Goal: Task Accomplishment & Management: Manage account settings

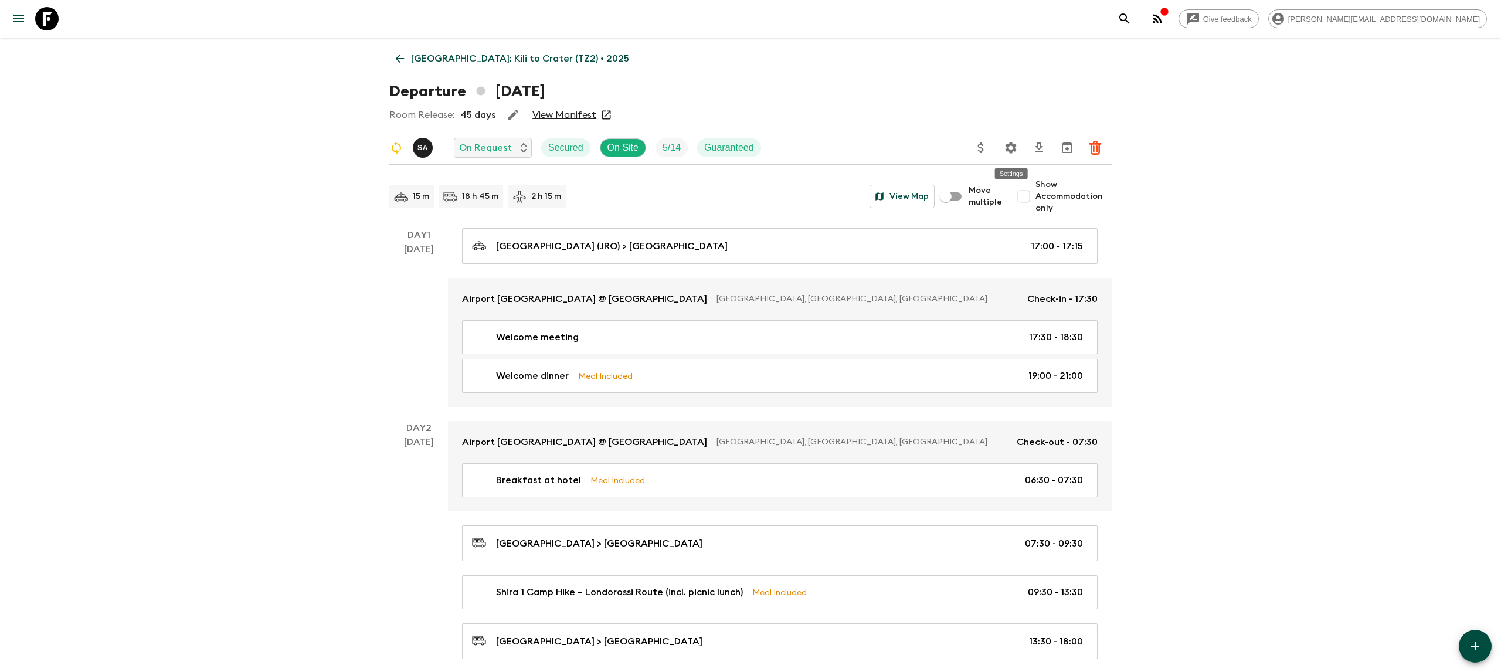
click at [1010, 144] on icon "Settings" at bounding box center [1011, 147] width 11 height 11
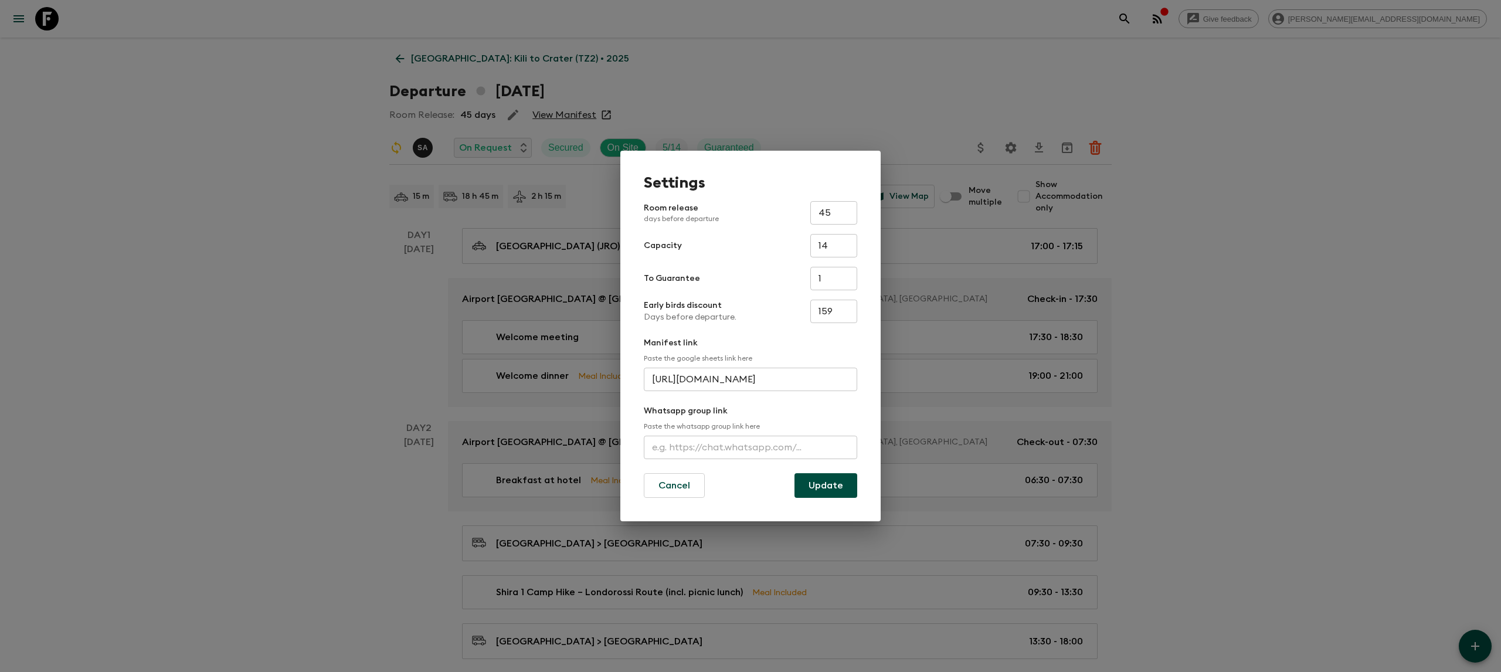
click at [830, 215] on input "45" at bounding box center [833, 212] width 47 height 23
type input "30"
click at [823, 487] on button "Update" at bounding box center [825, 485] width 63 height 25
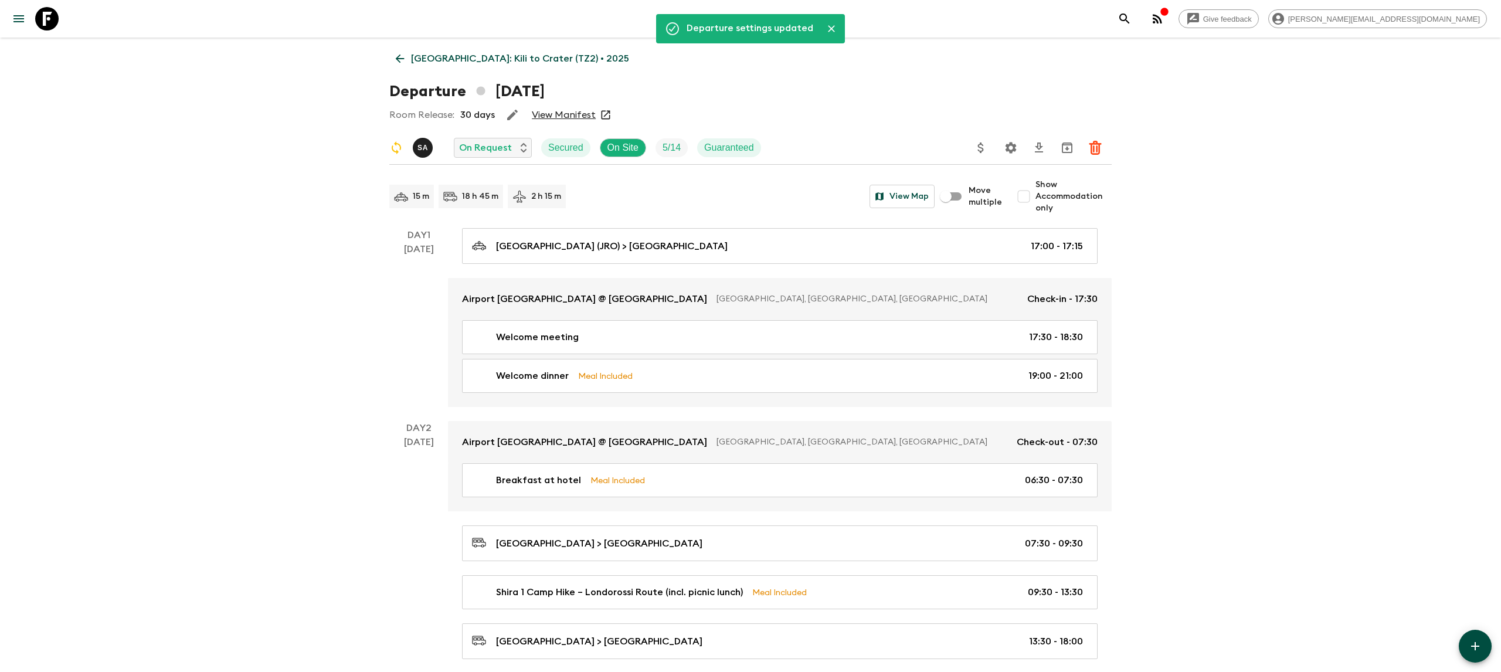
click at [457, 56] on p "[GEOGRAPHIC_DATA]: Kili to Crater (TZ2) • 2025" at bounding box center [520, 59] width 218 height 14
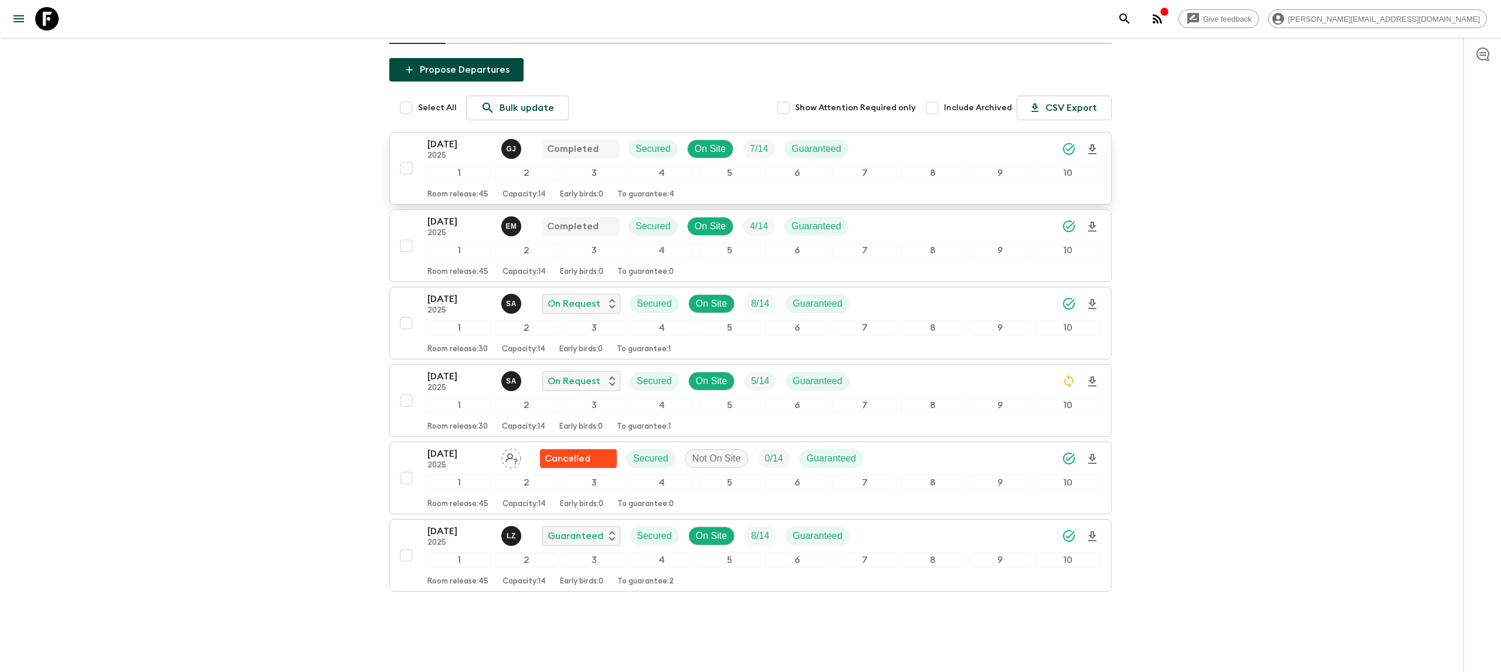
scroll to position [128, 0]
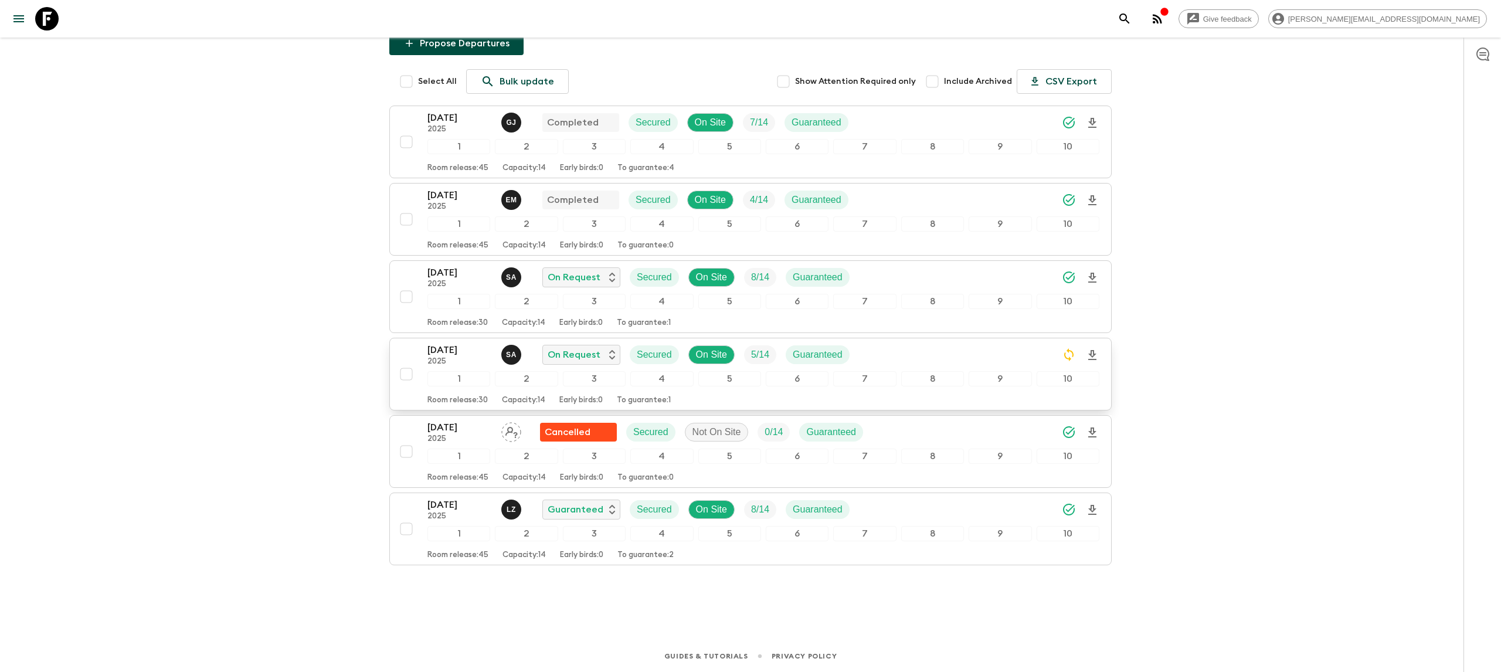
click at [462, 352] on p "[DATE]" at bounding box center [459, 350] width 64 height 14
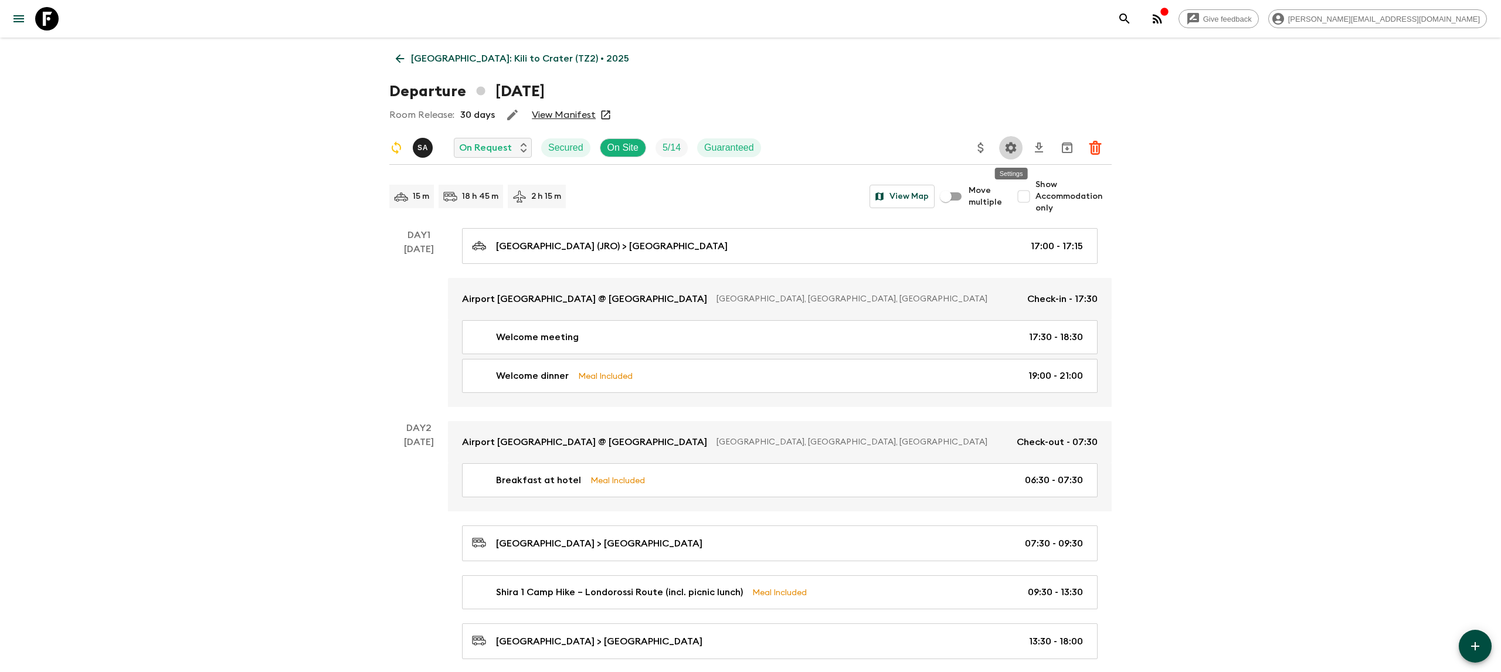
click at [1017, 150] on icon "Settings" at bounding box center [1011, 148] width 14 height 14
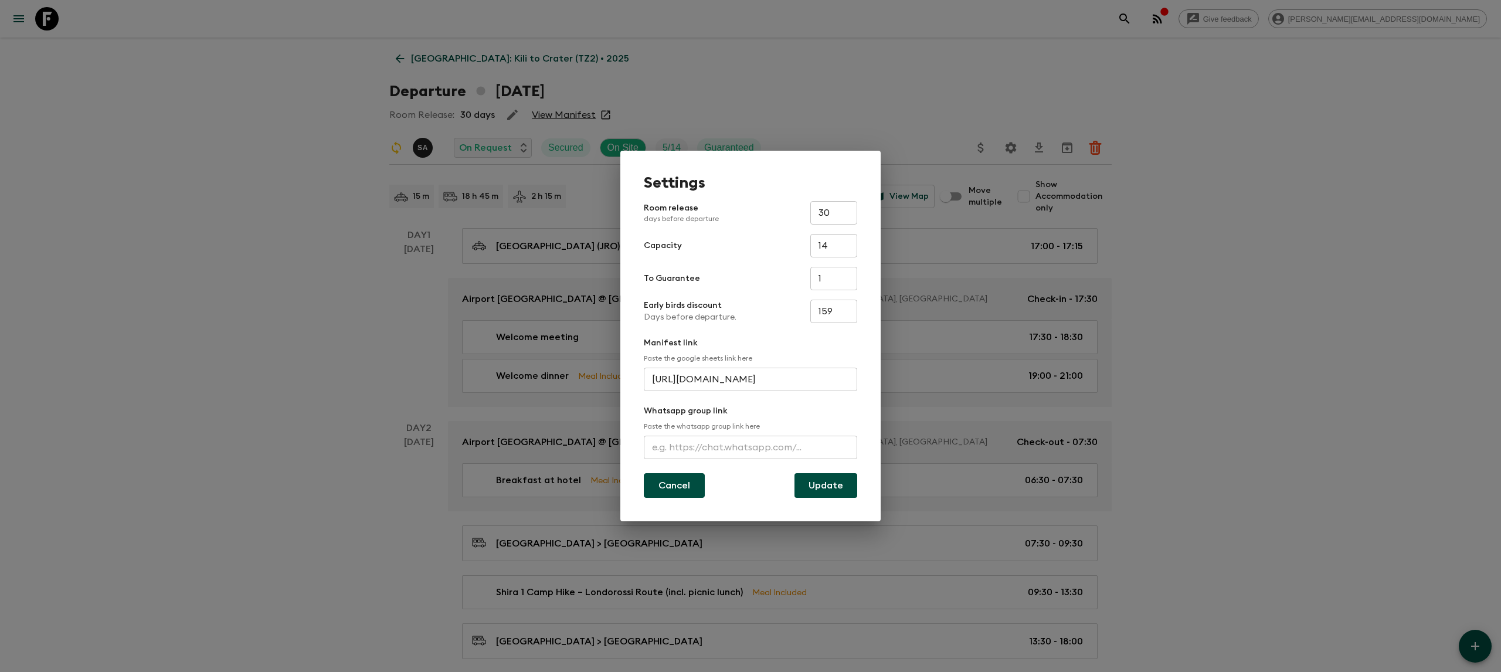
click at [674, 480] on button "Cancel" at bounding box center [674, 485] width 61 height 25
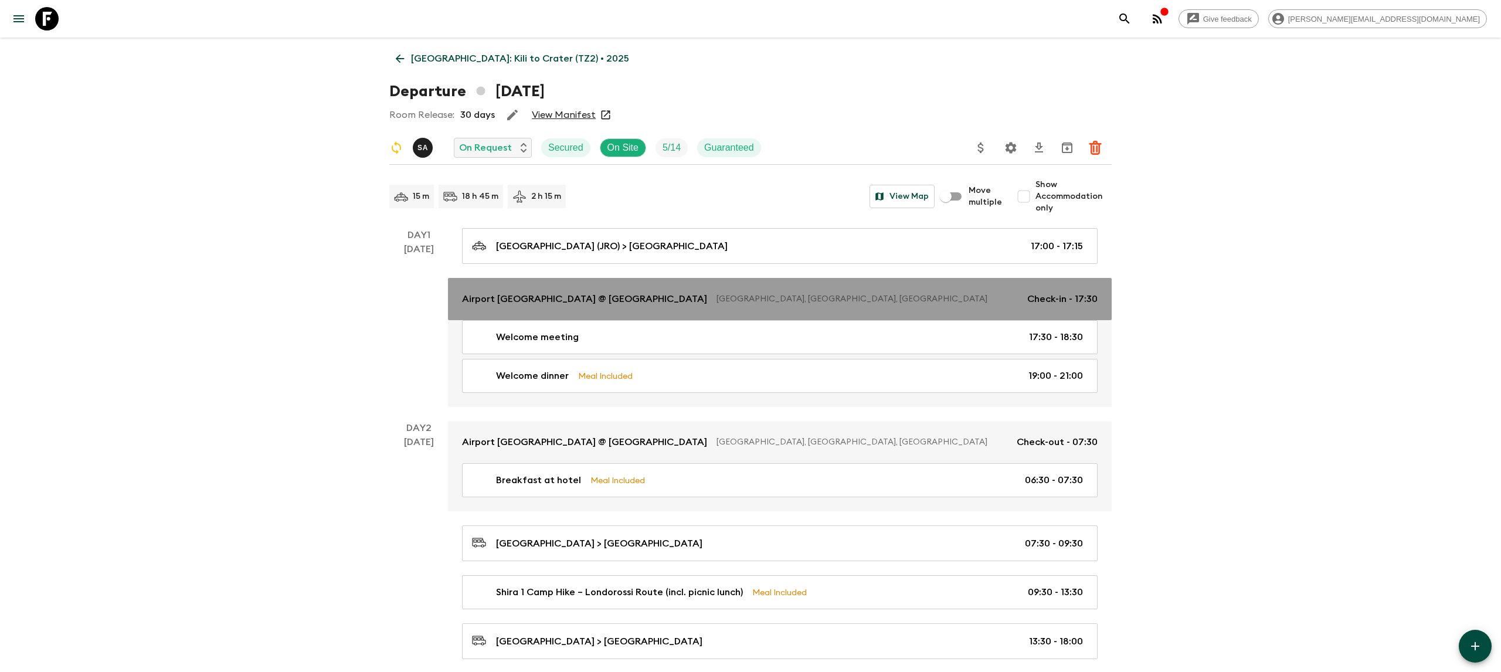
click at [691, 297] on p "Airport [GEOGRAPHIC_DATA] @ [GEOGRAPHIC_DATA]" at bounding box center [584, 299] width 245 height 14
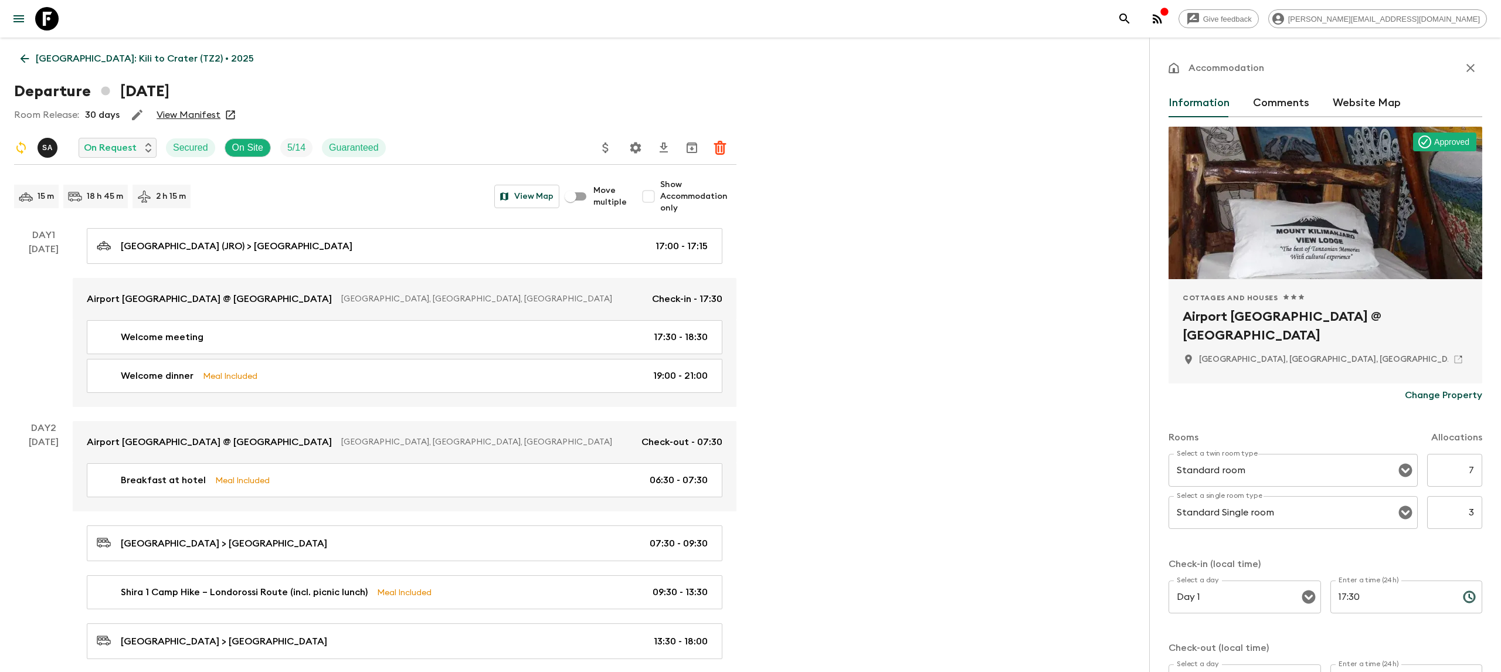
click at [1473, 471] on input "7" at bounding box center [1454, 470] width 55 height 33
type input "5"
click at [1472, 511] on input "3" at bounding box center [1454, 512] width 55 height 33
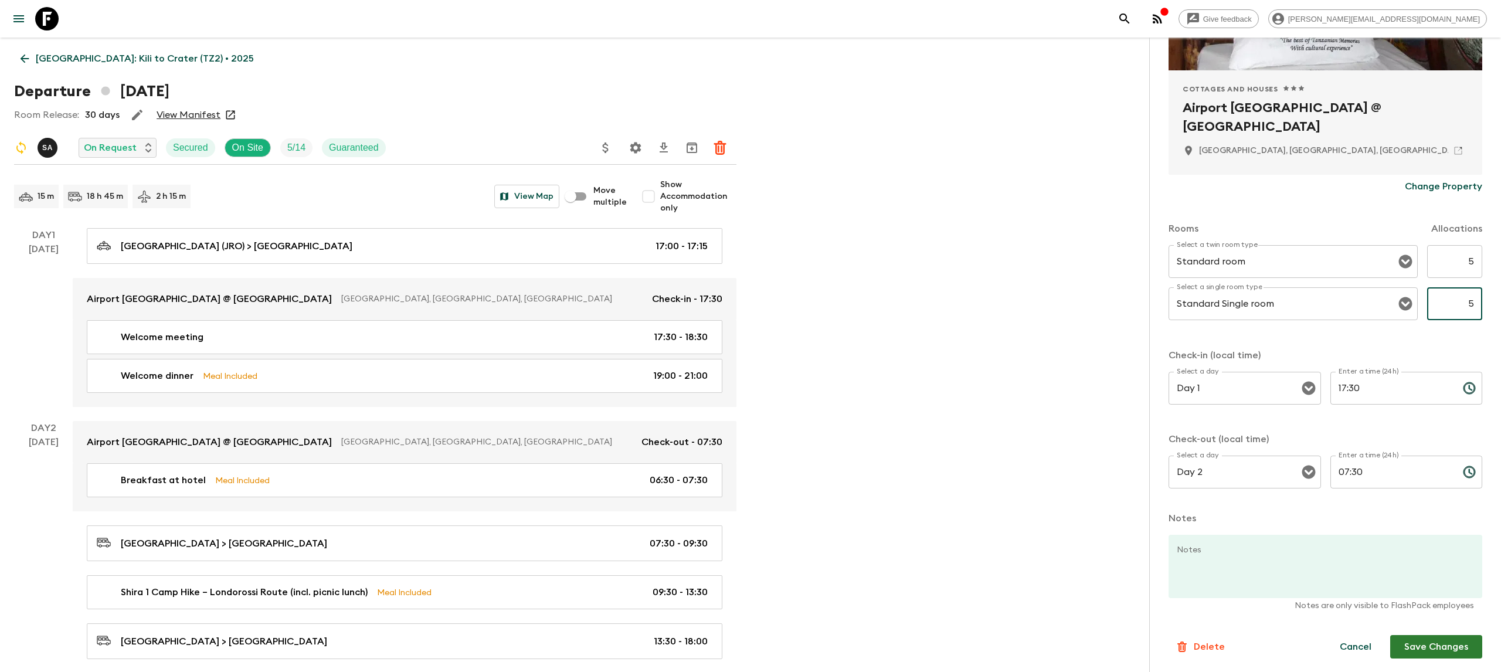
type input "5"
click at [1416, 650] on button "Save Changes" at bounding box center [1436, 646] width 92 height 23
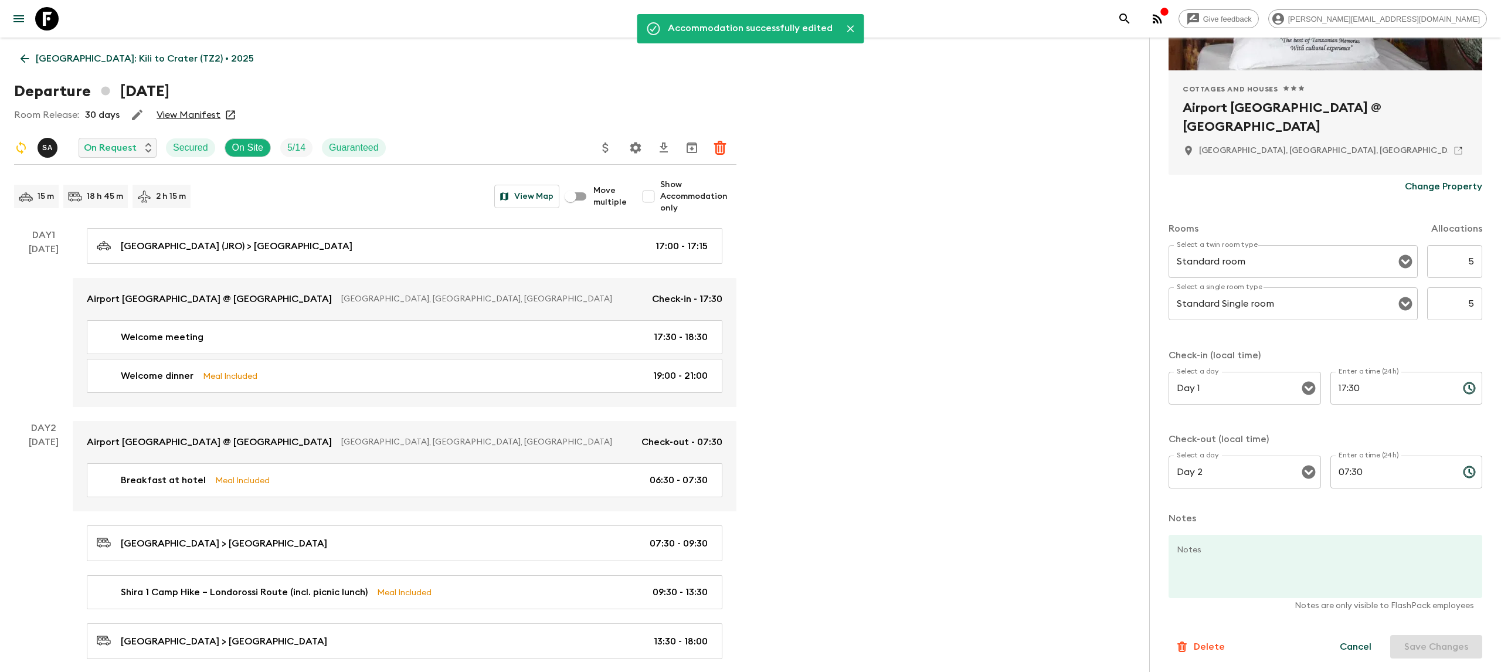
click at [647, 195] on input "Show Accommodation only" at bounding box center [648, 196] width 23 height 23
checkbox input "true"
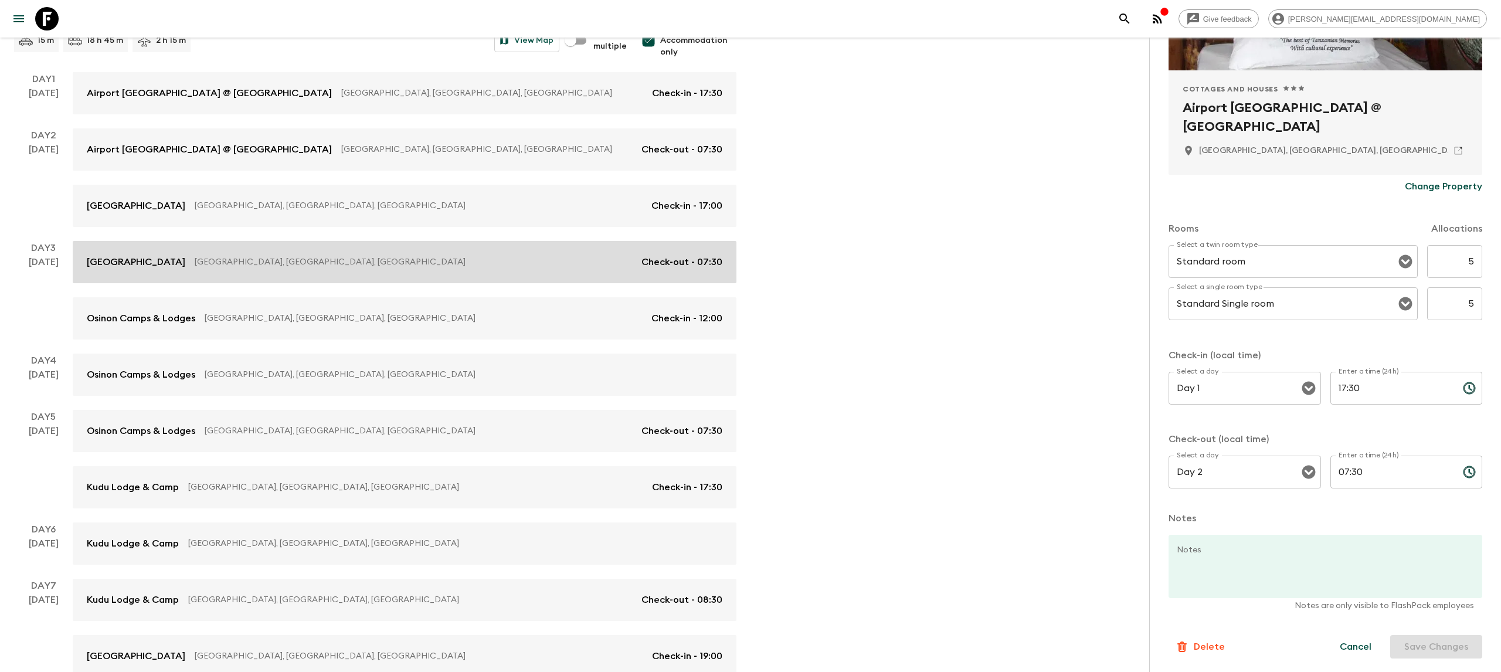
scroll to position [158, 0]
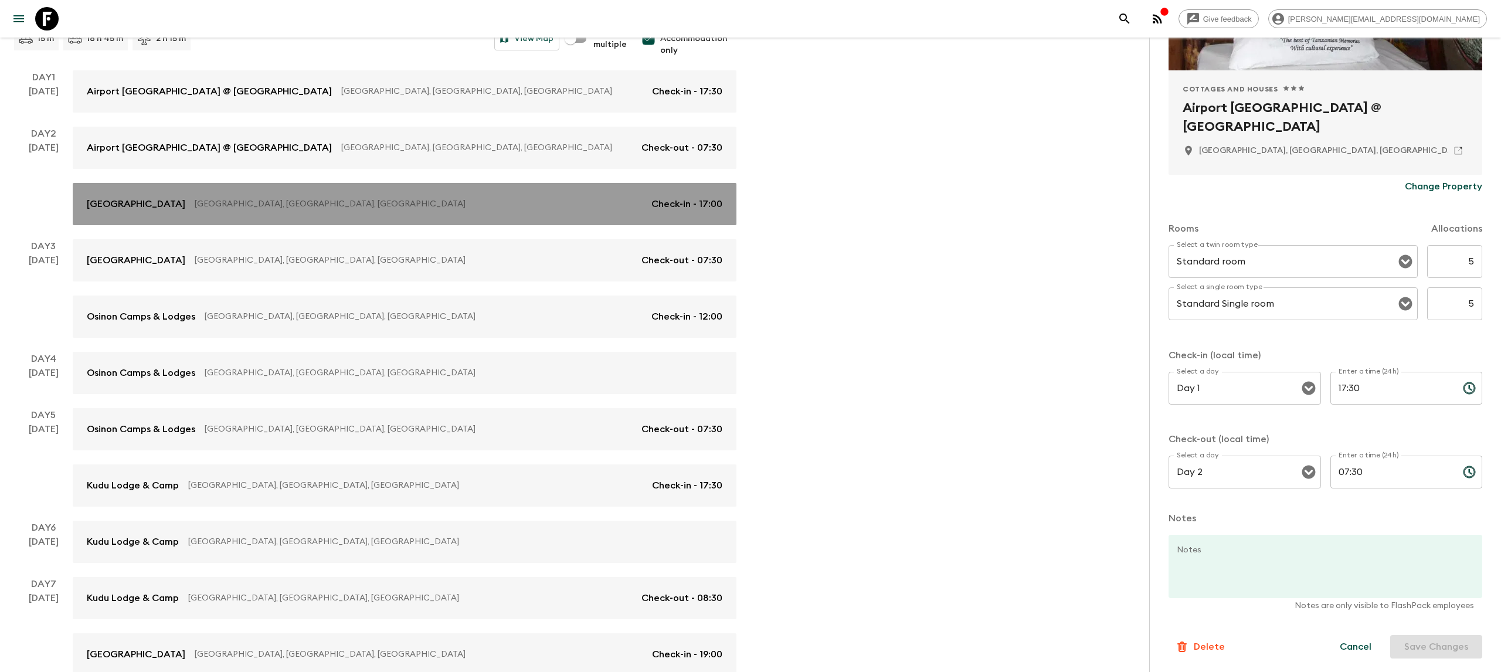
click at [419, 198] on p "[GEOGRAPHIC_DATA], [GEOGRAPHIC_DATA], [GEOGRAPHIC_DATA]" at bounding box center [418, 204] width 447 height 12
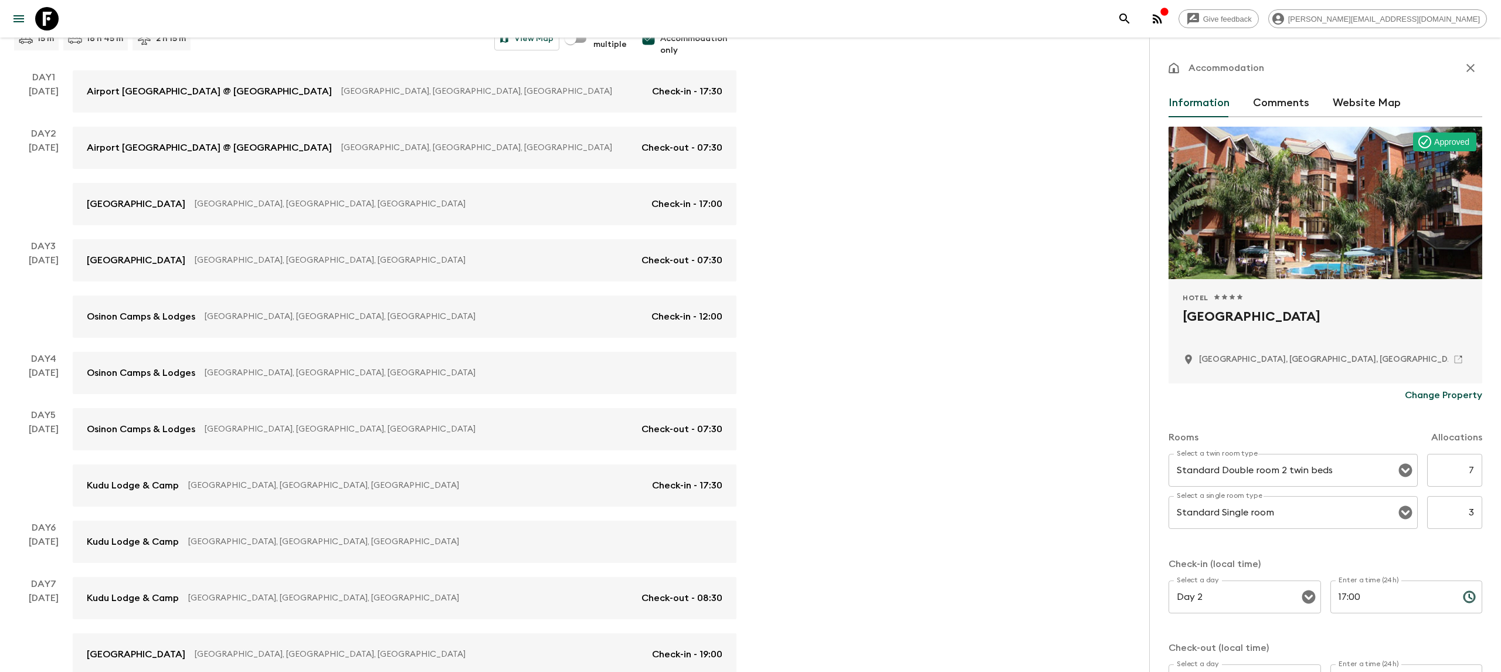
click at [1462, 468] on input "7" at bounding box center [1454, 470] width 55 height 33
type input "5"
click at [1470, 517] on input "3" at bounding box center [1454, 512] width 55 height 33
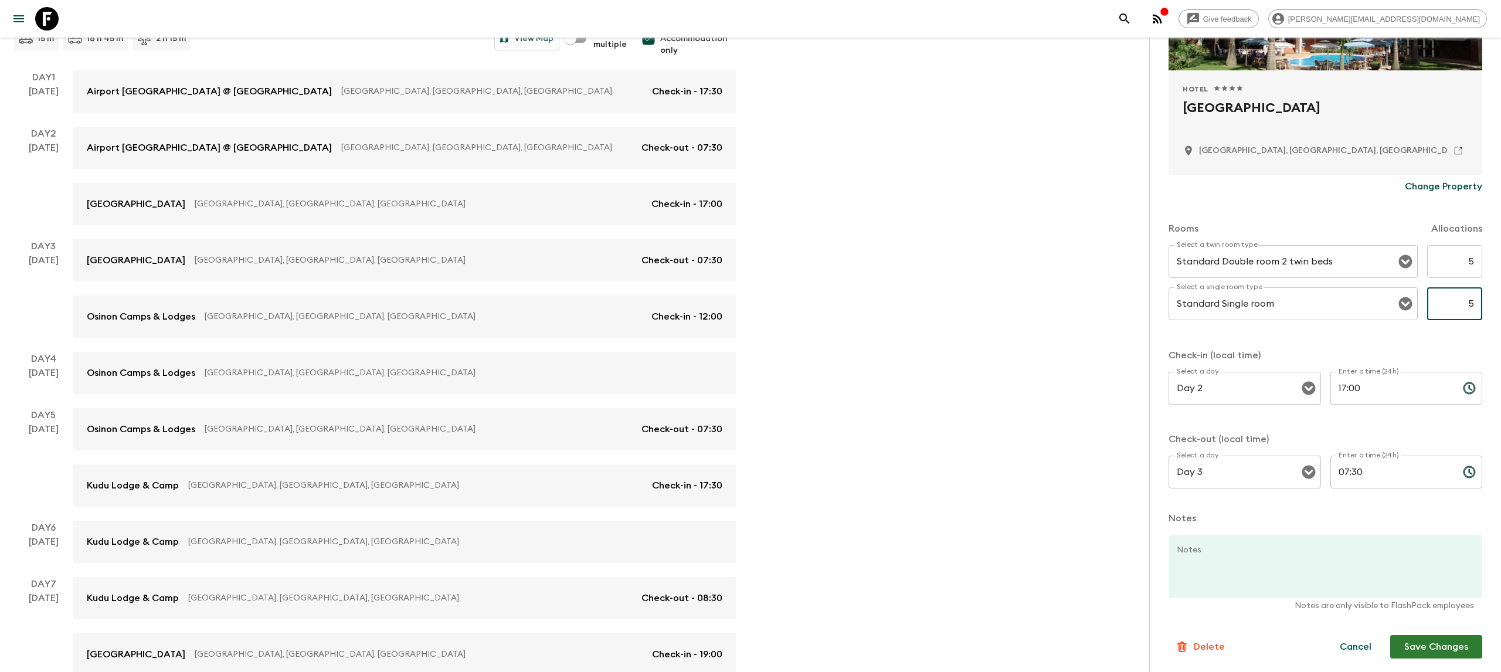
type input "5"
click at [1438, 652] on button "Save Changes" at bounding box center [1436, 646] width 92 height 23
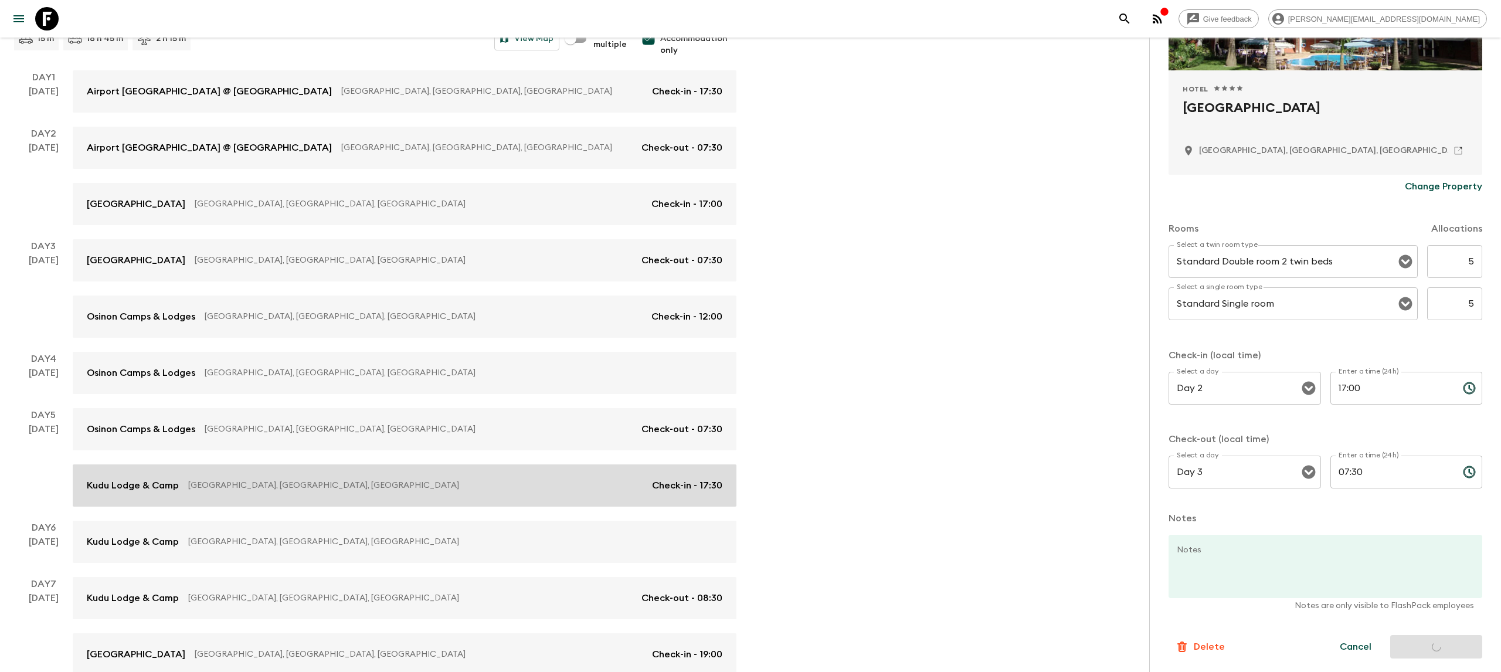
scroll to position [184, 0]
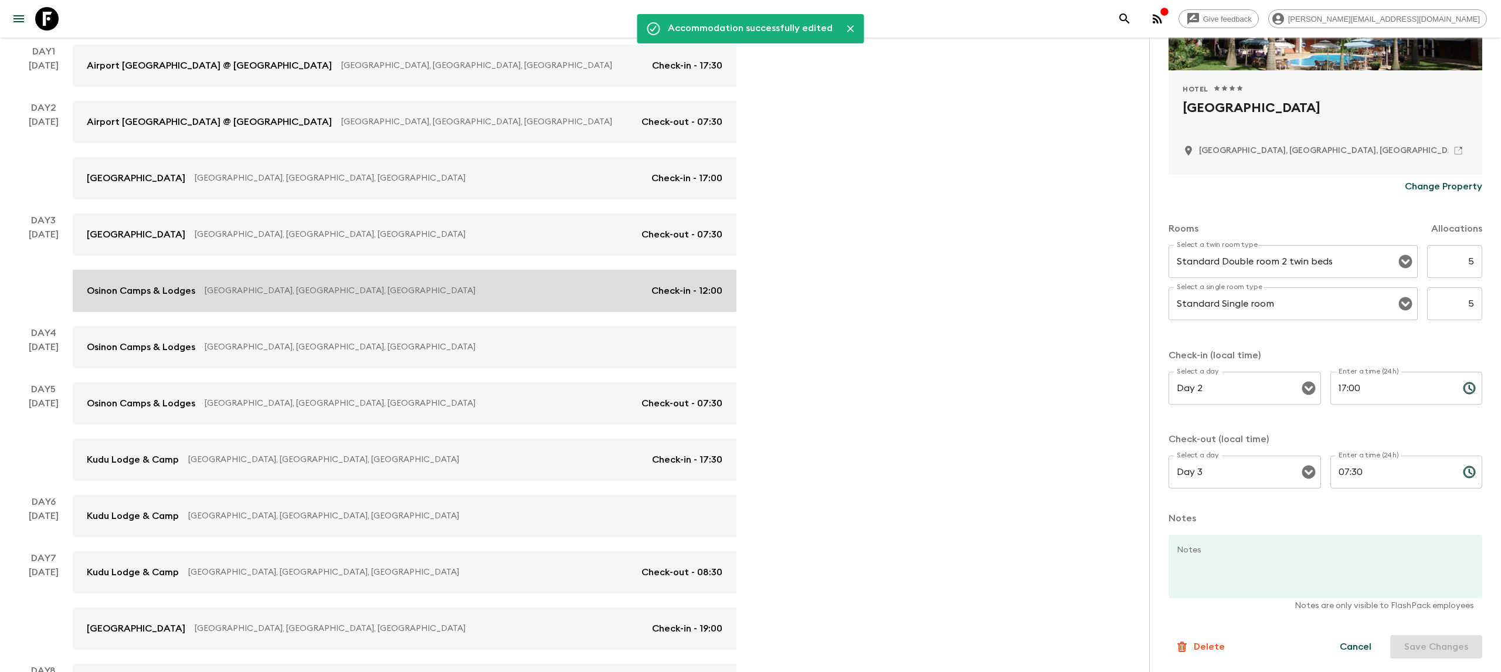
click at [404, 290] on p "[GEOGRAPHIC_DATA], [GEOGRAPHIC_DATA], [GEOGRAPHIC_DATA]" at bounding box center [423, 291] width 437 height 12
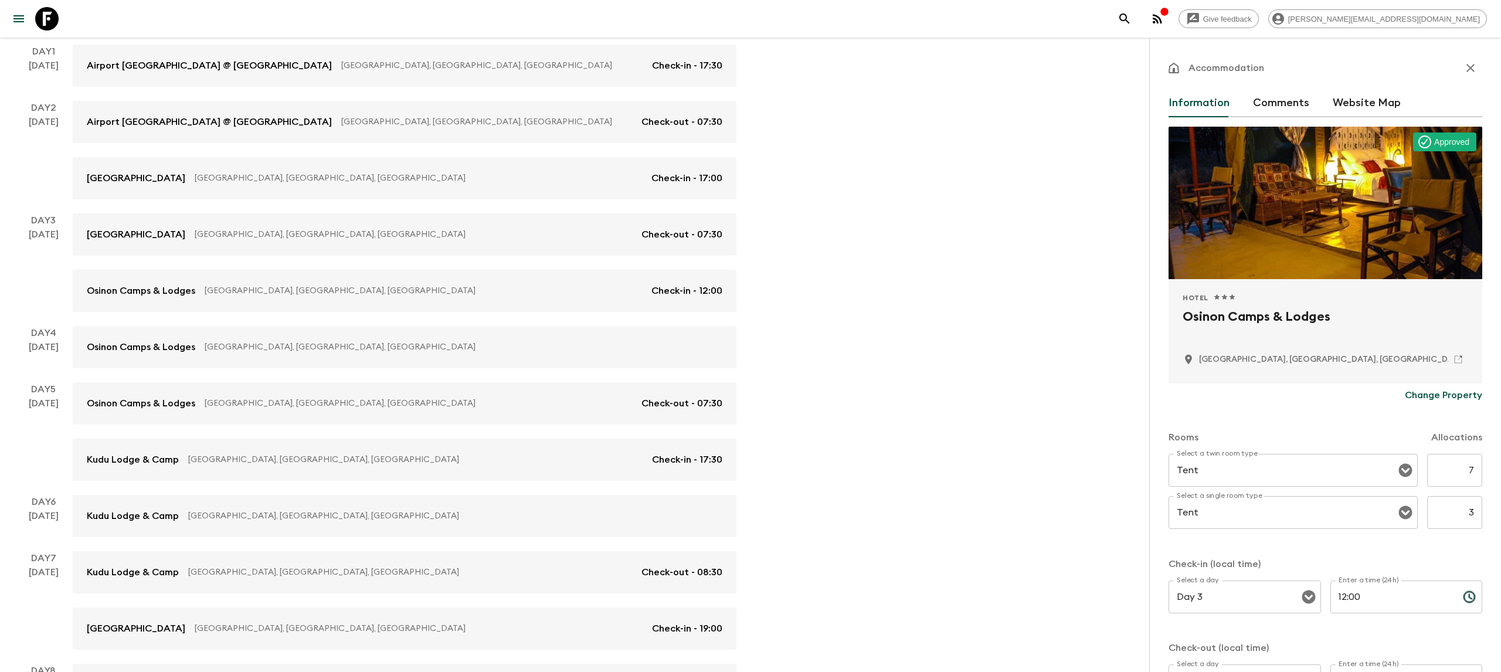
click at [1475, 464] on input "7" at bounding box center [1454, 470] width 55 height 33
type input "5"
click at [1469, 511] on input "3" at bounding box center [1454, 512] width 55 height 33
type input "3"
click at [1478, 510] on input "3" at bounding box center [1454, 512] width 55 height 33
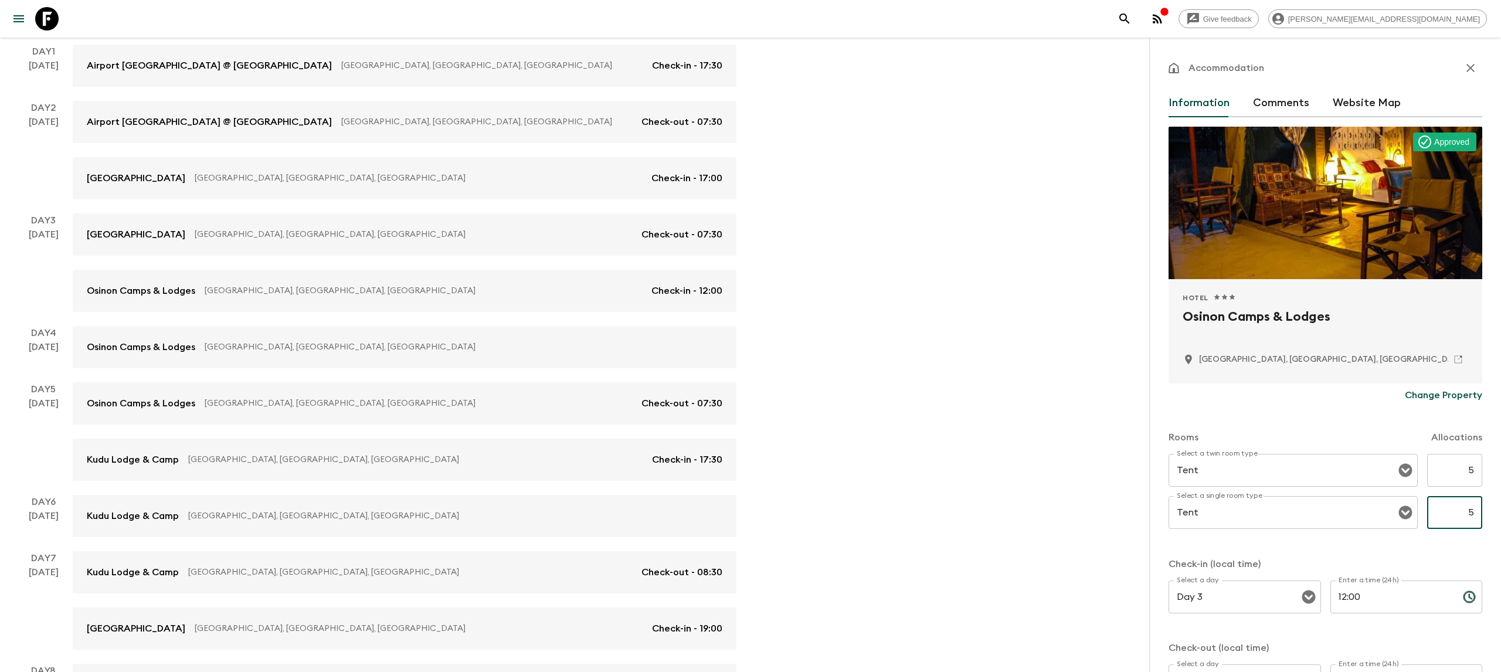
scroll to position [209, 0]
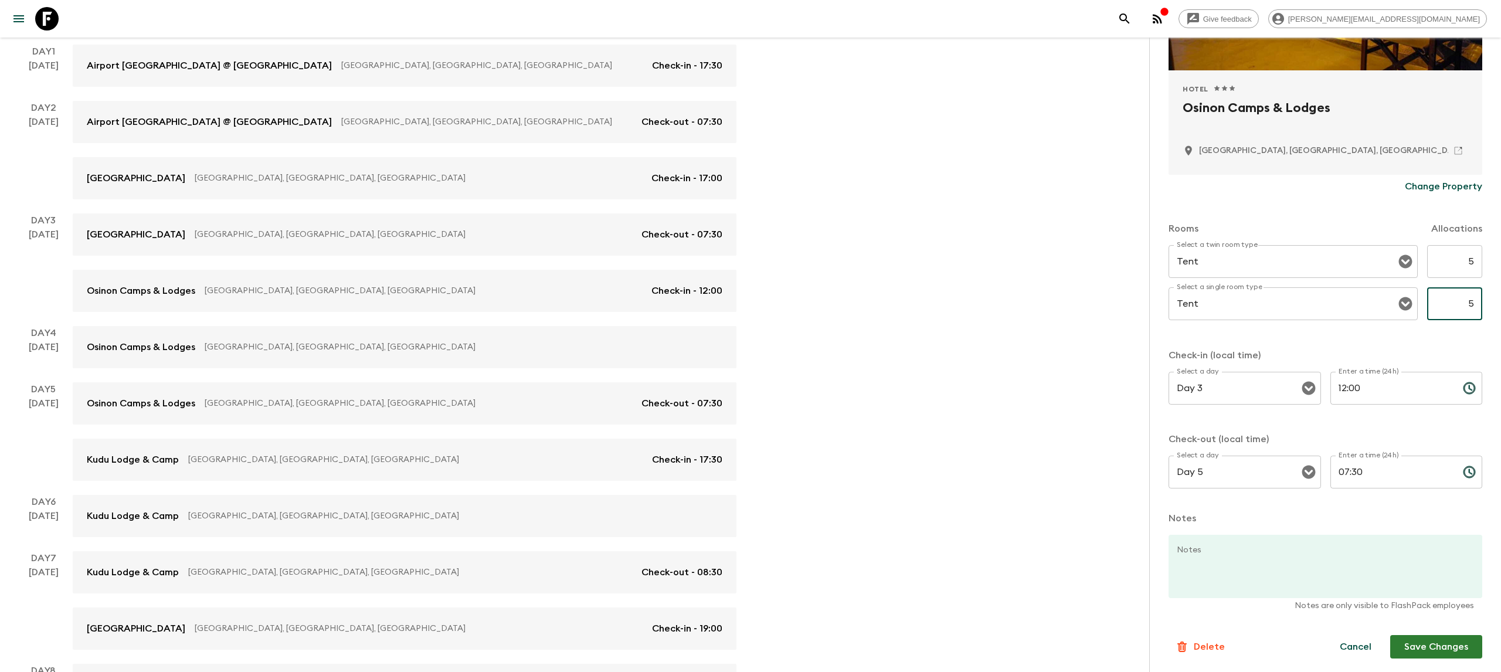
type input "5"
click at [1438, 644] on button "Save Changes" at bounding box center [1436, 646] width 92 height 23
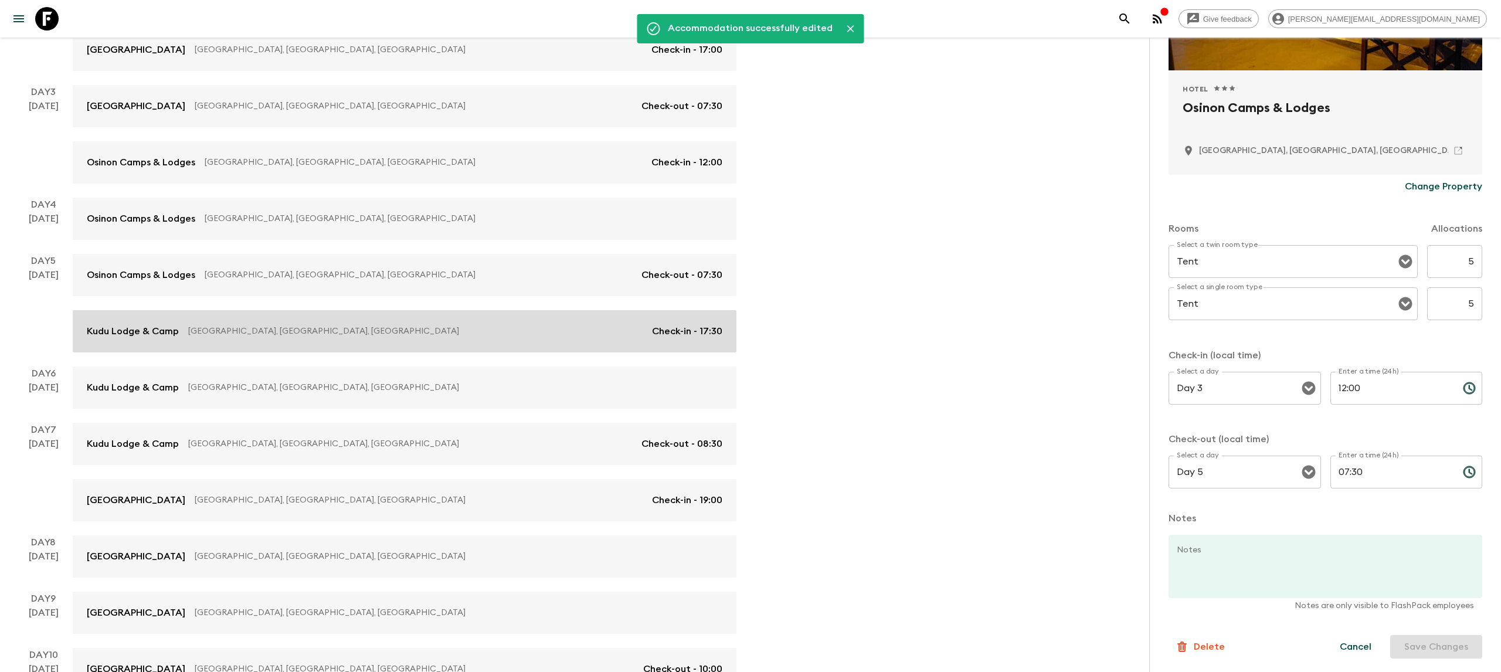
scroll to position [317, 0]
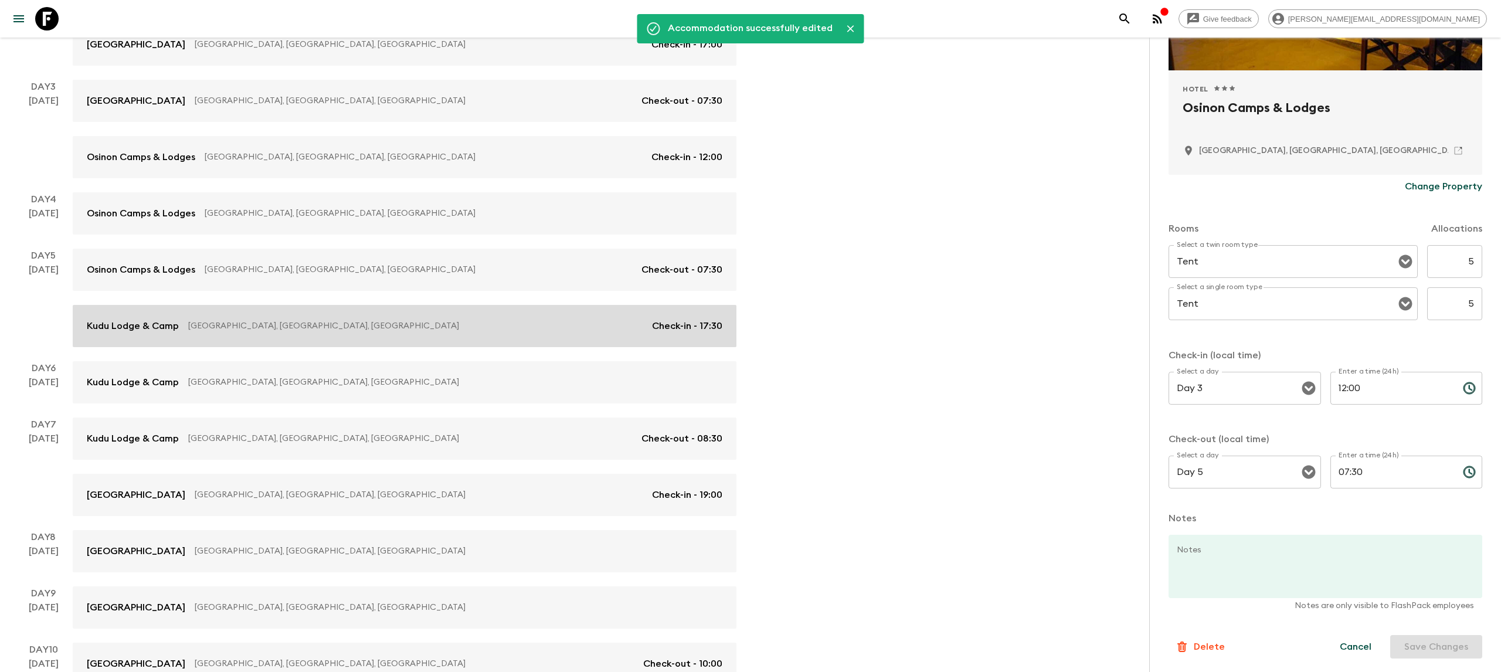
click at [426, 339] on link "Kudu Lodge & [GEOGRAPHIC_DATA], [GEOGRAPHIC_DATA], [GEOGRAPHIC_DATA] of Check-i…" at bounding box center [405, 326] width 664 height 42
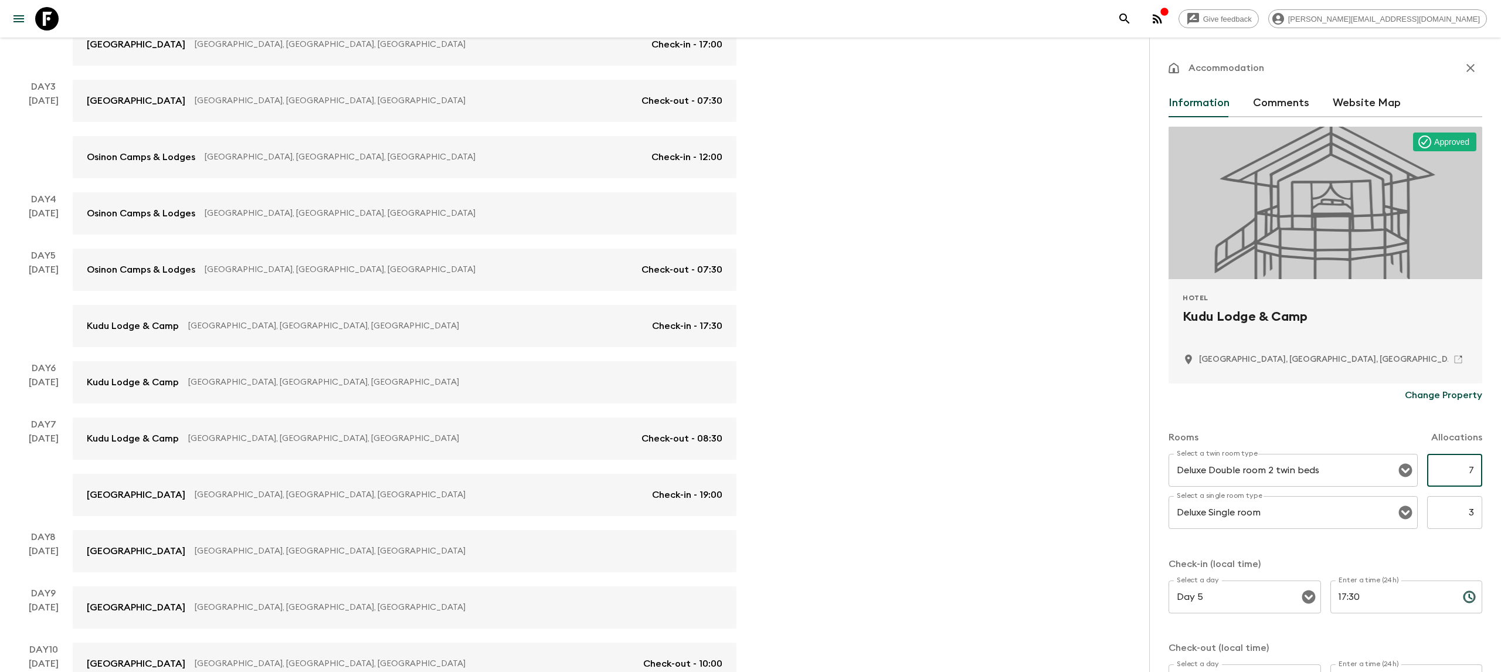
click at [1469, 466] on input "7" at bounding box center [1454, 470] width 55 height 33
click at [1473, 466] on input "7" at bounding box center [1454, 470] width 55 height 33
type input "5"
click at [1478, 511] on input "3" at bounding box center [1454, 512] width 55 height 33
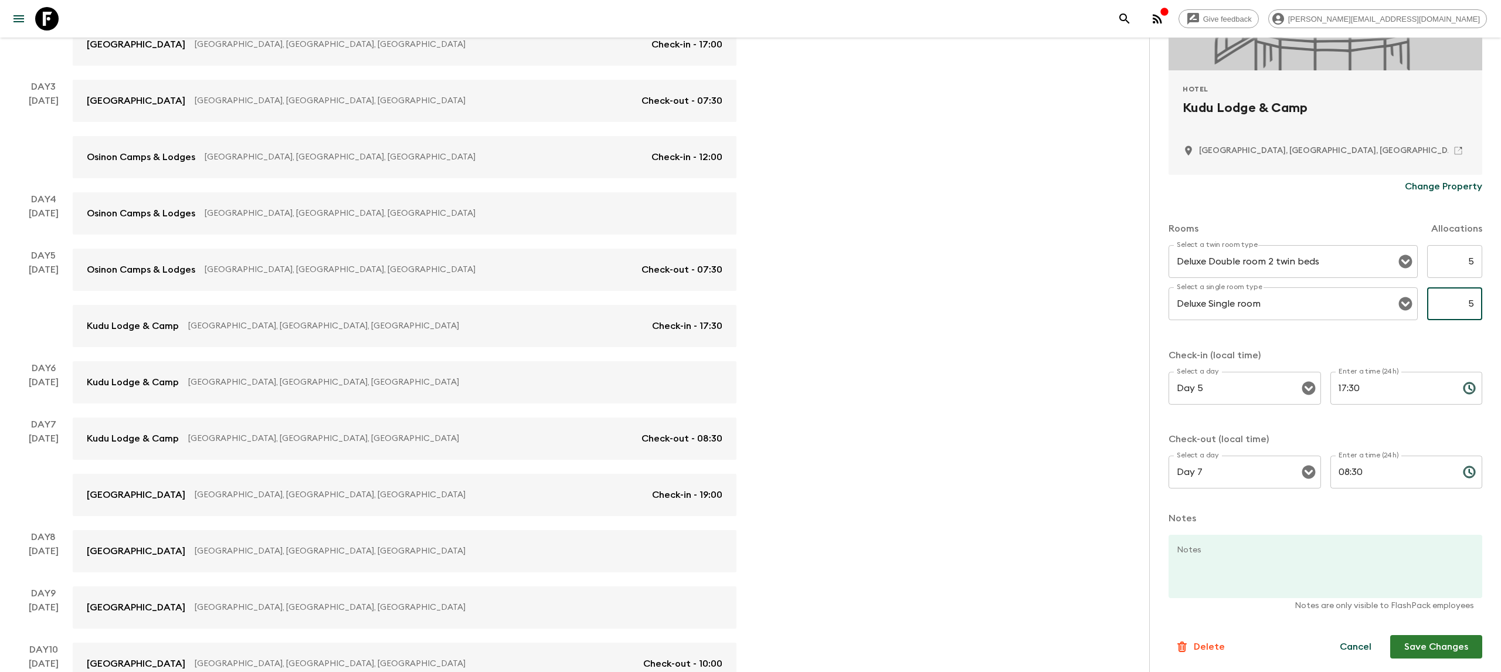
type input "5"
click at [1432, 643] on button "Save Changes" at bounding box center [1436, 646] width 92 height 23
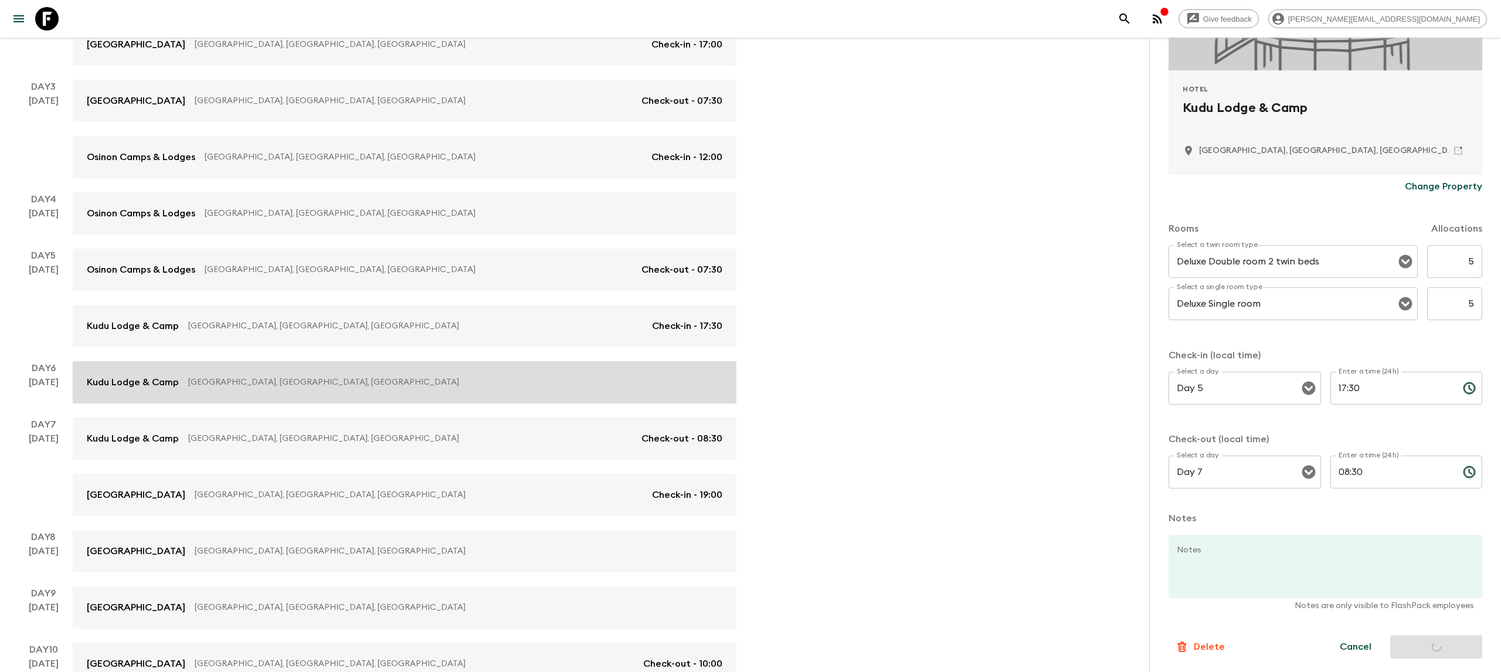
scroll to position [395, 0]
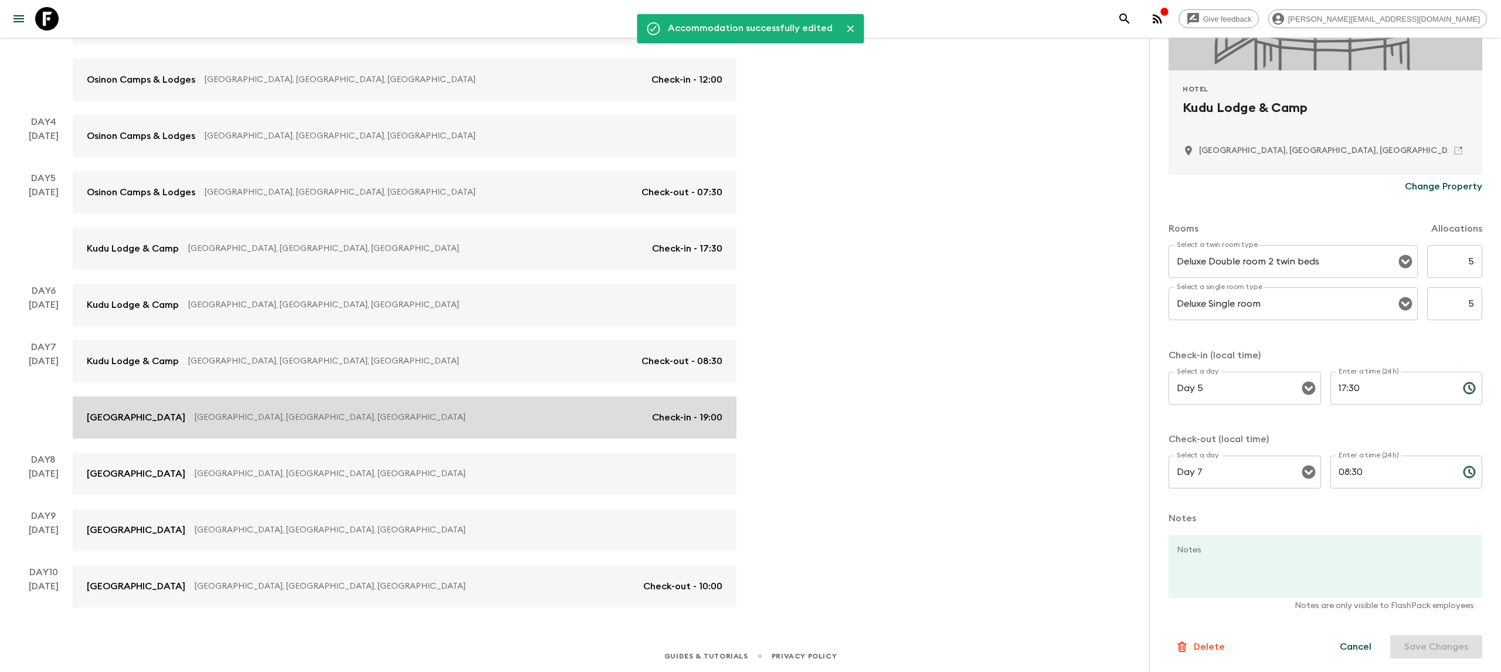
click at [447, 432] on link "[GEOGRAPHIC_DATA], [GEOGRAPHIC_DATA], [GEOGRAPHIC_DATA] of Check-in - 19:00" at bounding box center [405, 417] width 664 height 42
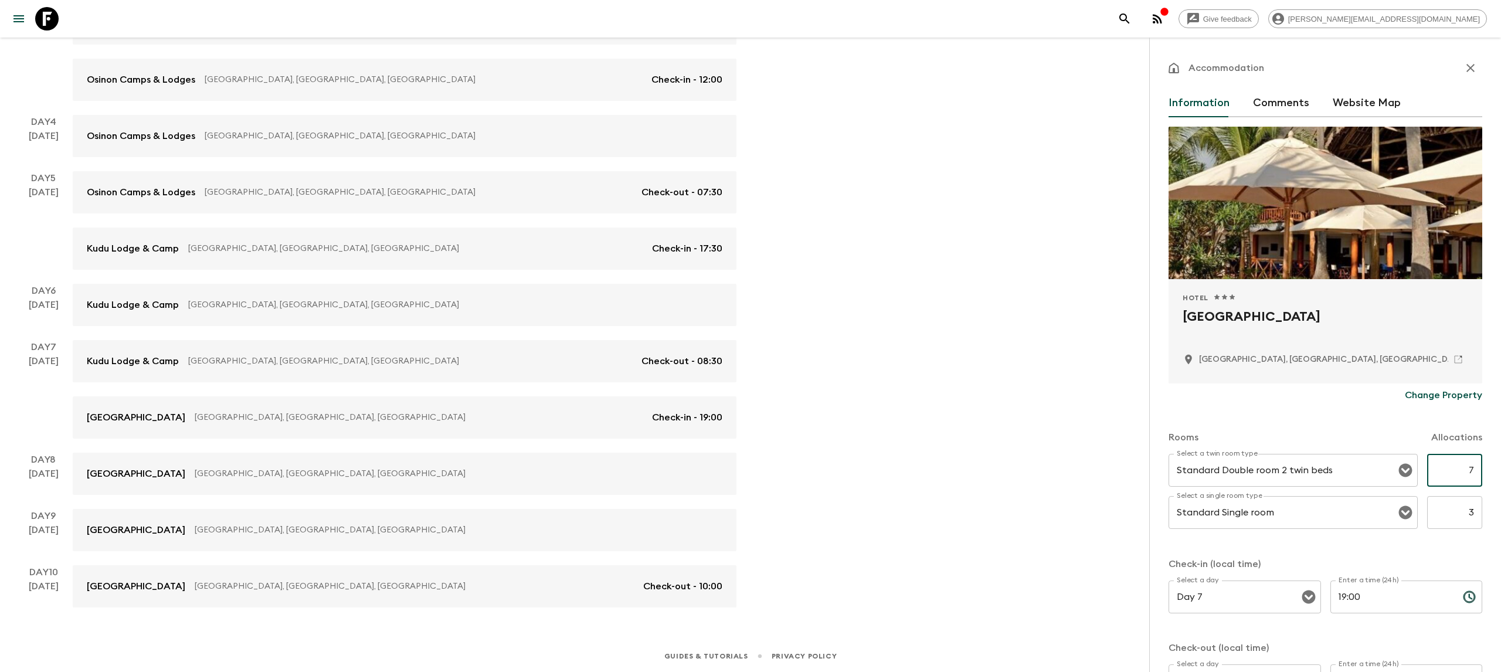
click at [1475, 471] on input "7" at bounding box center [1454, 470] width 55 height 33
type input "5"
click at [1478, 511] on input "3" at bounding box center [1454, 512] width 55 height 33
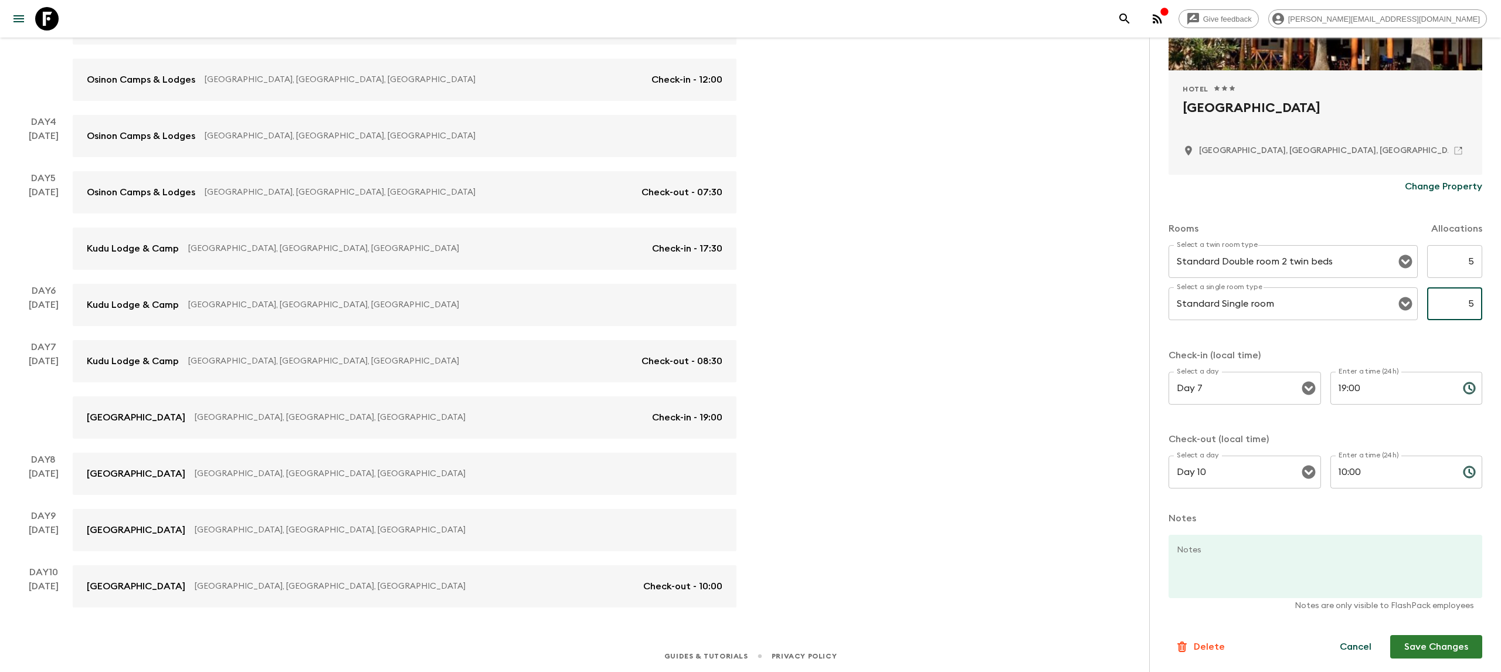
type input "5"
click at [1462, 650] on button "Save Changes" at bounding box center [1436, 646] width 92 height 23
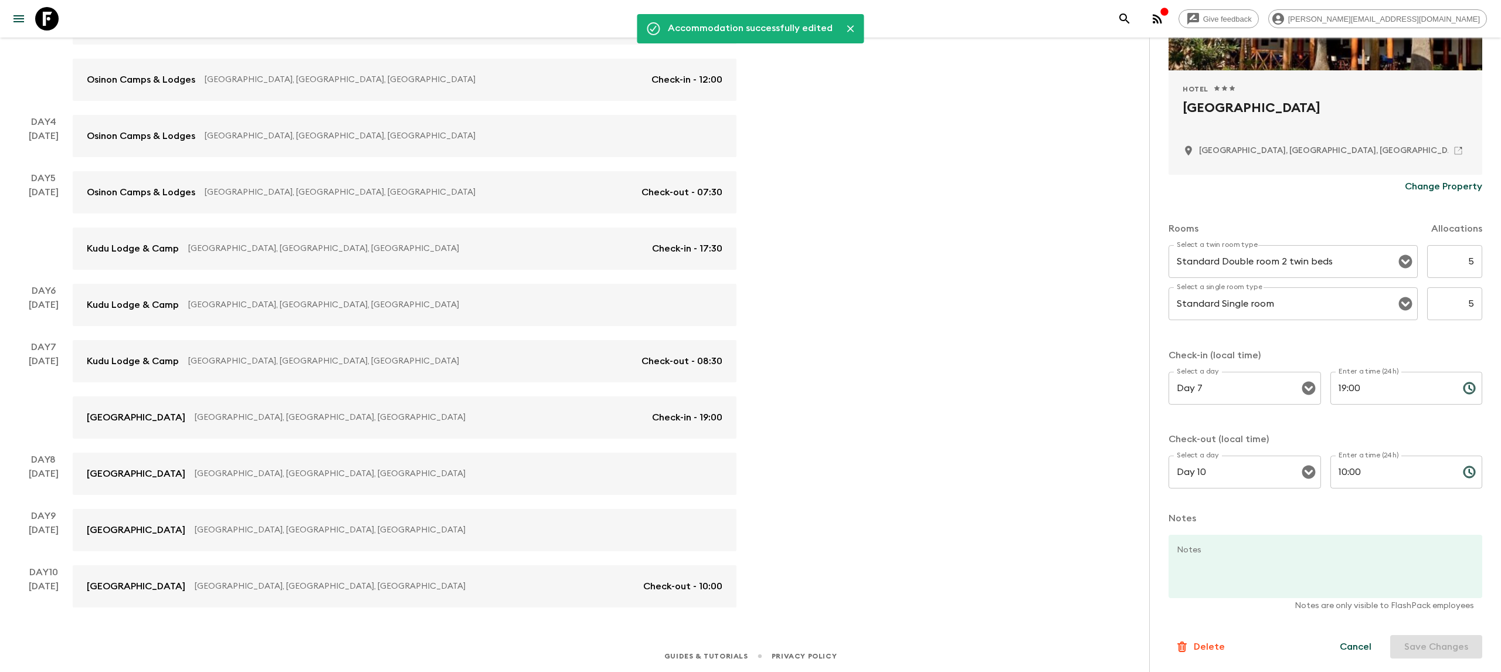
scroll to position [0, 0]
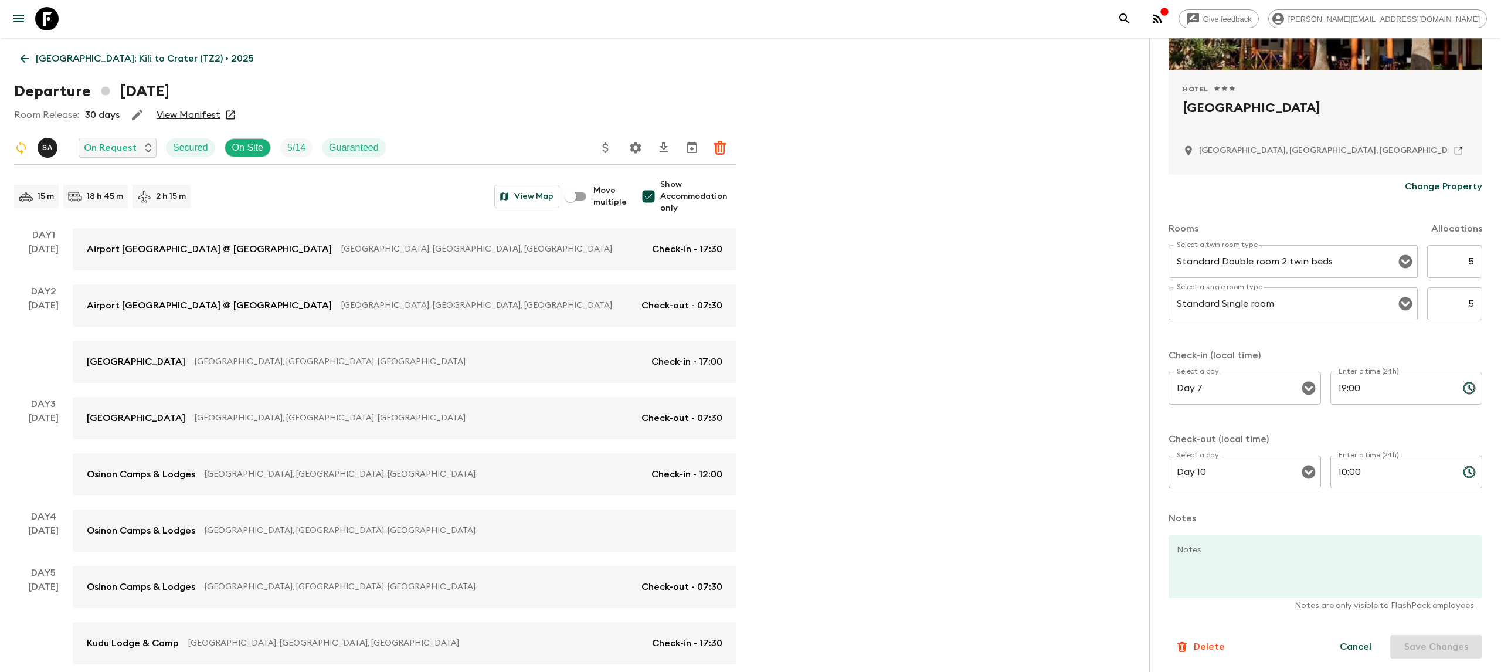
click at [47, 23] on icon at bounding box center [46, 18] width 23 height 23
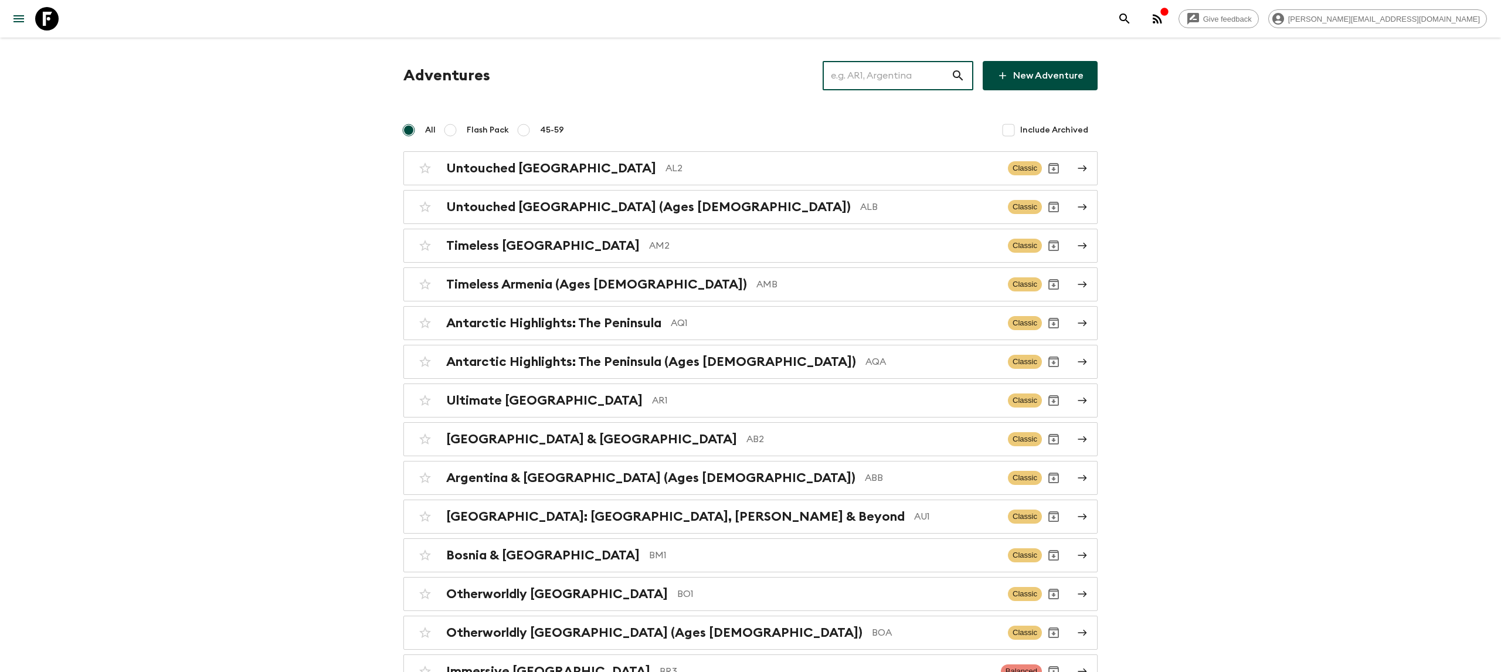
click at [894, 77] on input "text" at bounding box center [887, 75] width 128 height 33
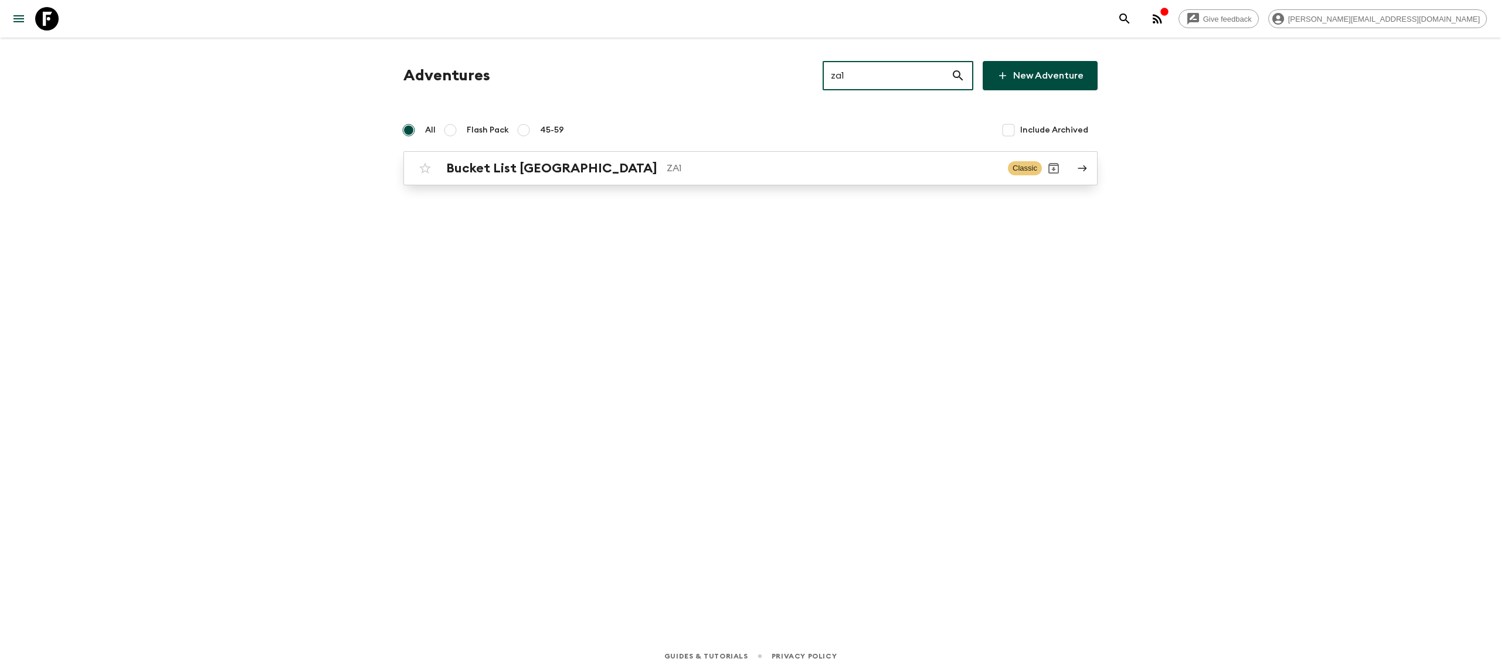
type input "za1"
click at [667, 168] on p "ZA1" at bounding box center [833, 168] width 332 height 14
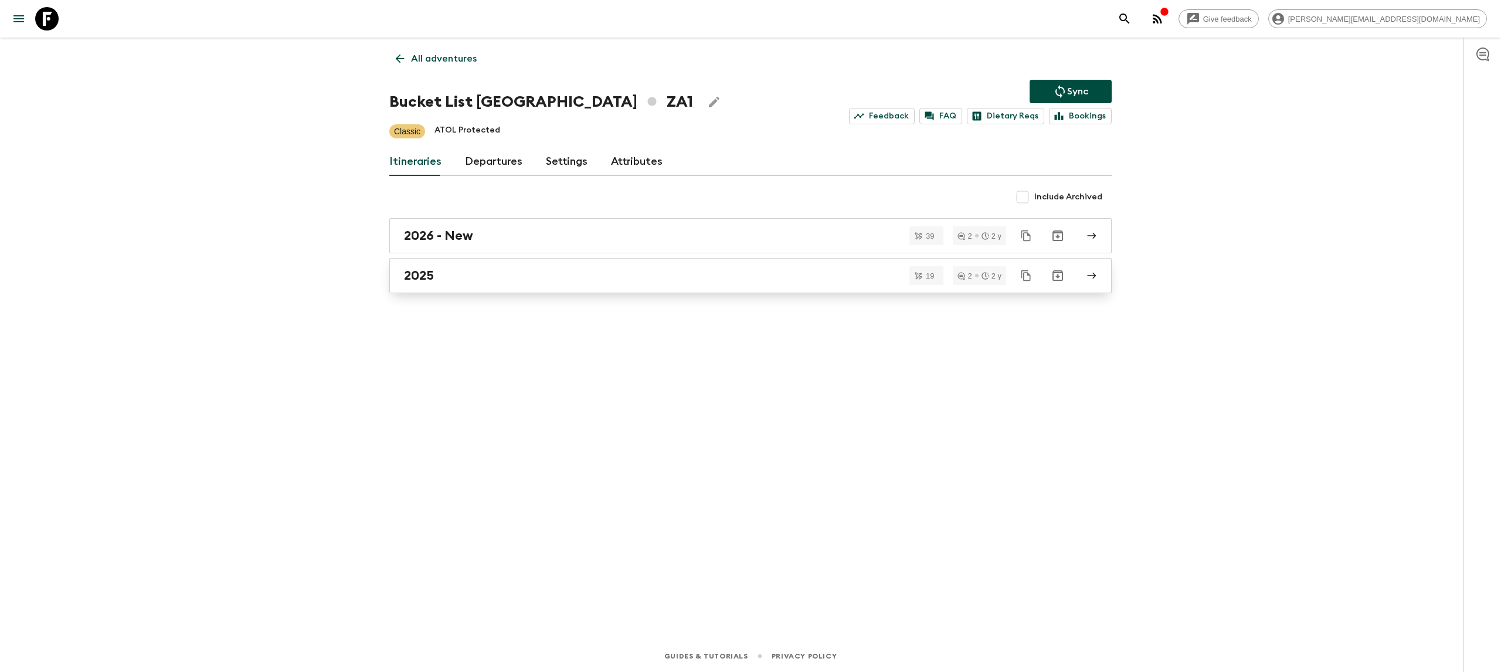
click at [576, 276] on div "2025" at bounding box center [739, 275] width 671 height 15
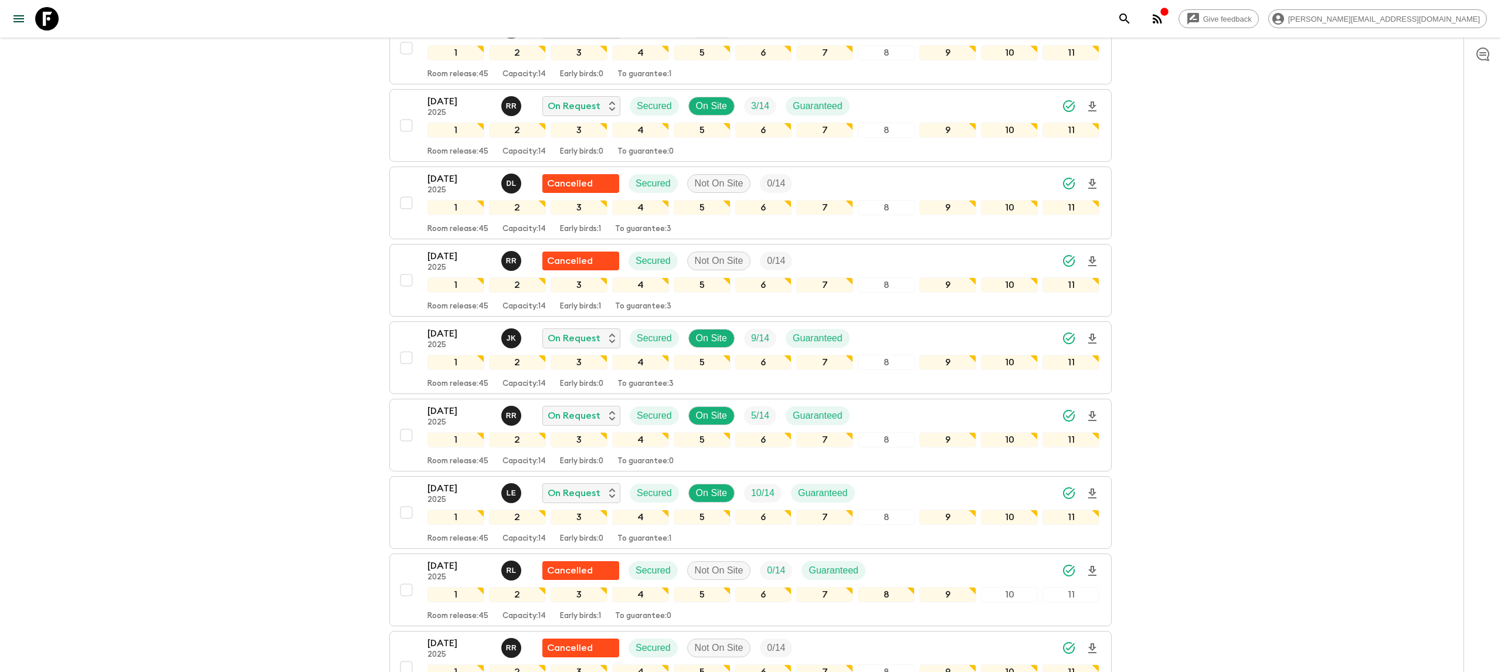
scroll to position [638, 0]
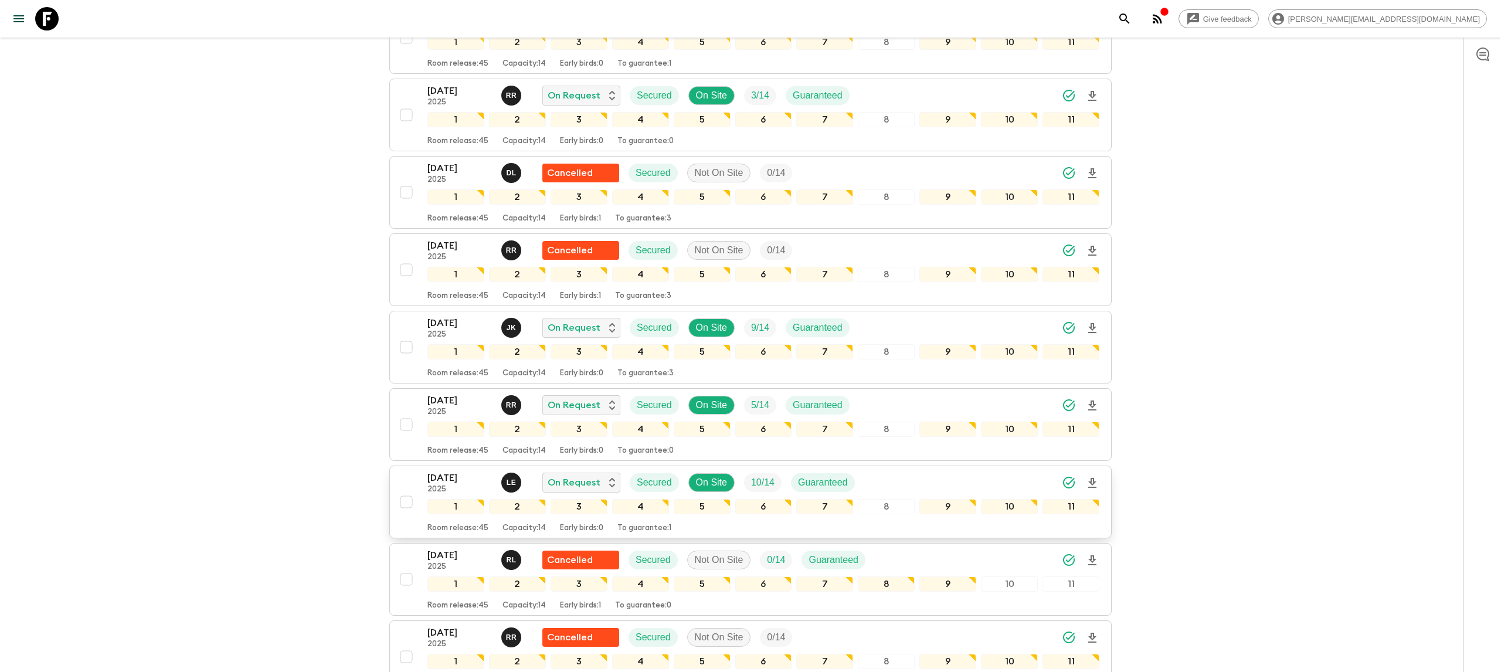
click at [1094, 478] on icon "Download Onboarding" at bounding box center [1092, 483] width 8 height 10
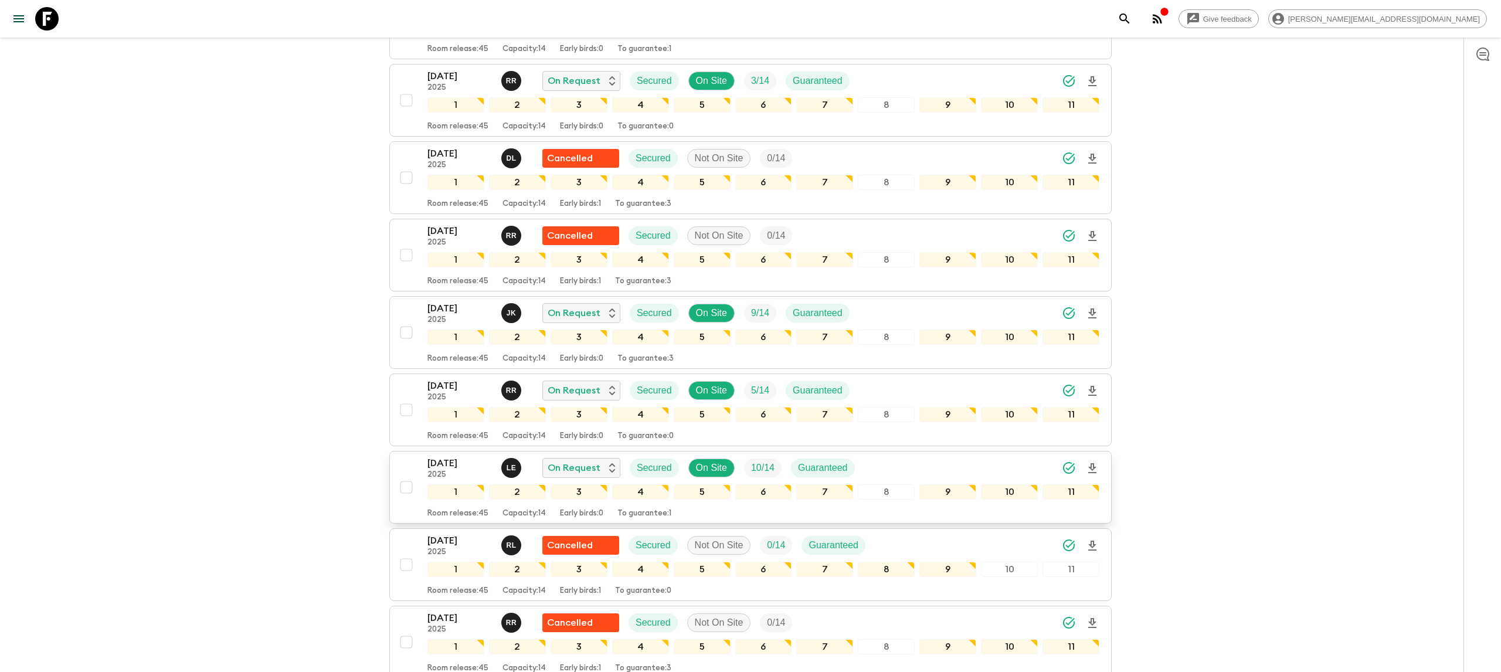
scroll to position [657, 0]
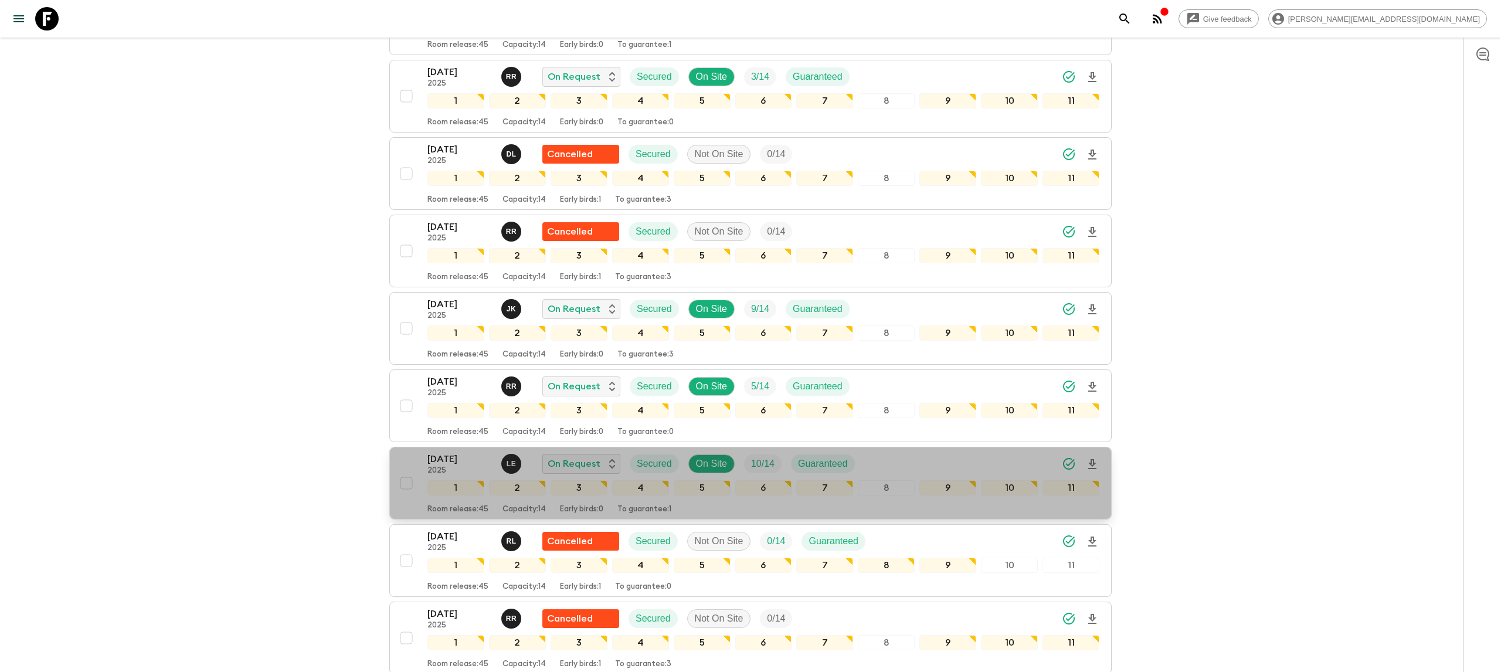
click at [434, 452] on p "[DATE]" at bounding box center [459, 459] width 64 height 14
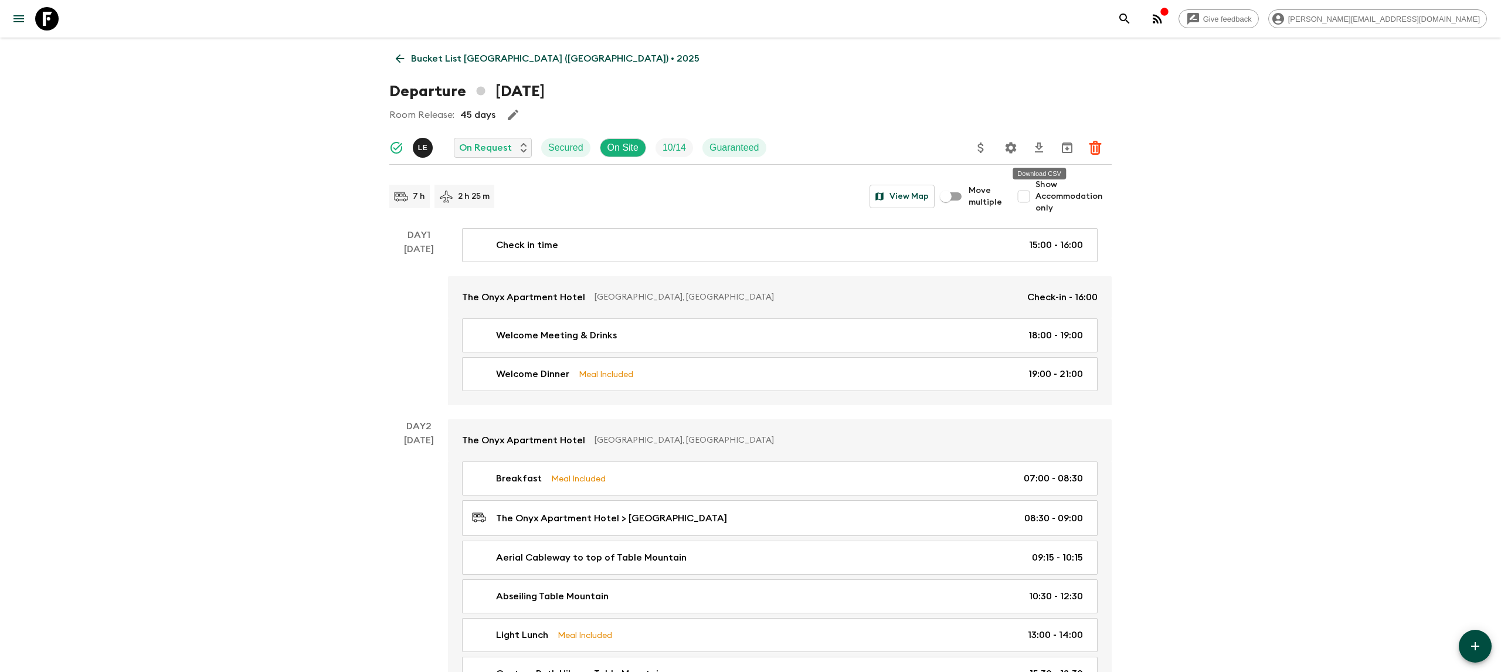
click at [1011, 149] on icon "Settings" at bounding box center [1011, 148] width 14 height 14
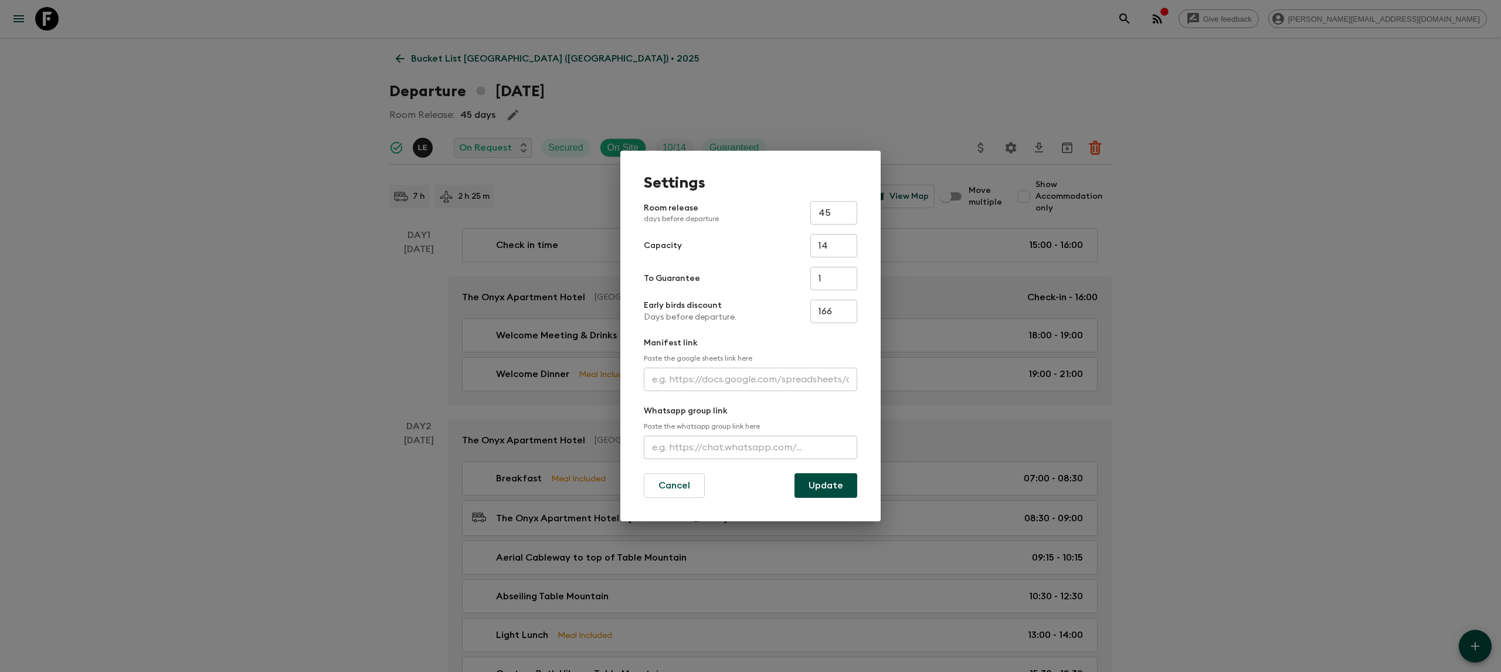
click at [732, 383] on input "text" at bounding box center [750, 379] width 213 height 23
paste input "[URL][DOMAIN_NAME]"
type input "[URL][DOMAIN_NAME]"
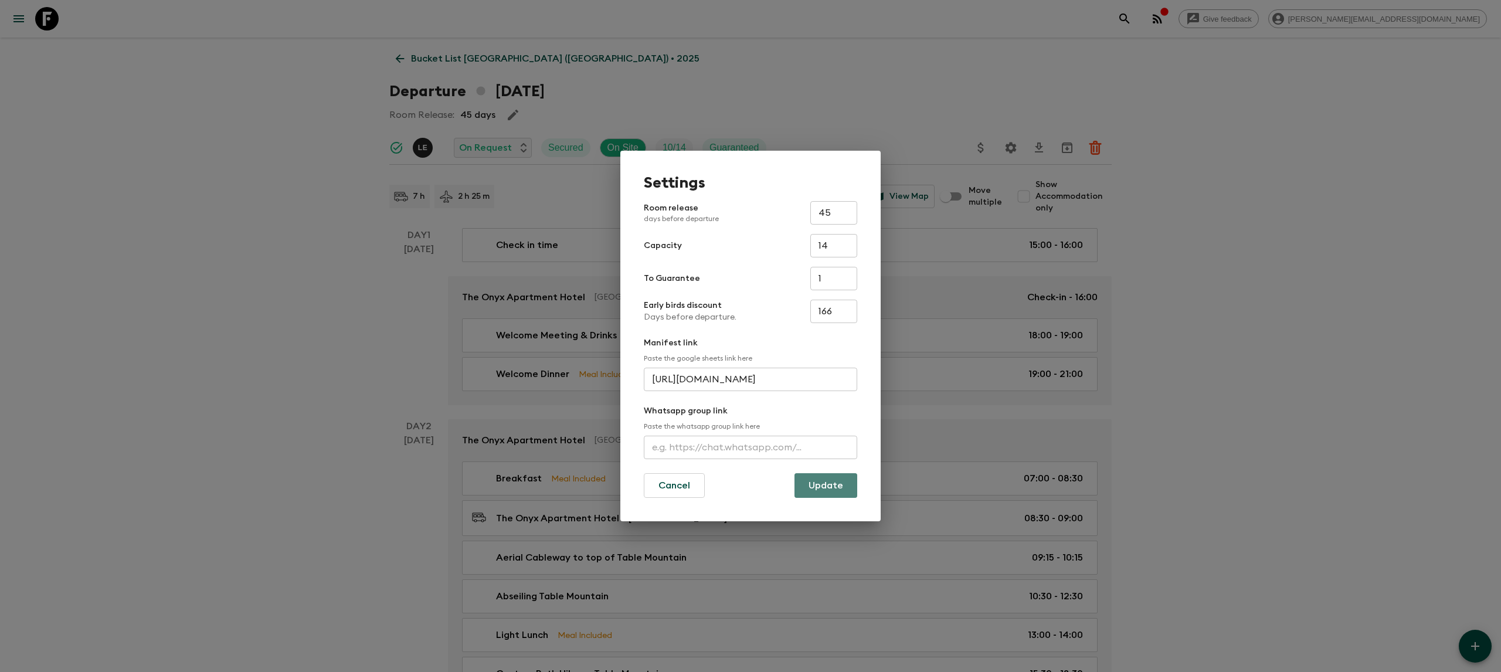
click at [824, 487] on button "Update" at bounding box center [825, 485] width 63 height 25
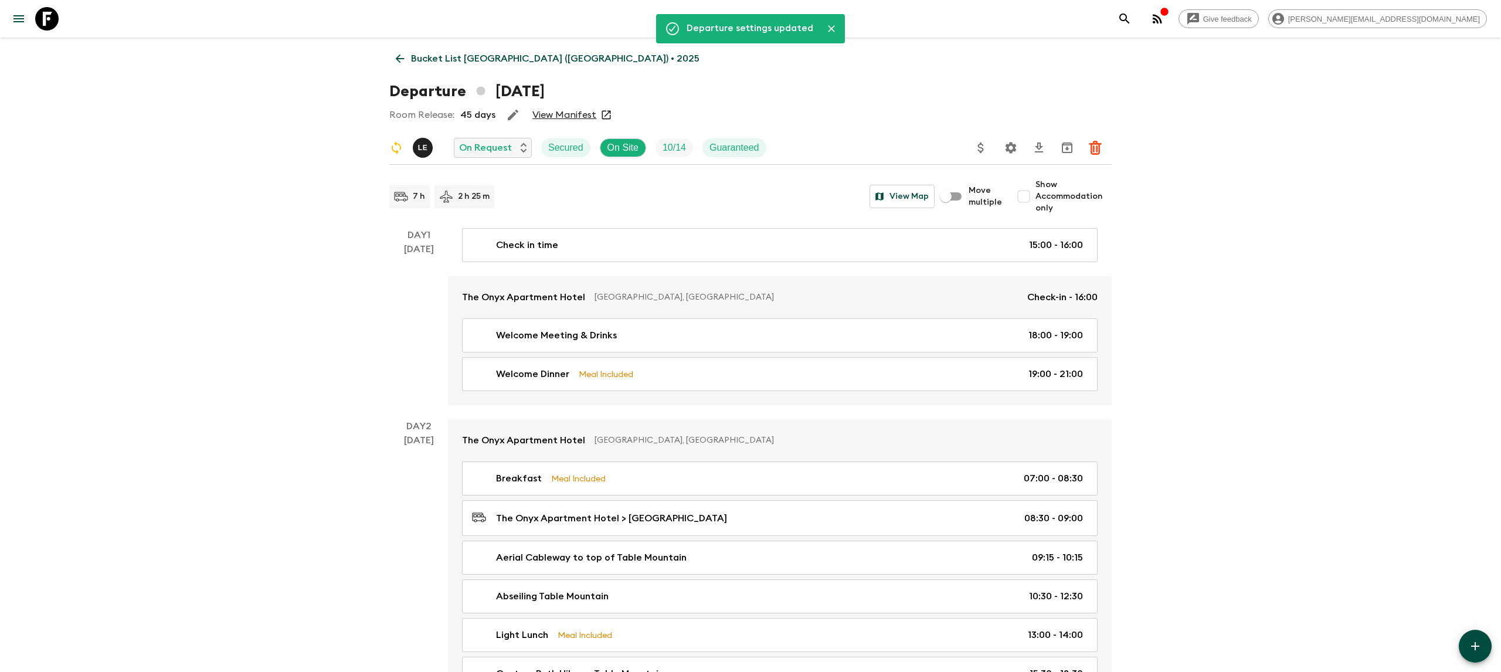
click at [18, 8] on button "menu" at bounding box center [18, 18] width 23 height 23
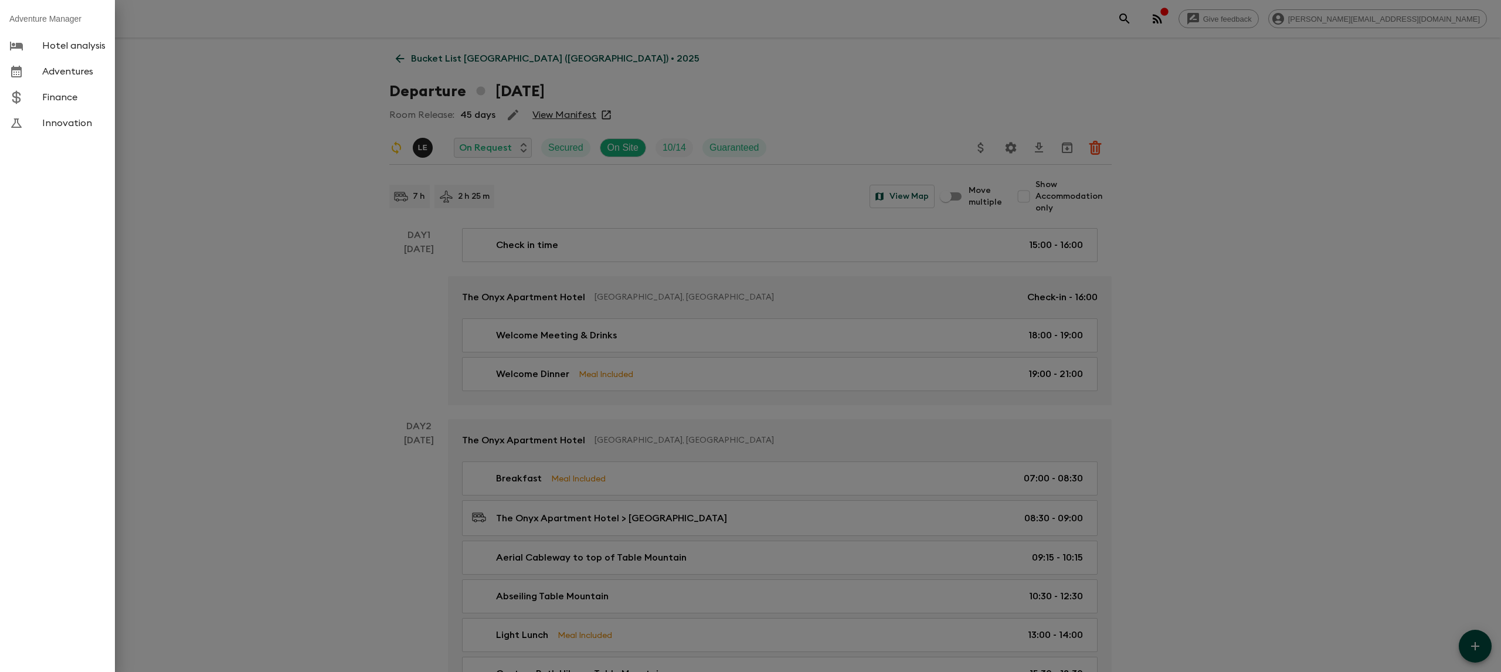
click at [192, 61] on div at bounding box center [750, 336] width 1501 height 672
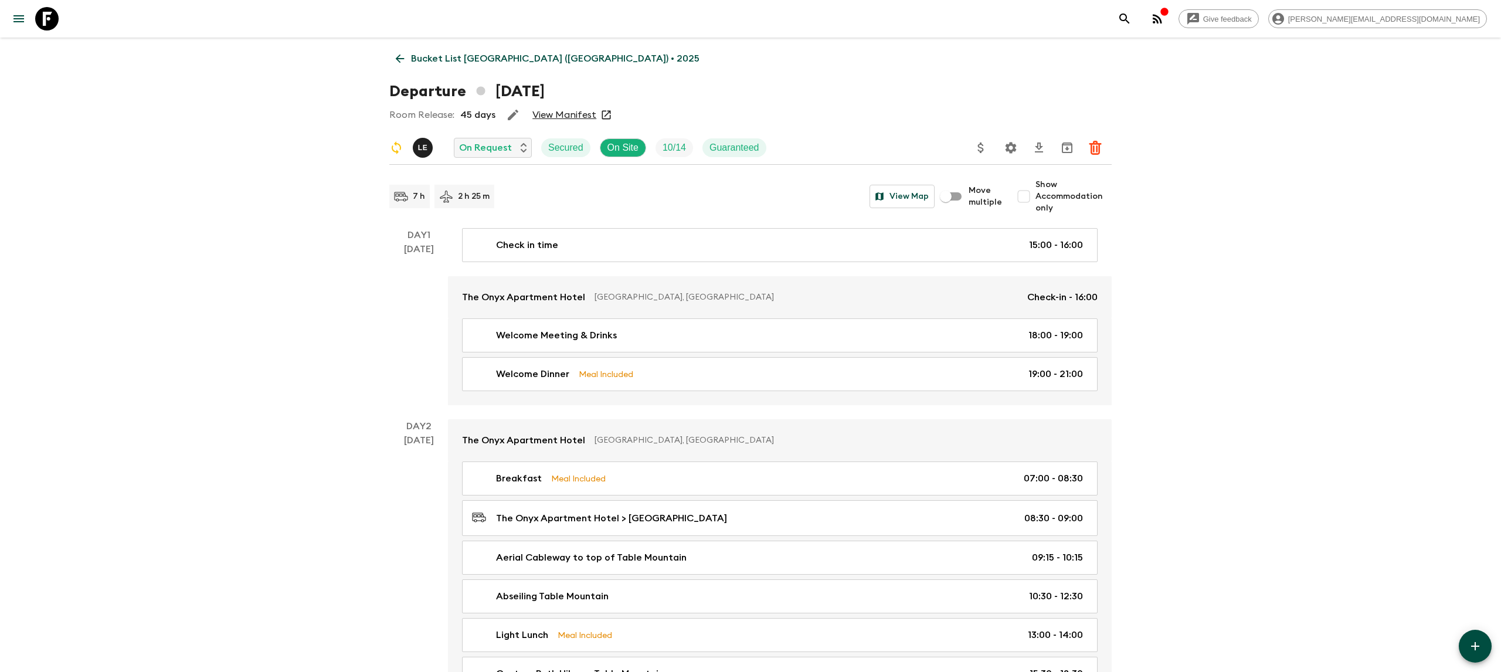
click at [53, 18] on icon at bounding box center [46, 18] width 23 height 23
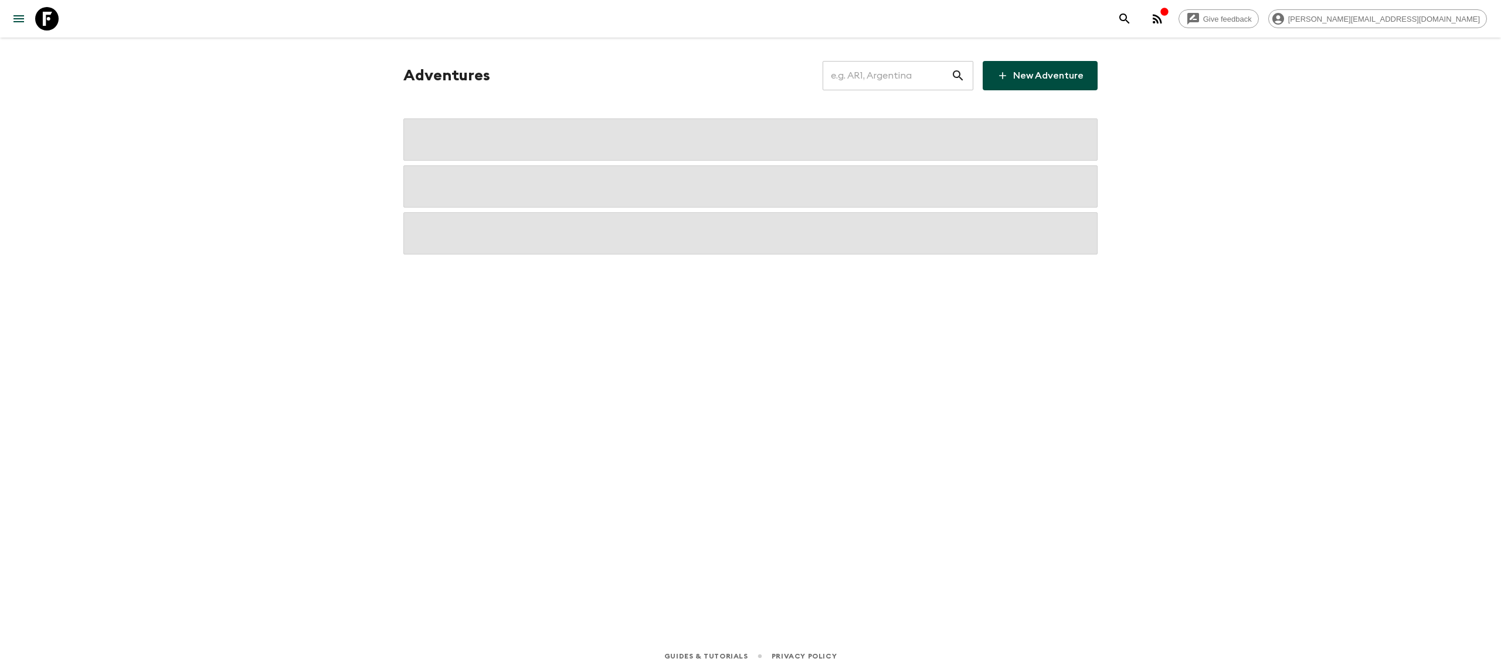
click at [913, 76] on input "text" at bounding box center [887, 75] width 128 height 33
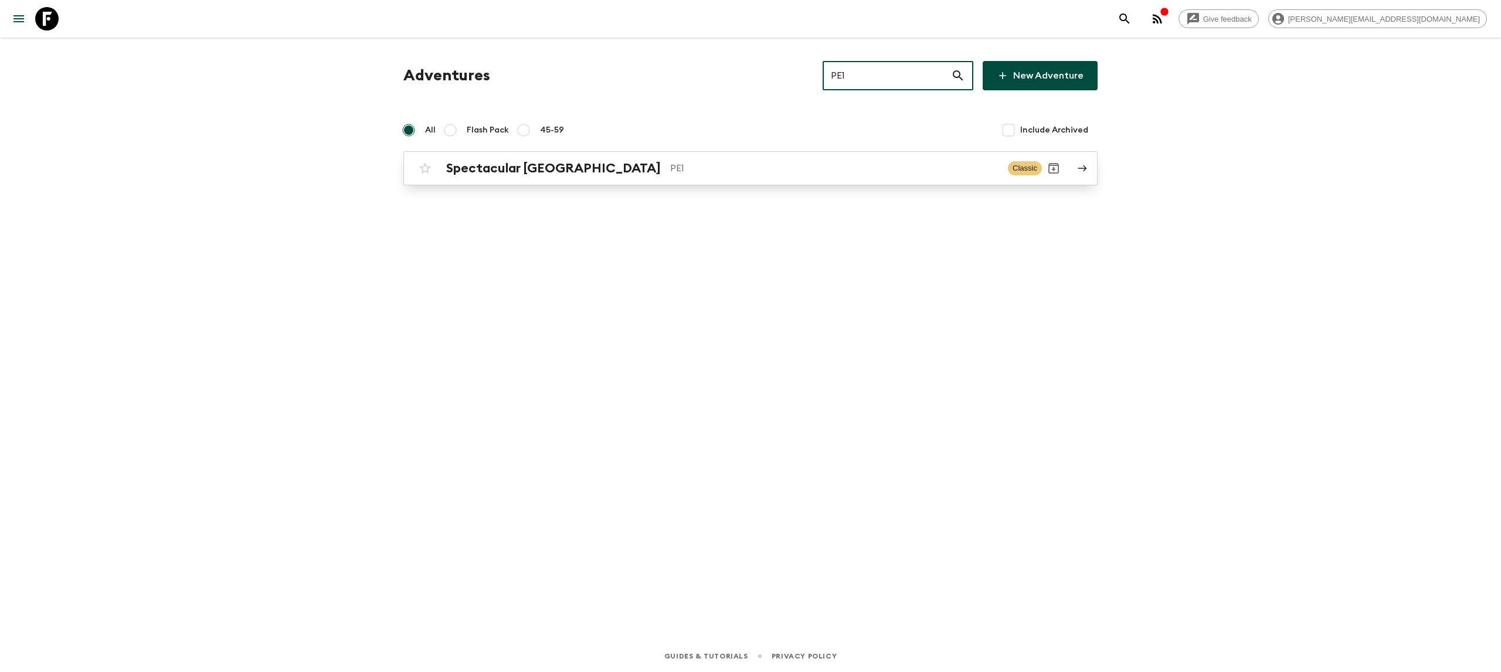
type input "PE1"
click at [660, 178] on div "Spectacular Peru PE1 Classic" at bounding box center [727, 168] width 629 height 23
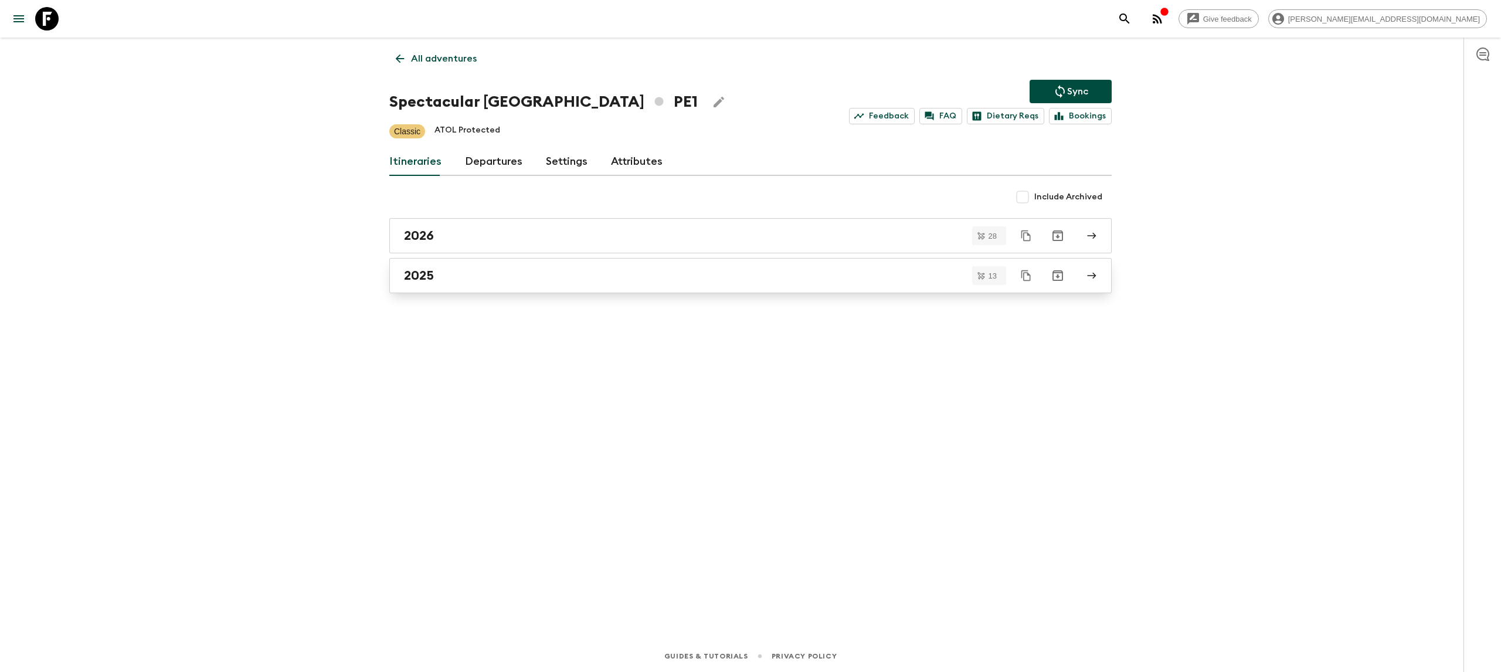
click at [531, 273] on div "2025" at bounding box center [739, 275] width 671 height 15
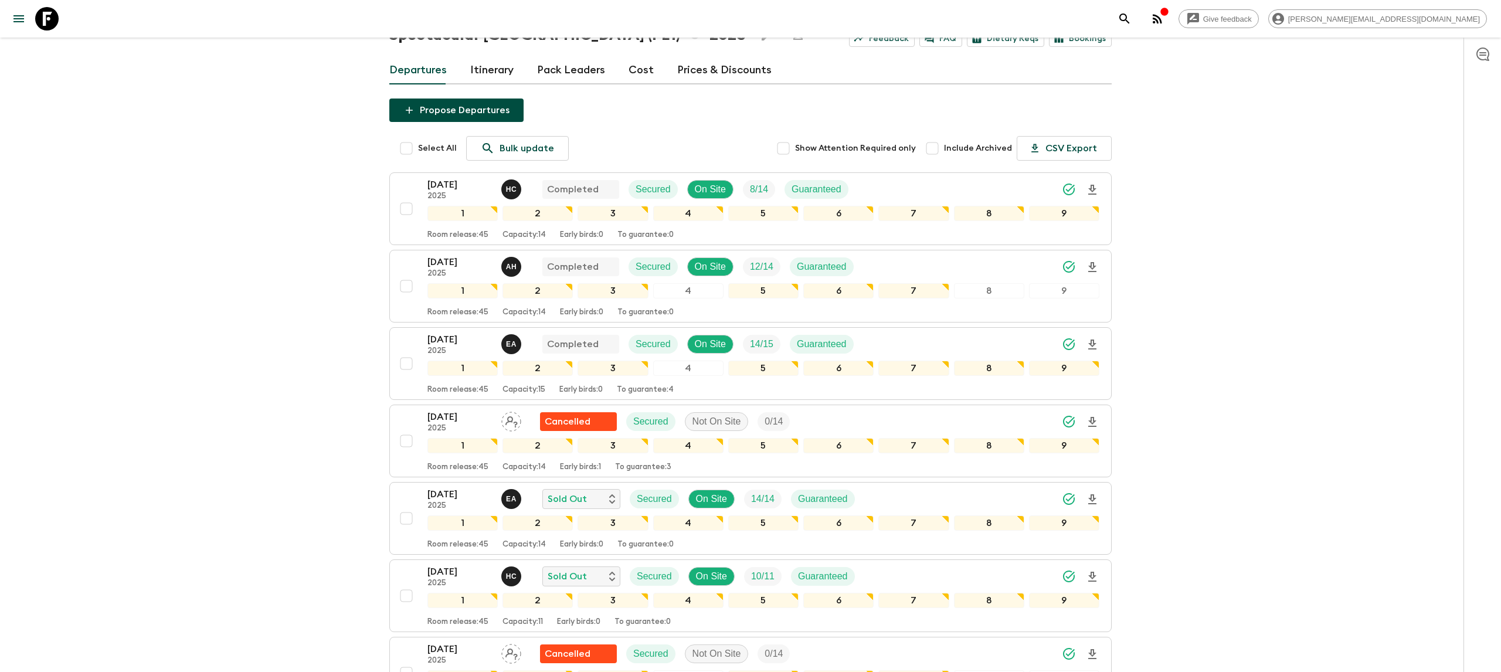
scroll to position [70, 0]
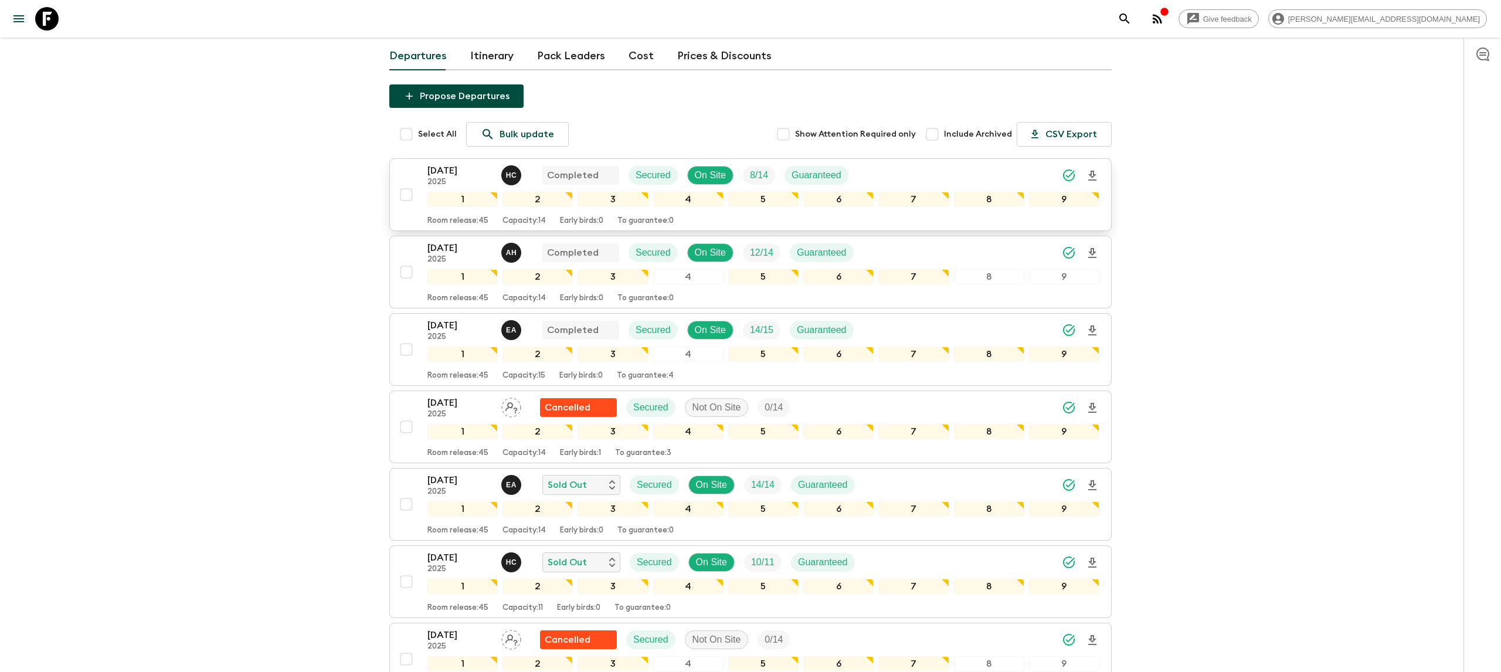
click at [406, 193] on input "checkbox" at bounding box center [406, 194] width 23 height 23
checkbox input "true"
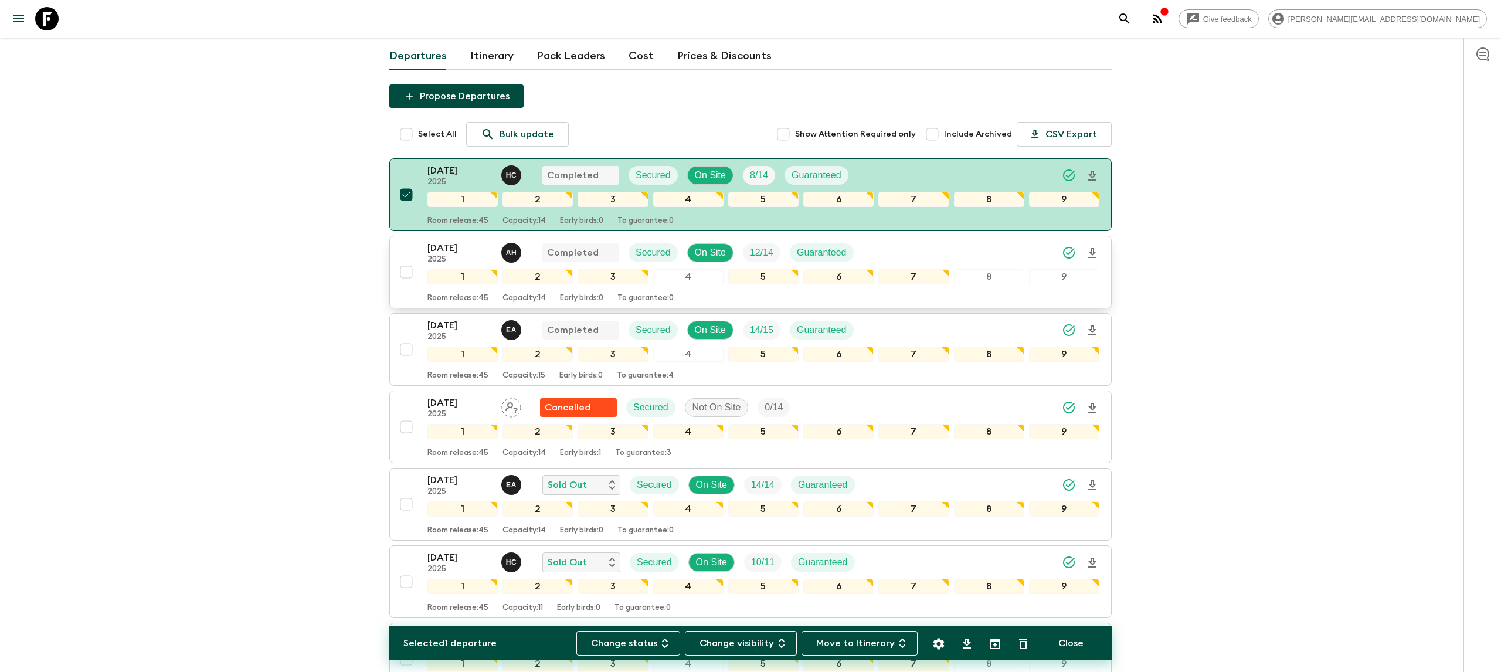
click at [404, 274] on input "checkbox" at bounding box center [406, 271] width 23 height 23
checkbox input "true"
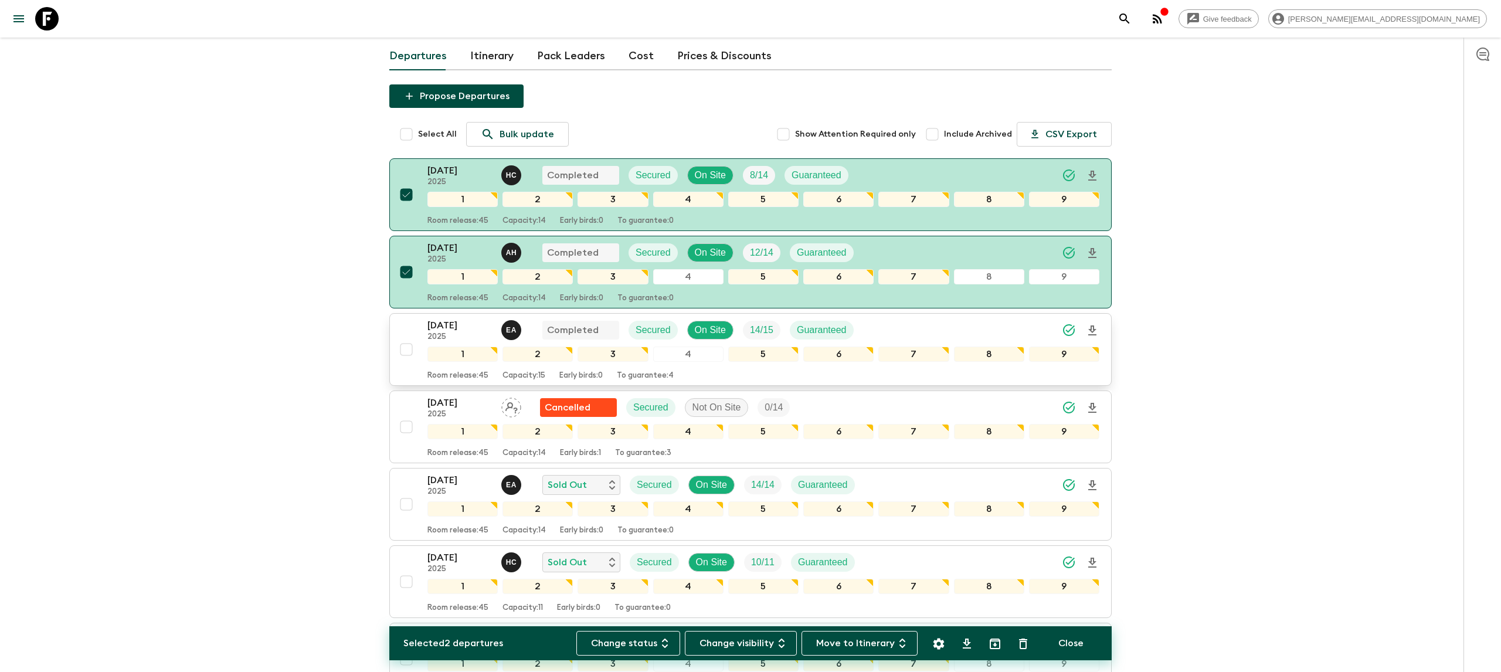
click at [405, 351] on input "checkbox" at bounding box center [406, 349] width 23 height 23
checkbox input "true"
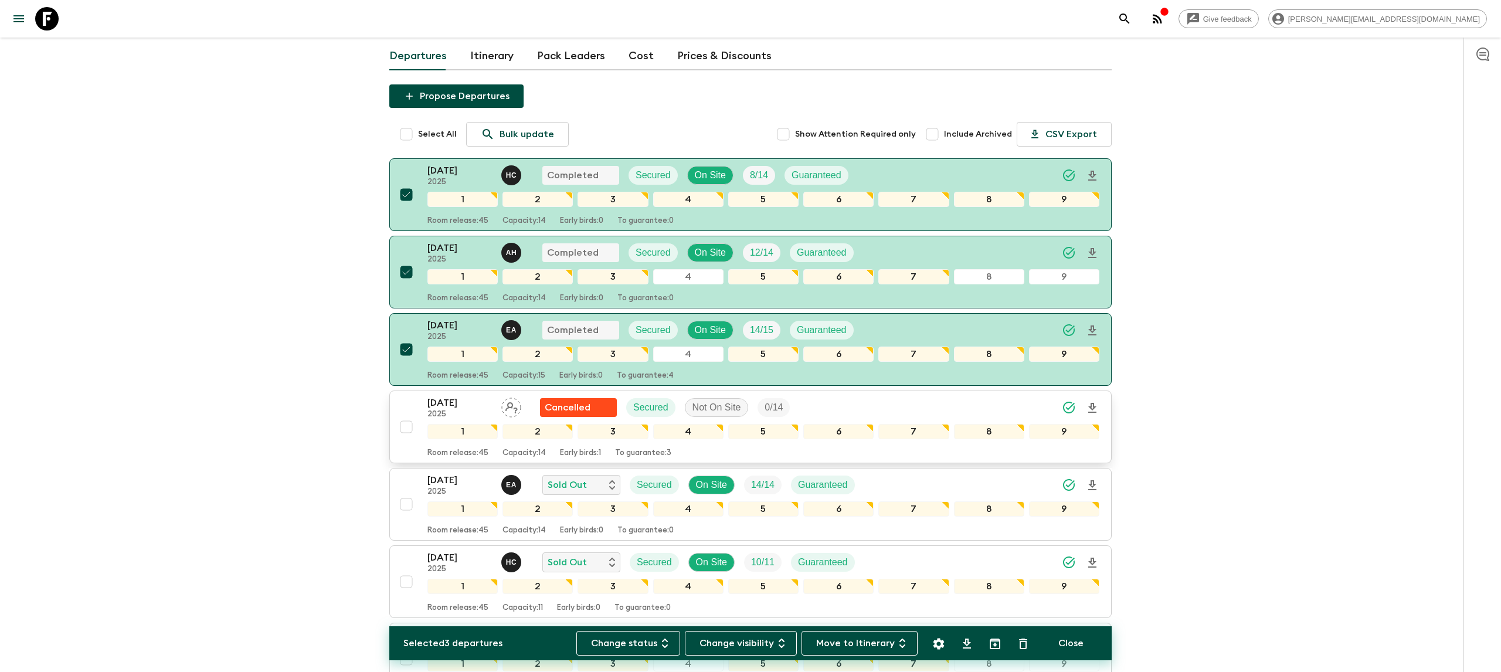
click at [404, 428] on input "checkbox" at bounding box center [406, 426] width 23 height 23
checkbox input "true"
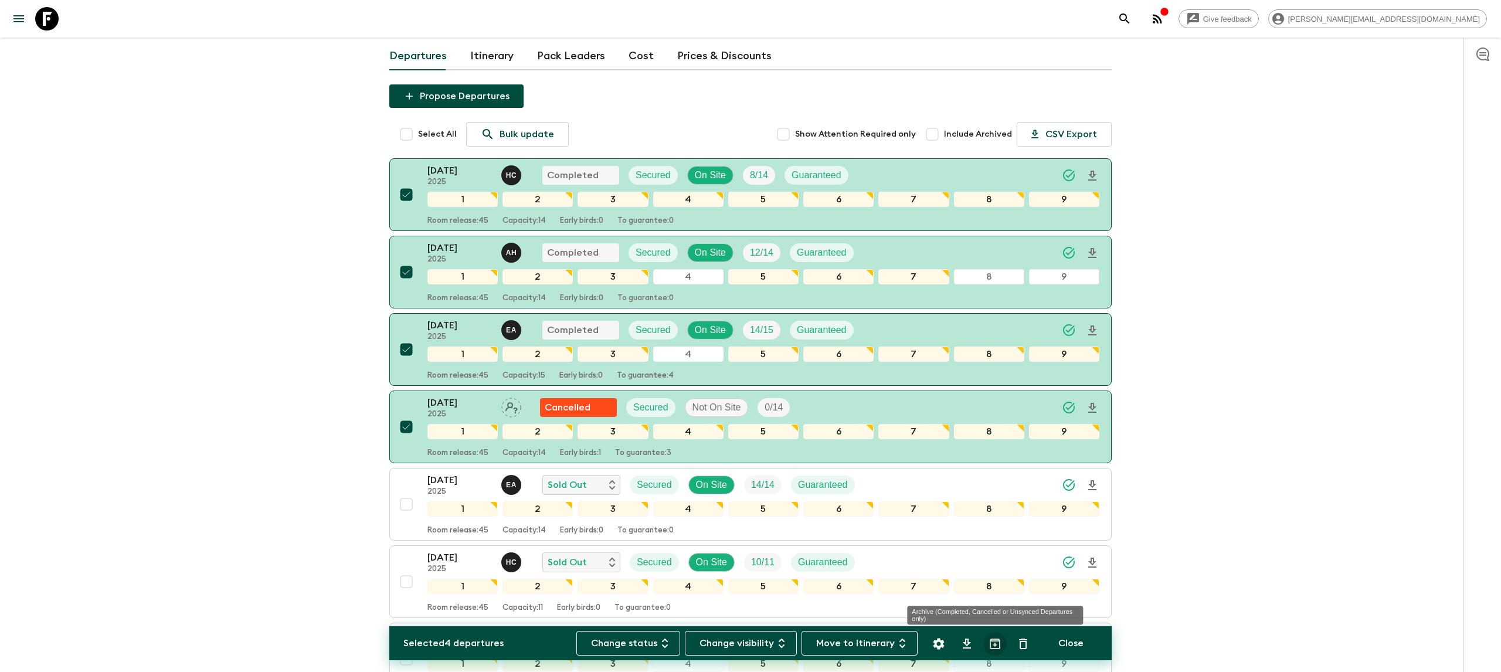
click at [994, 644] on icon "Archive (Completed, Cancelled or Unsynced Departures only)" at bounding box center [995, 644] width 11 height 11
checkbox input "false"
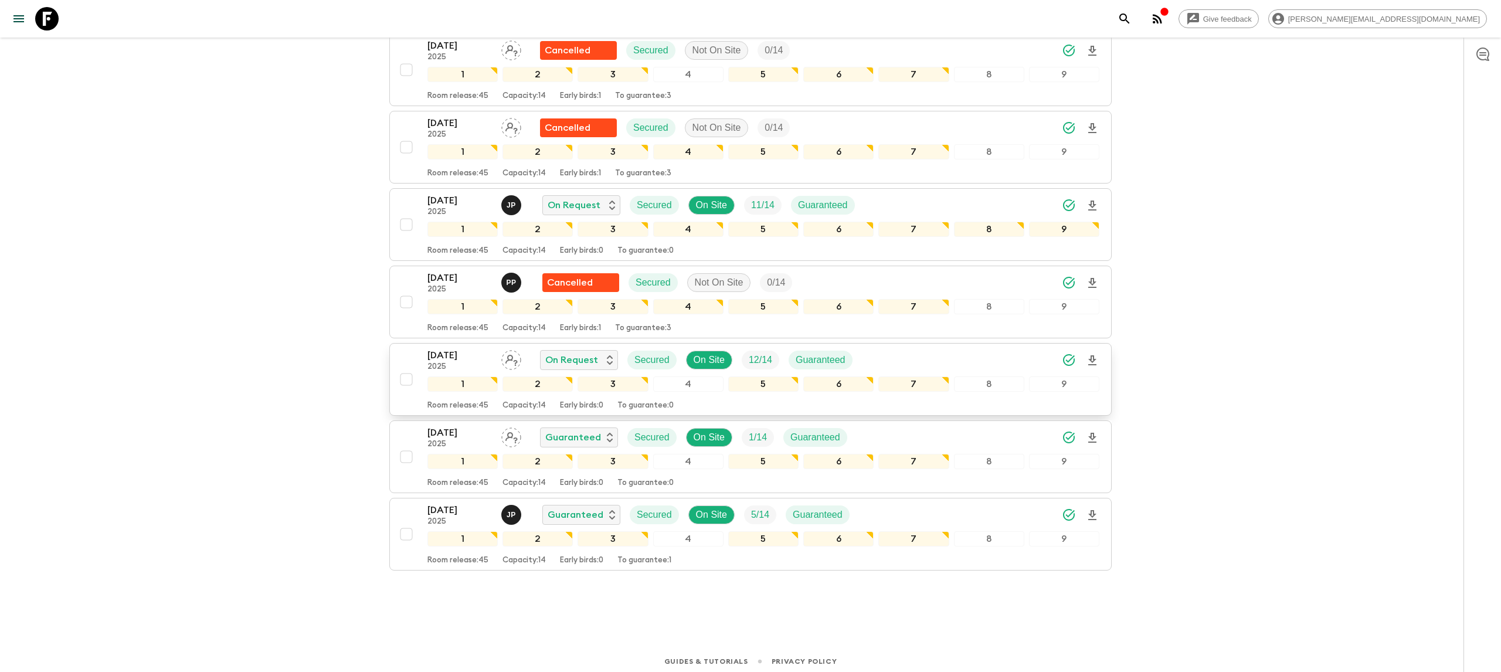
scroll to position [358, 0]
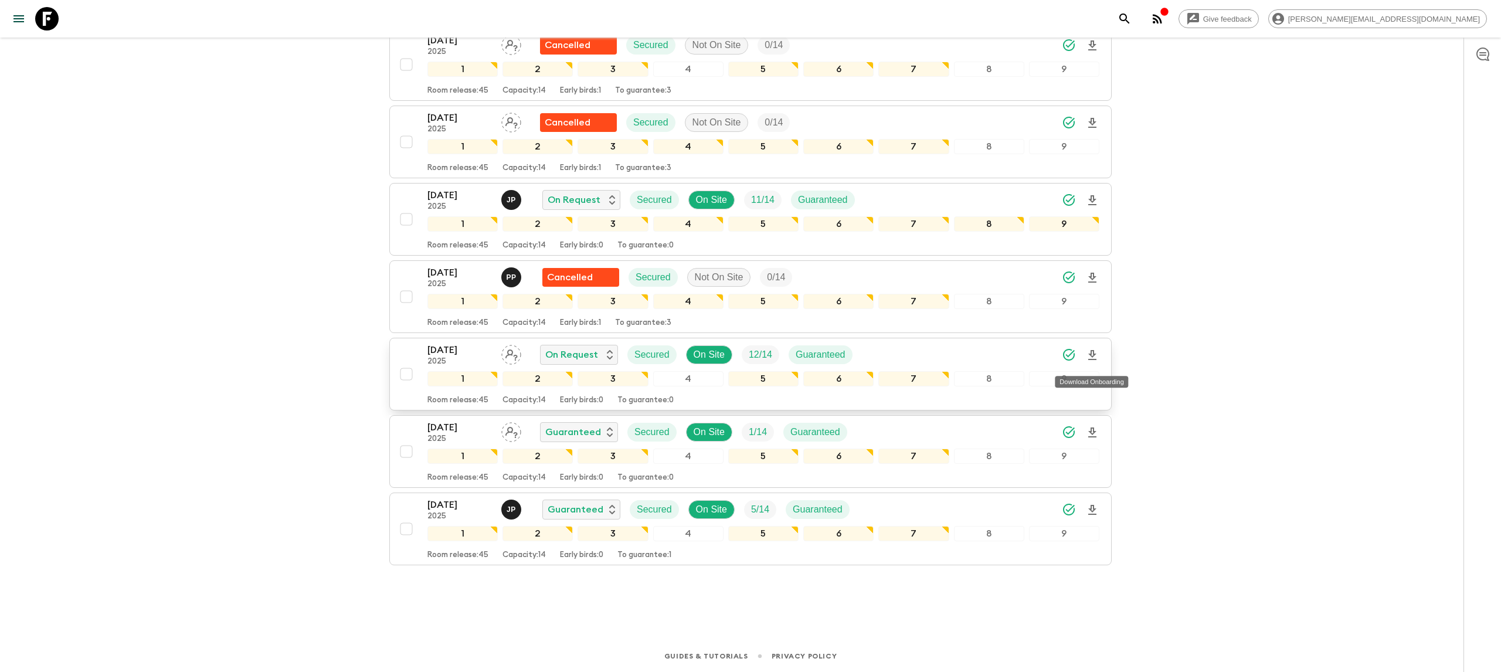
click at [1088, 355] on icon "Download Onboarding" at bounding box center [1092, 355] width 14 height 14
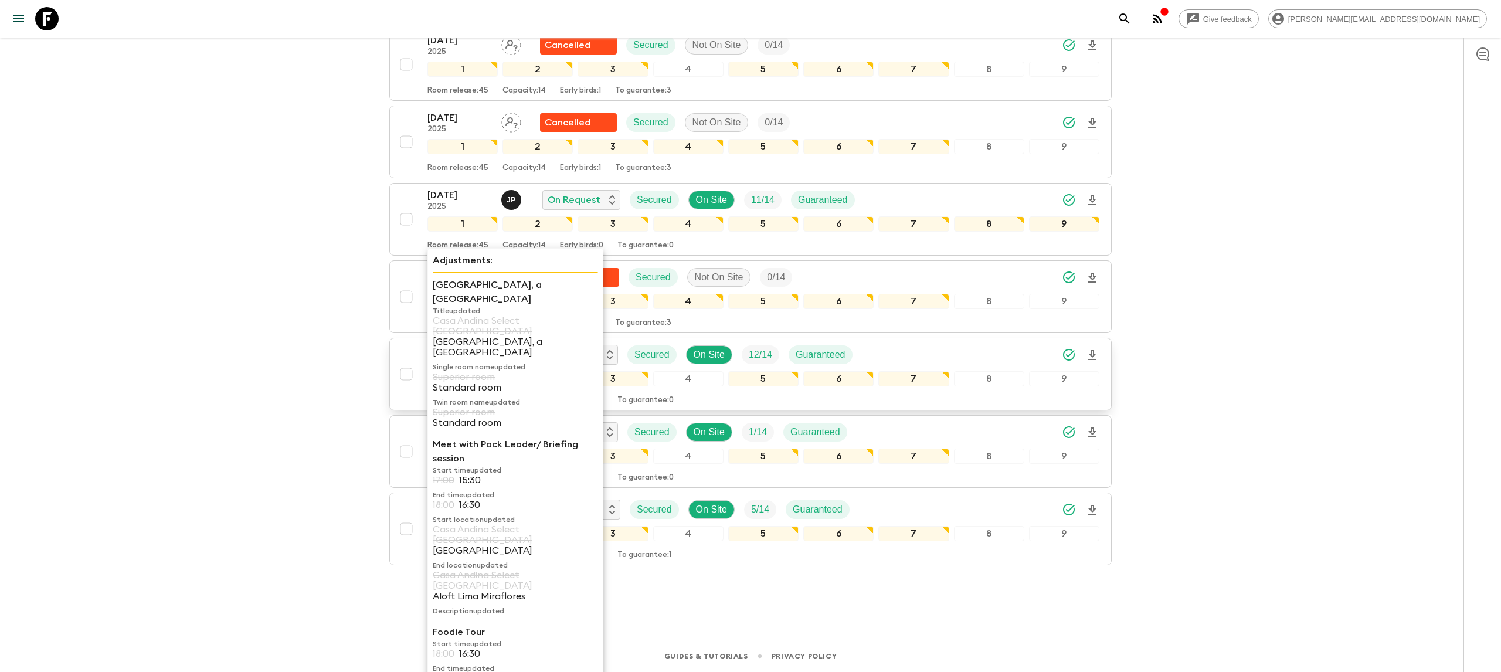
click at [440, 348] on div "[GEOGRAPHIC_DATA], a [GEOGRAPHIC_DATA] Title updated [GEOGRAPHIC_DATA] Select M…" at bounding box center [515, 355] width 165 height 155
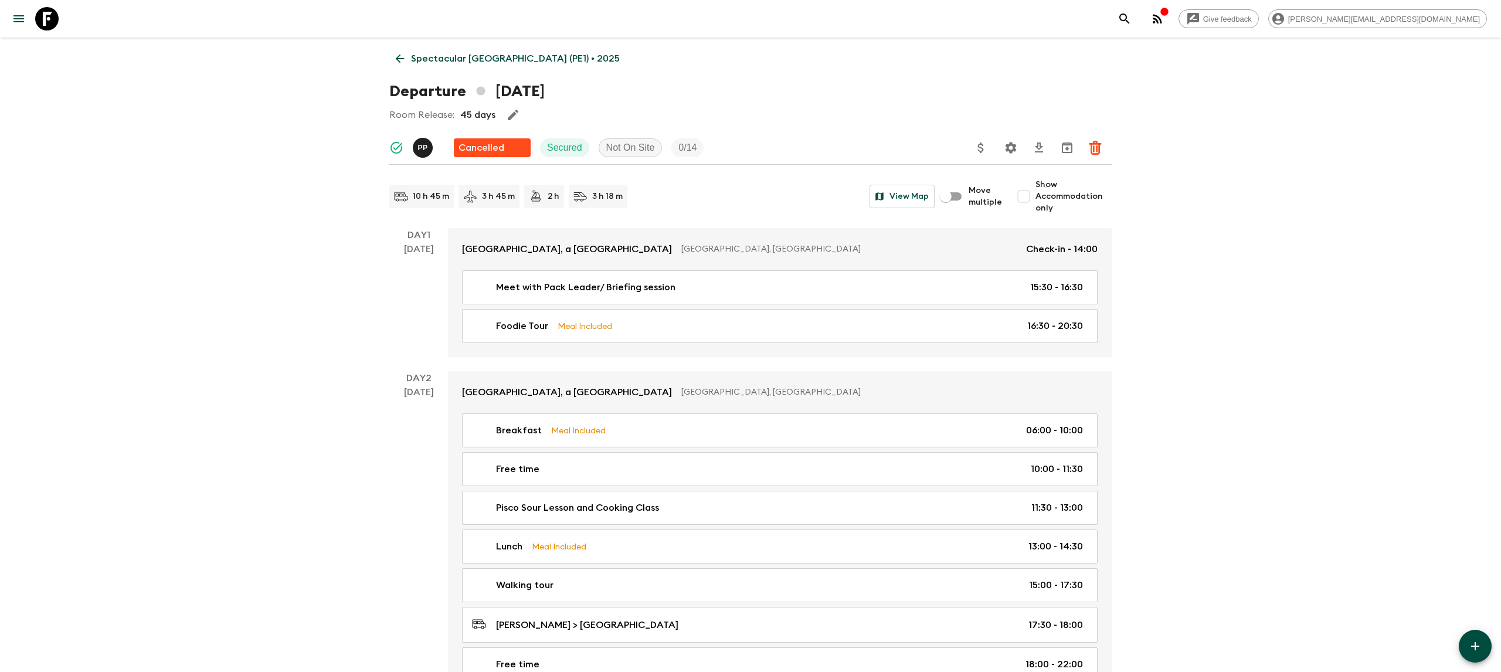
click at [427, 59] on p "Spectacular [GEOGRAPHIC_DATA] (PE1) • 2025" at bounding box center [515, 59] width 209 height 14
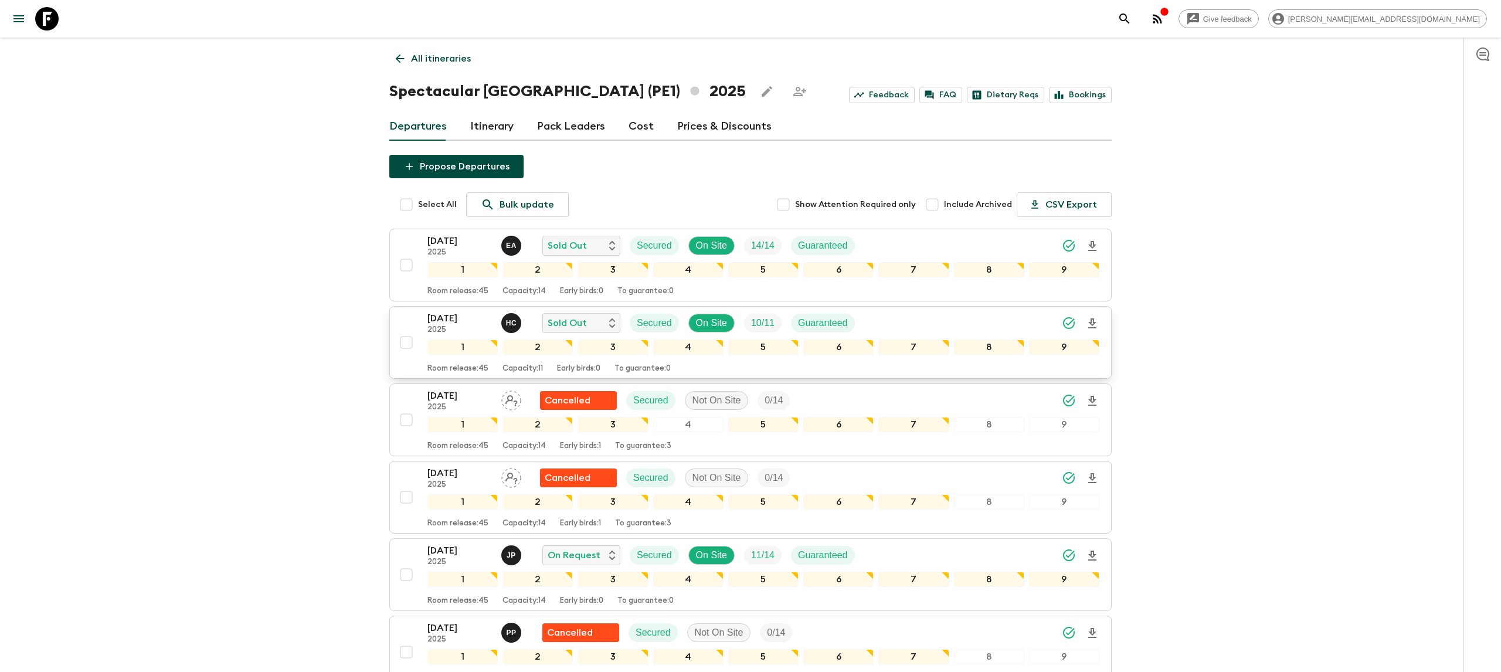
scroll to position [362, 0]
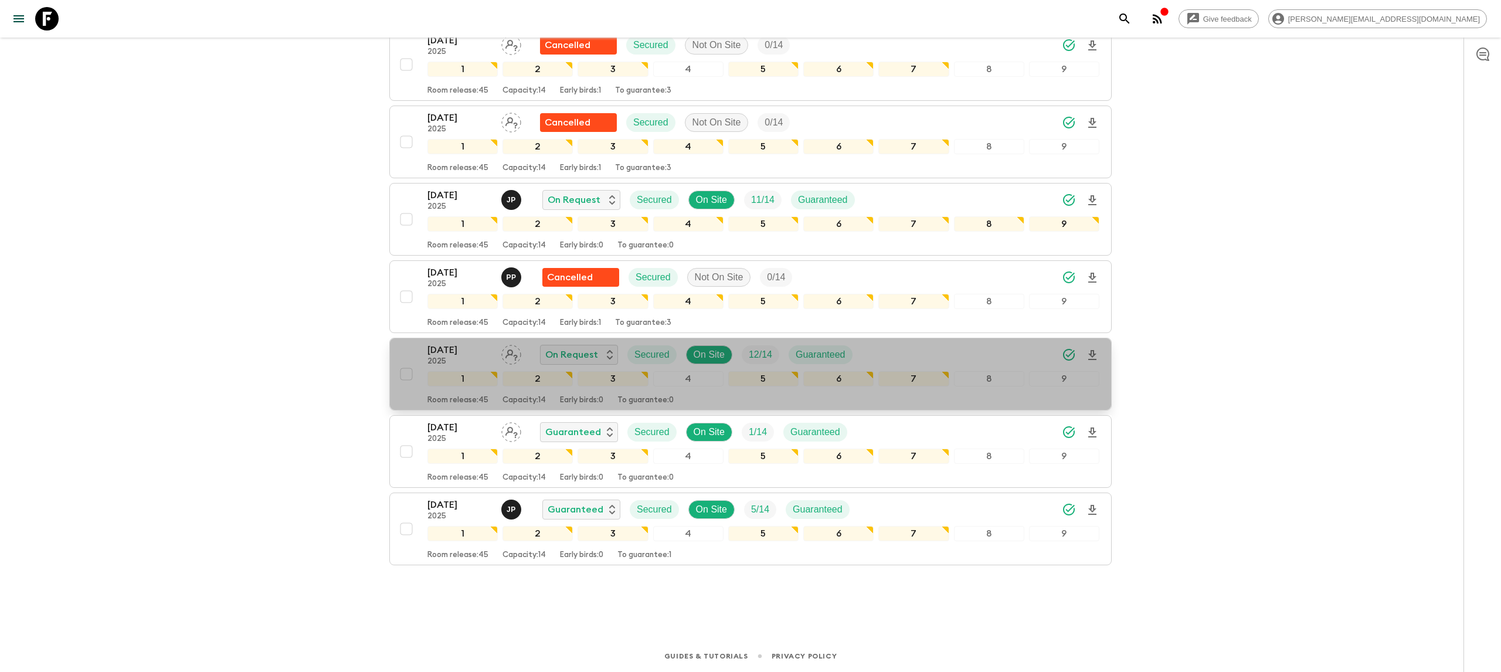
click at [444, 346] on p "[DATE]" at bounding box center [459, 350] width 64 height 14
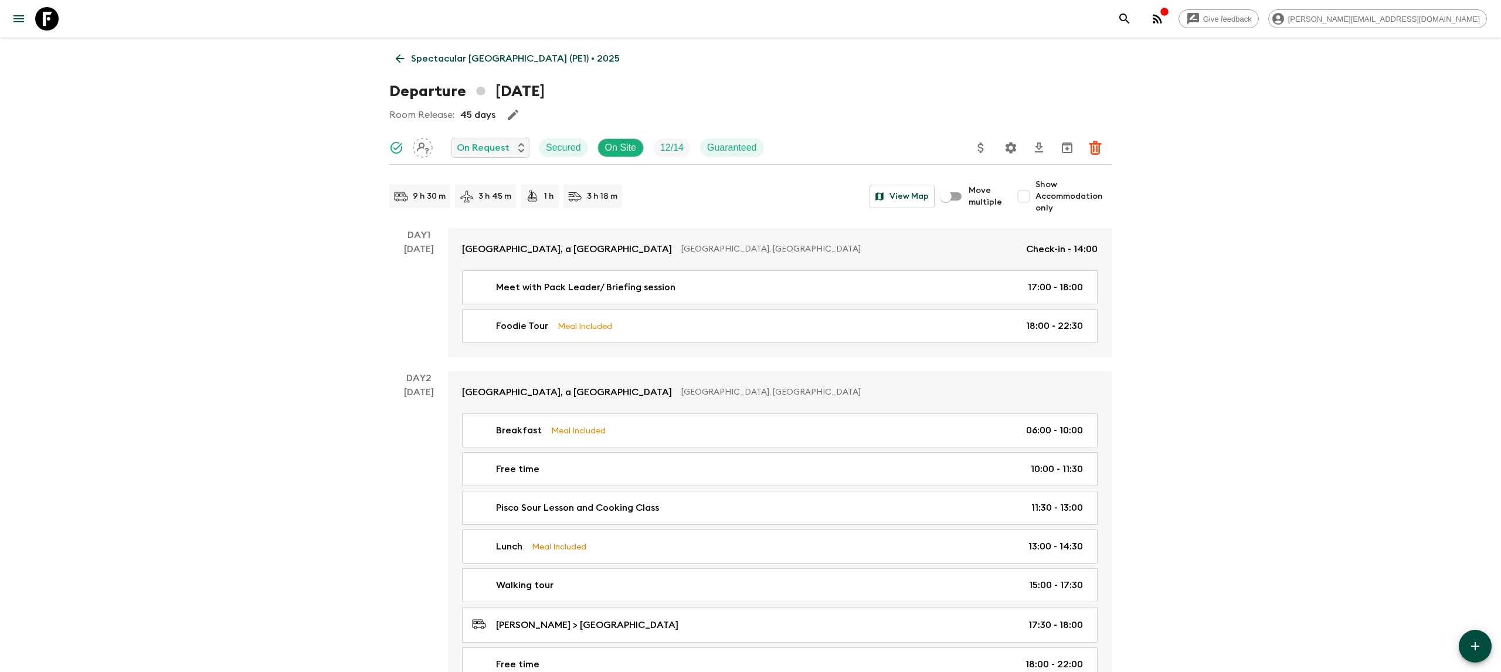
click at [1013, 139] on button "Settings" at bounding box center [1010, 147] width 23 height 23
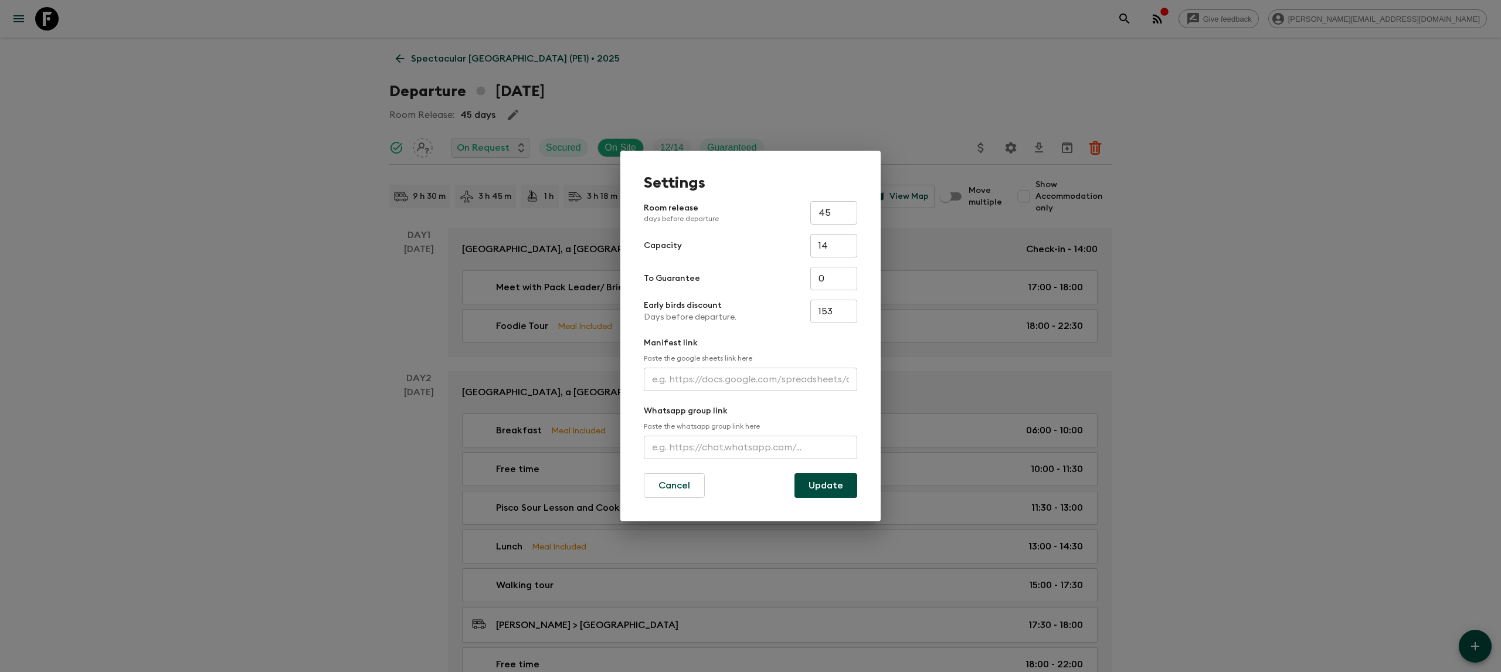
click at [775, 377] on input "text" at bounding box center [750, 379] width 213 height 23
paste input "[URL][DOMAIN_NAME]"
type input "[URL][DOMAIN_NAME]"
click at [811, 481] on button "Update" at bounding box center [825, 485] width 63 height 25
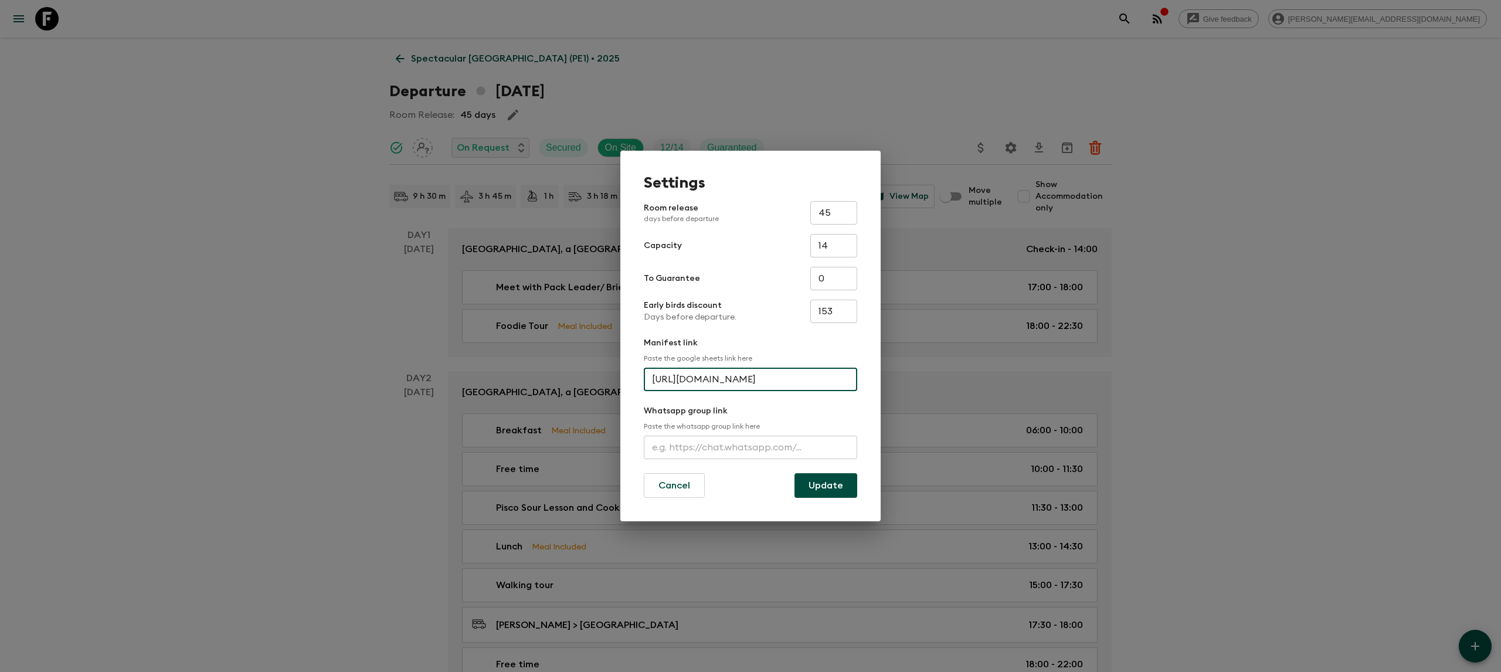
scroll to position [0, 0]
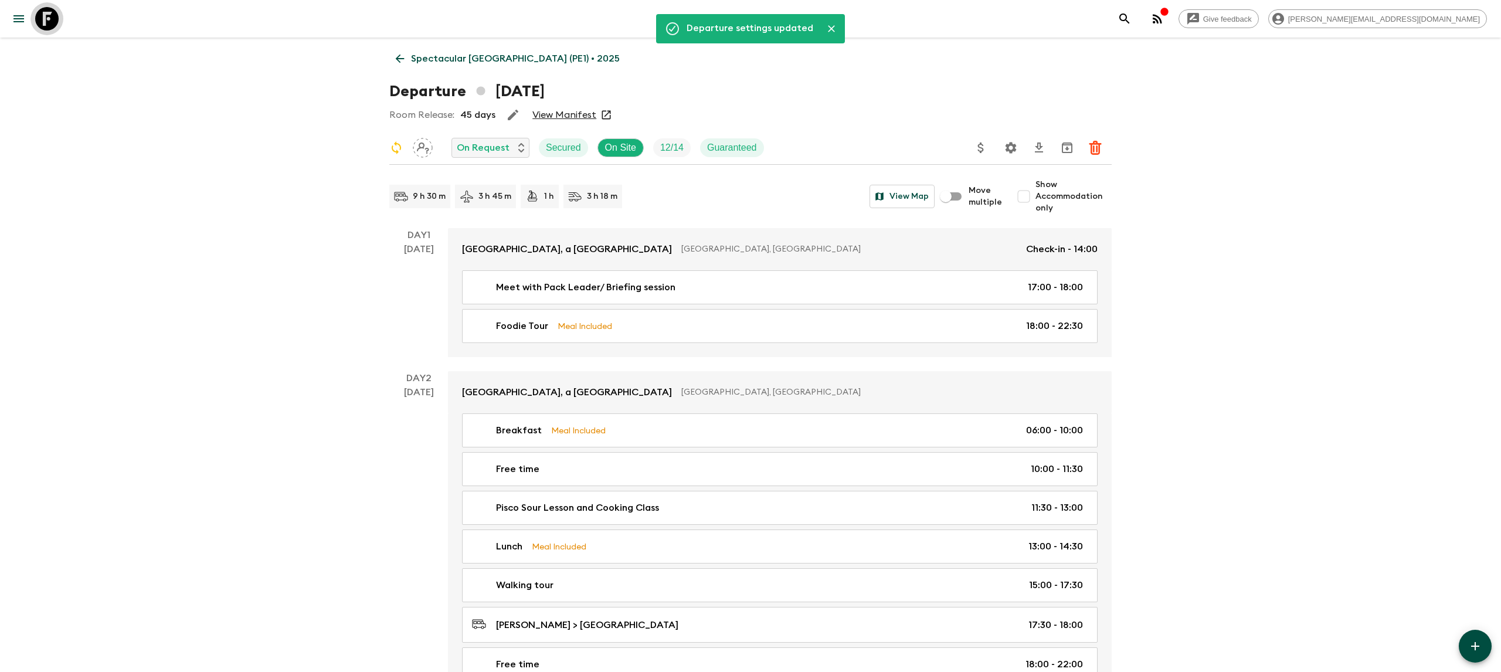
click at [45, 15] on icon at bounding box center [46, 18] width 23 height 23
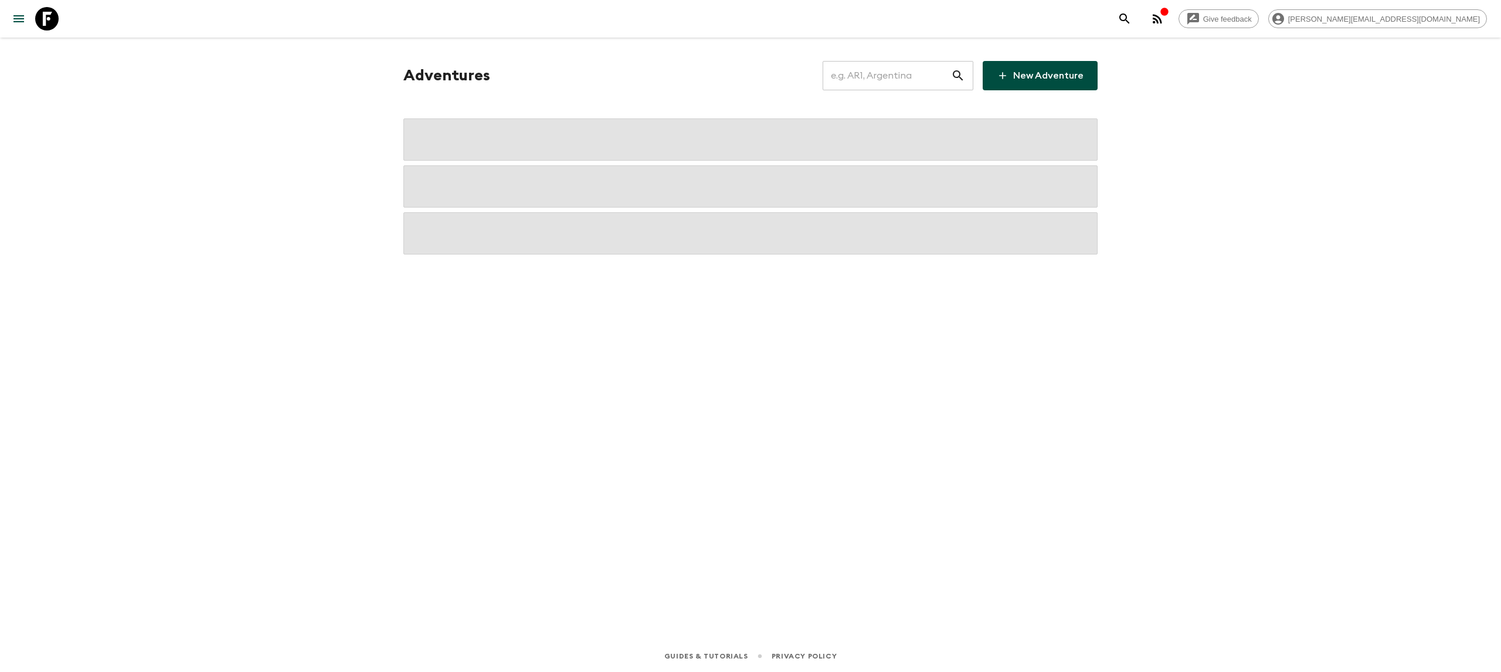
click at [886, 67] on input "text" at bounding box center [887, 75] width 128 height 33
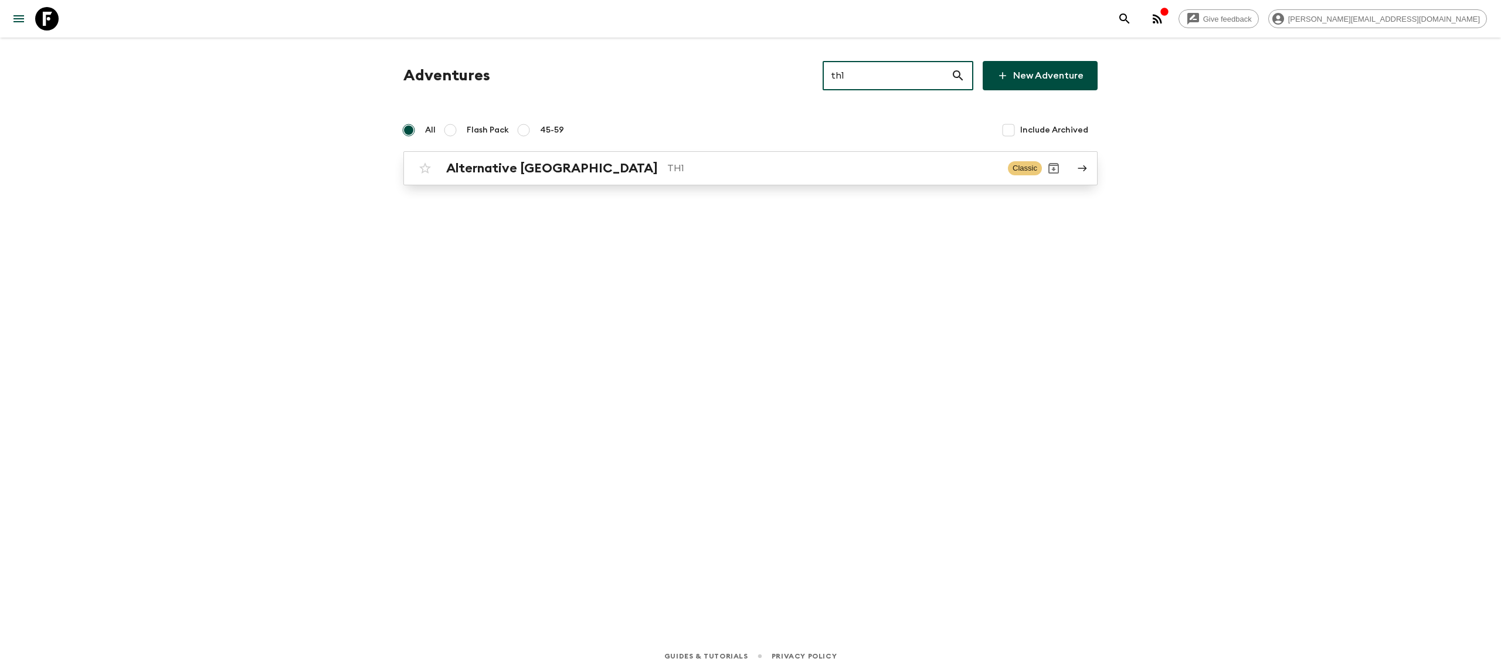
type input "th1"
click at [622, 159] on div "Alternative [GEOGRAPHIC_DATA] TH1 Classic" at bounding box center [727, 168] width 629 height 23
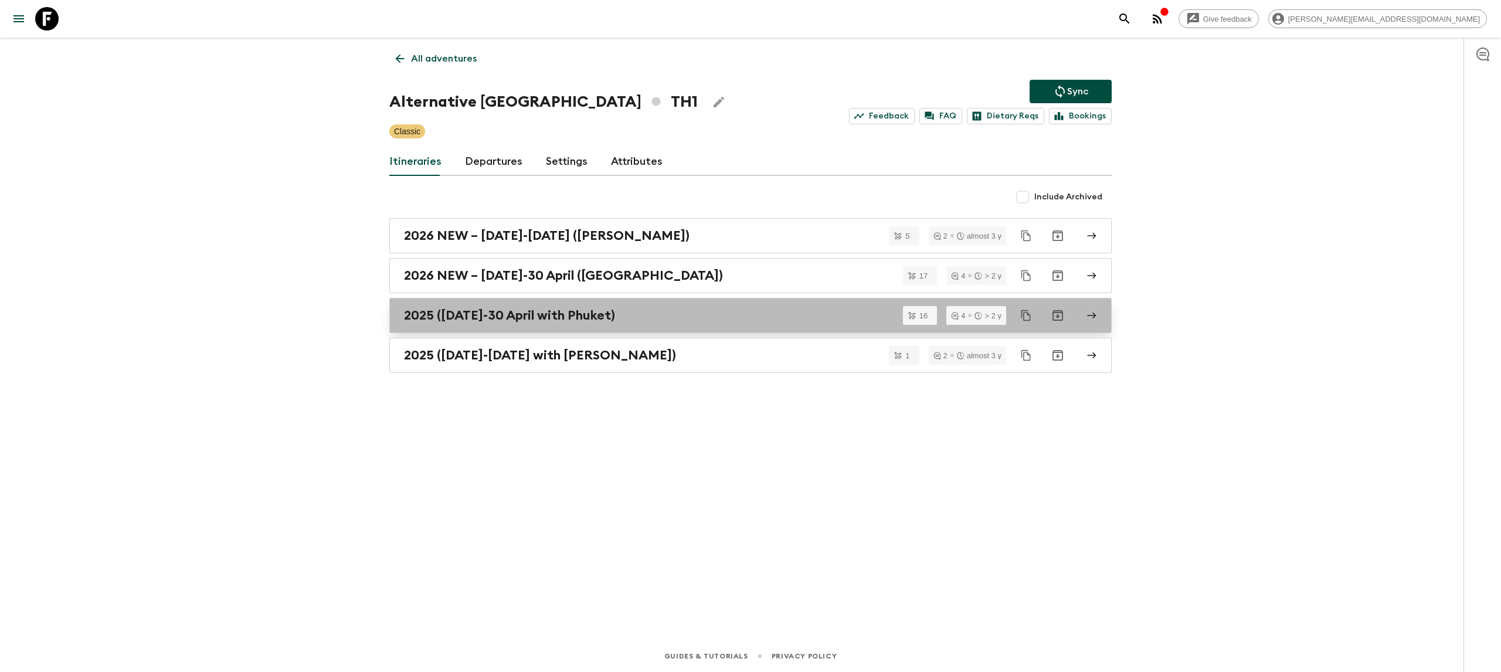
click at [468, 320] on h2 "2025 ([DATE]-30 April with Phuket)" at bounding box center [509, 315] width 211 height 15
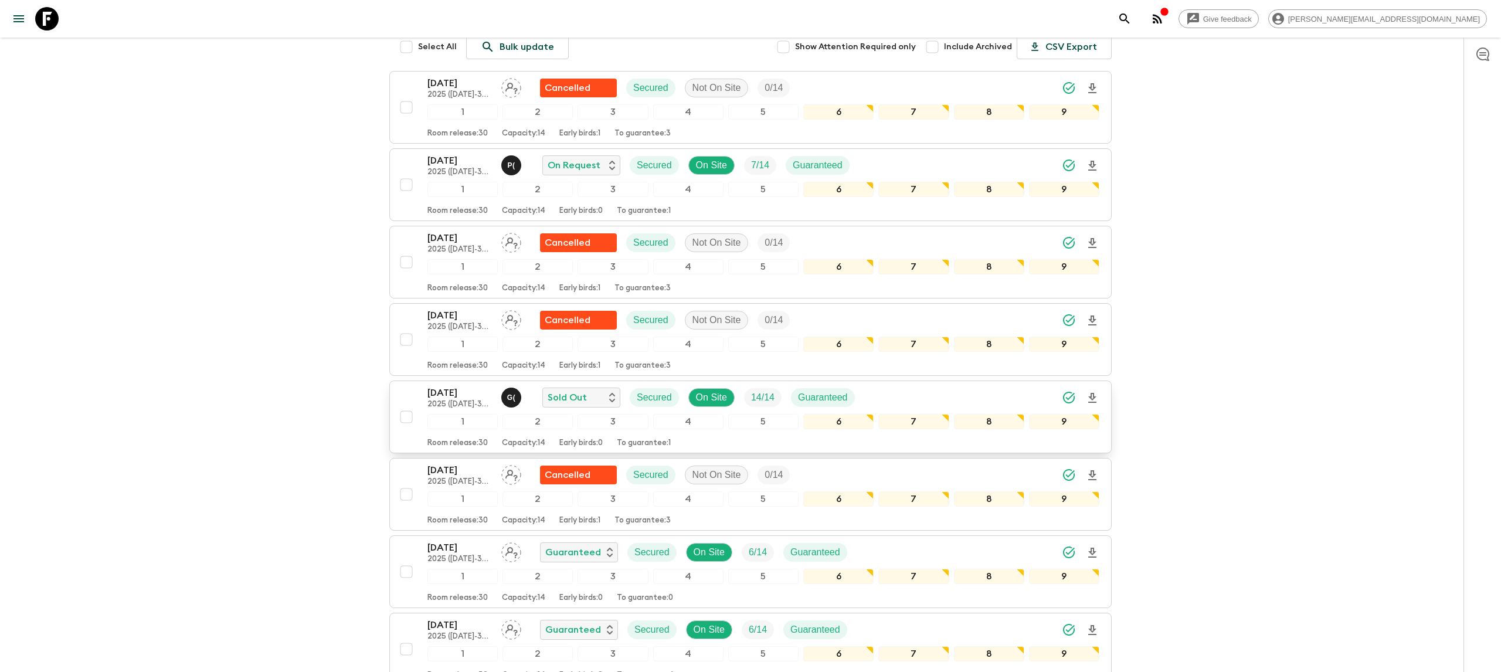
scroll to position [197, 0]
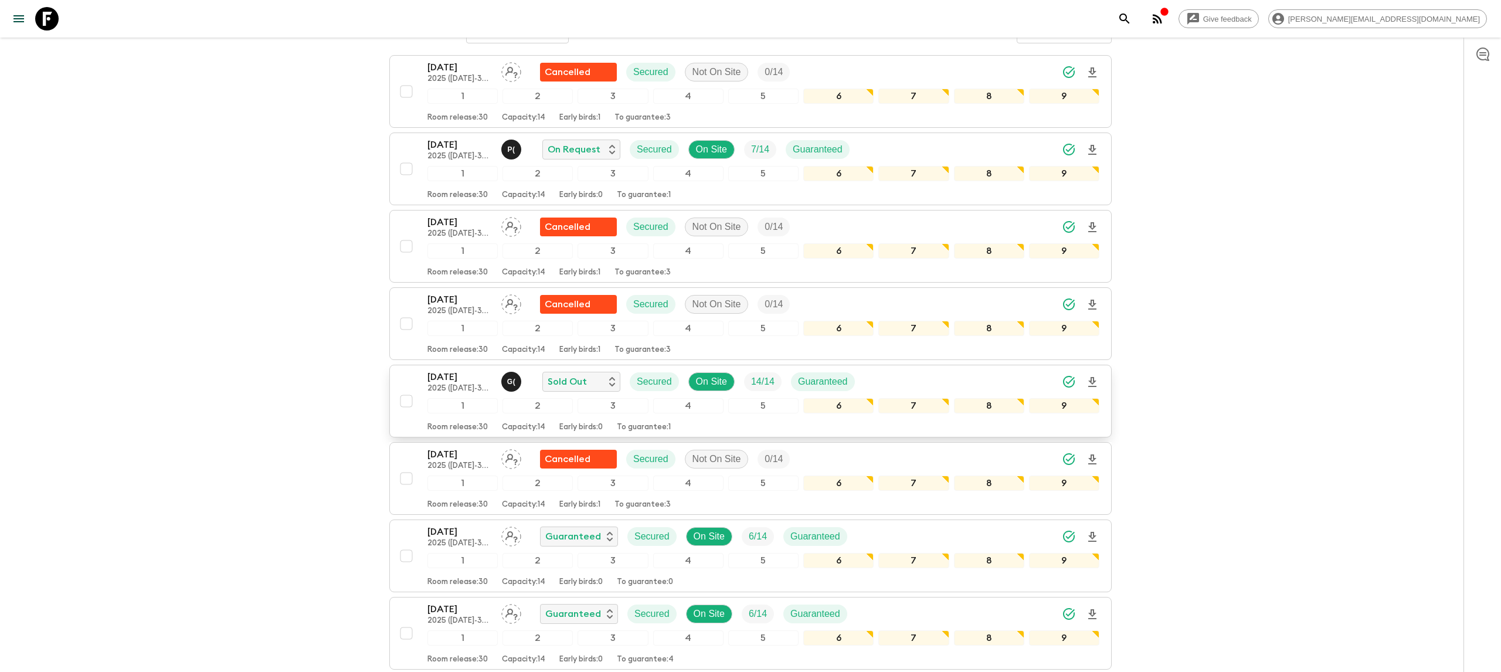
click at [1092, 385] on icon "Download Onboarding" at bounding box center [1092, 382] width 14 height 14
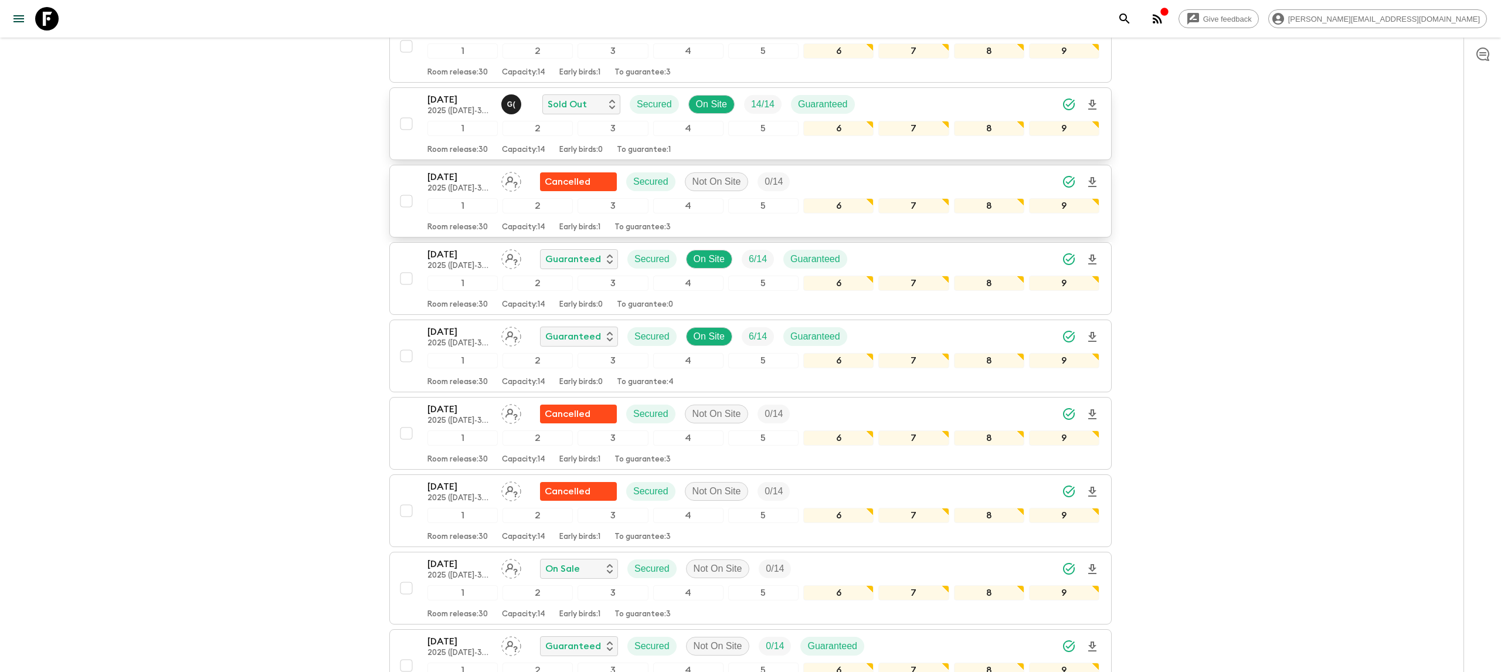
scroll to position [479, 0]
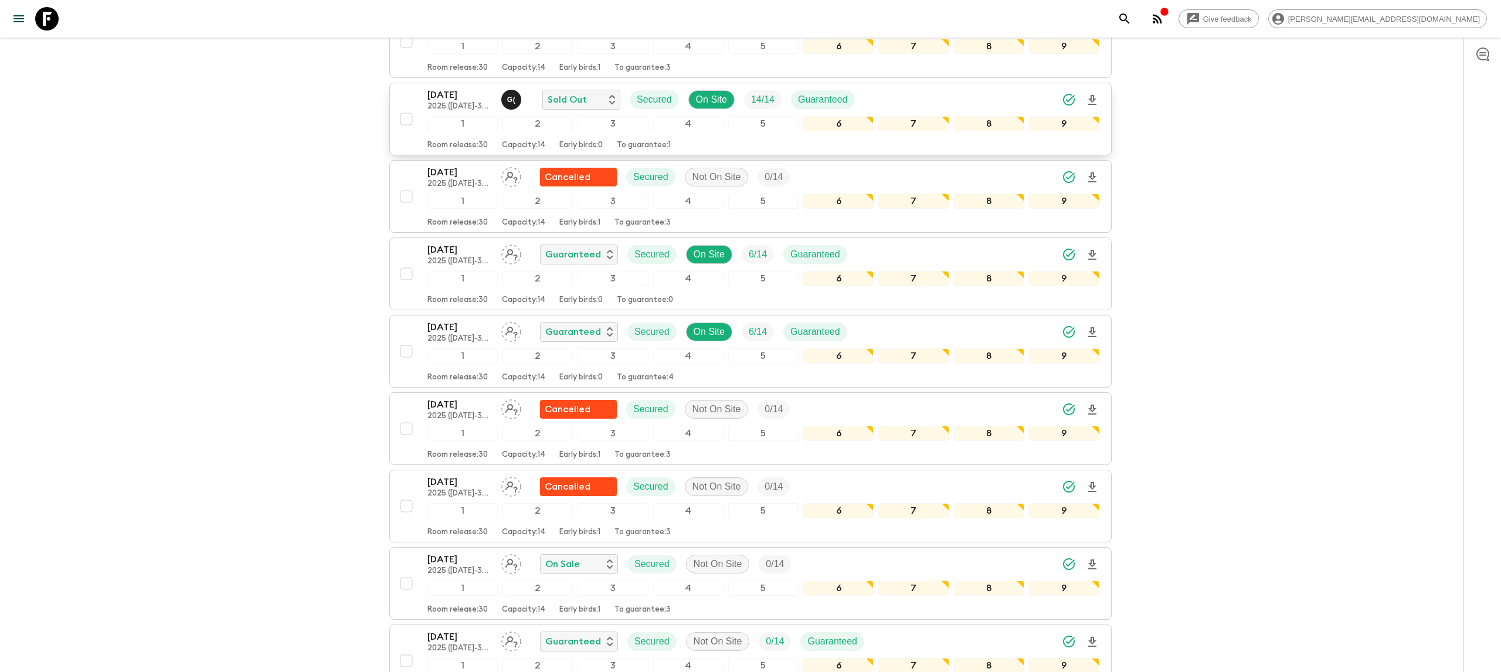
click at [444, 102] on p "[DATE]" at bounding box center [459, 95] width 64 height 14
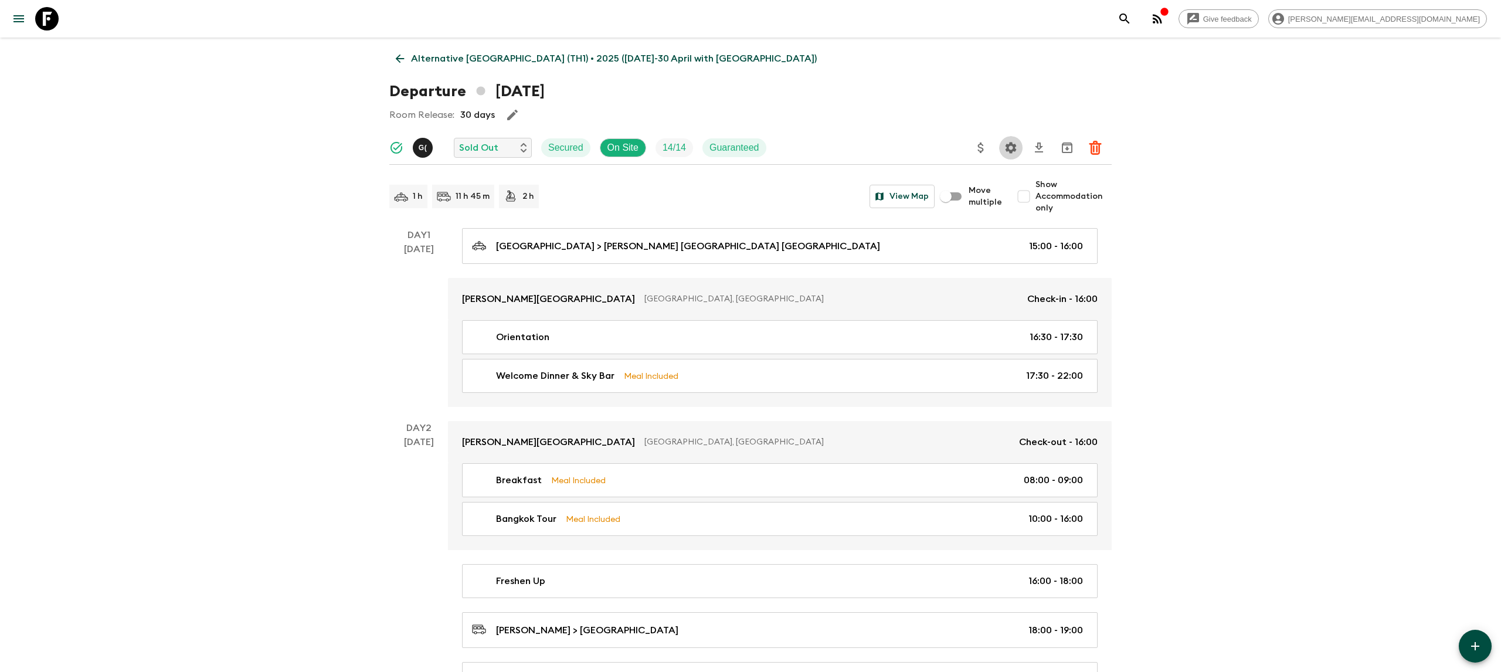
click at [1016, 150] on icon "Settings" at bounding box center [1011, 148] width 14 height 14
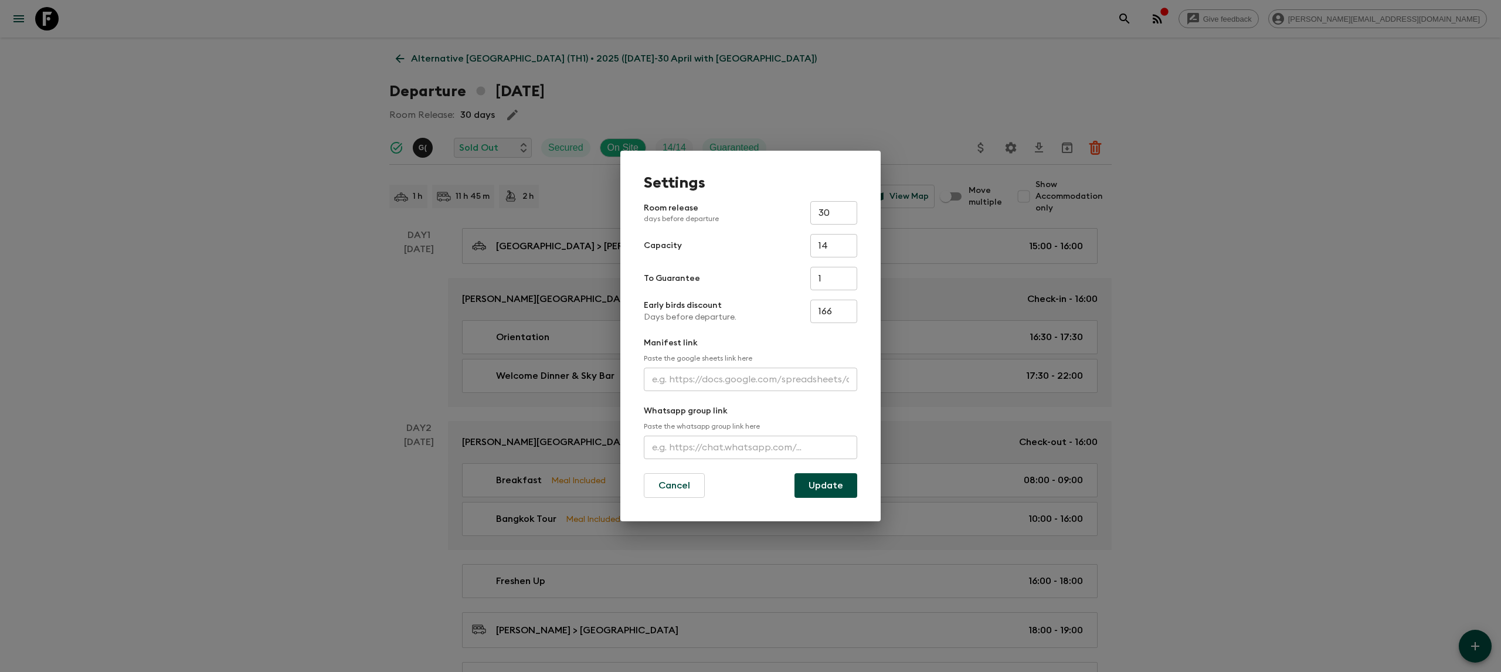
click at [708, 390] on input "text" at bounding box center [750, 379] width 213 height 23
paste input "[URL][DOMAIN_NAME]"
type input "[URL][DOMAIN_NAME]"
click at [813, 490] on button "Update" at bounding box center [825, 485] width 63 height 25
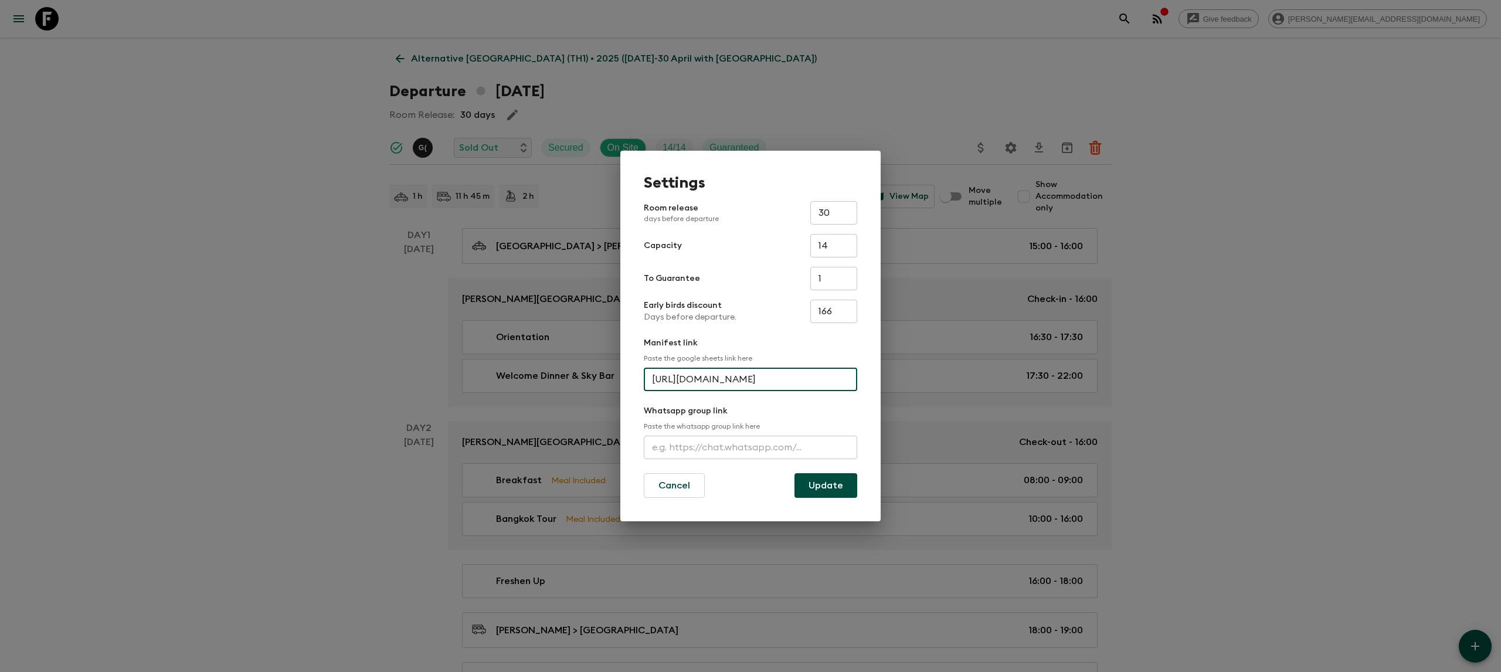
scroll to position [0, 0]
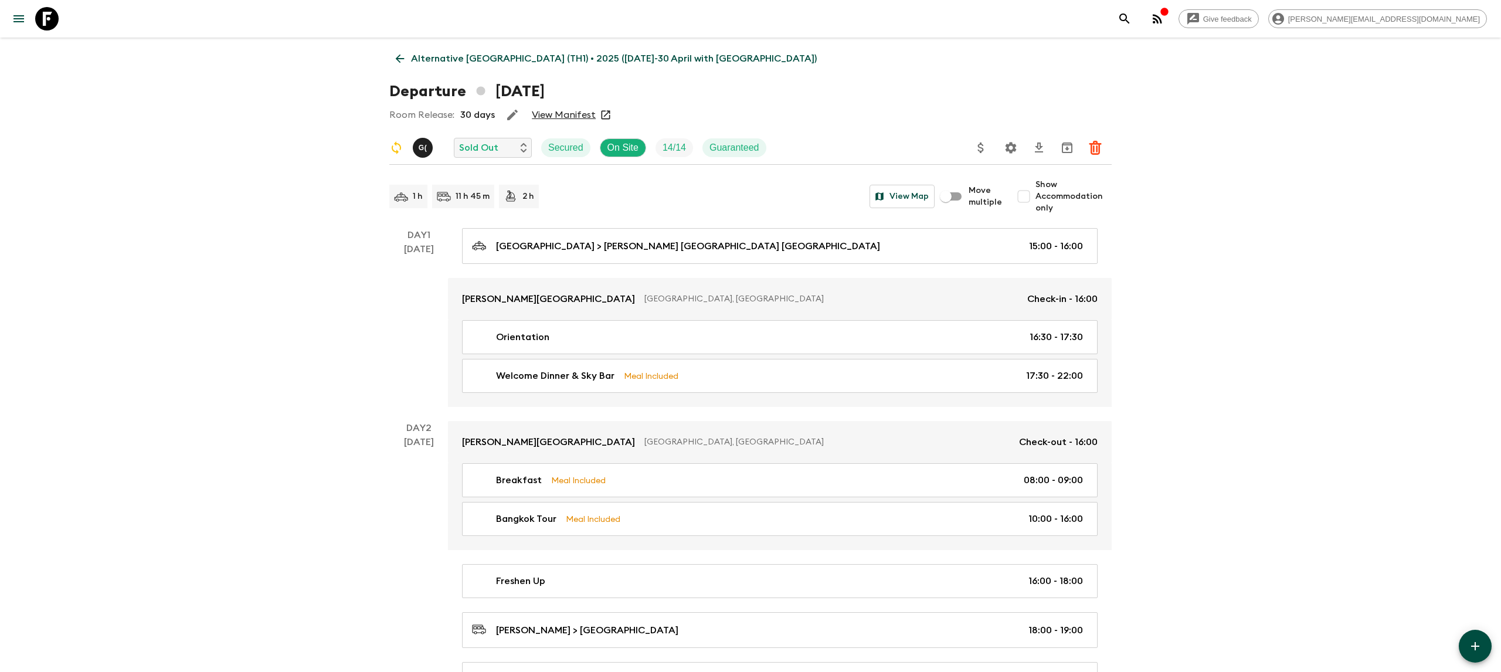
click at [1013, 145] on icon "Settings" at bounding box center [1011, 147] width 11 height 11
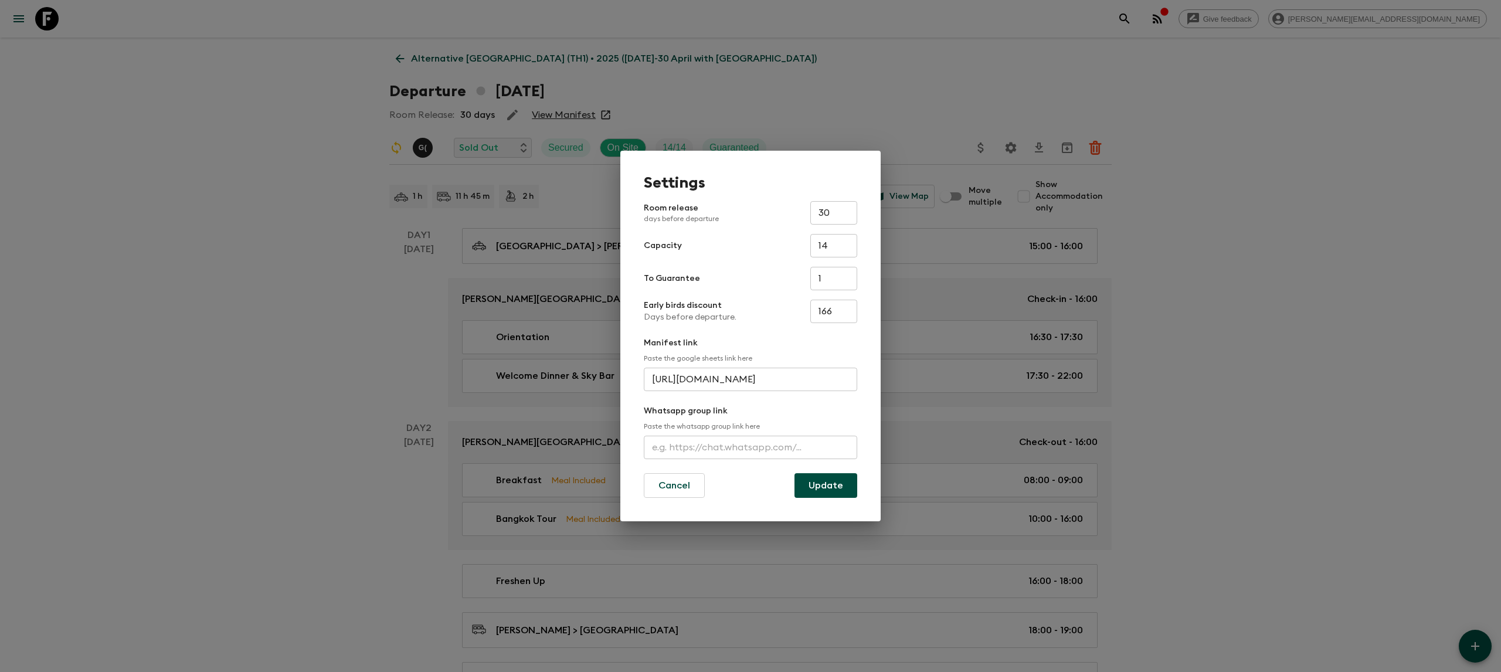
click at [297, 250] on div "Settings Room release days before departure 30 ​ Capacity 14 ​ To Guarantee 1 ​…" at bounding box center [750, 336] width 1501 height 672
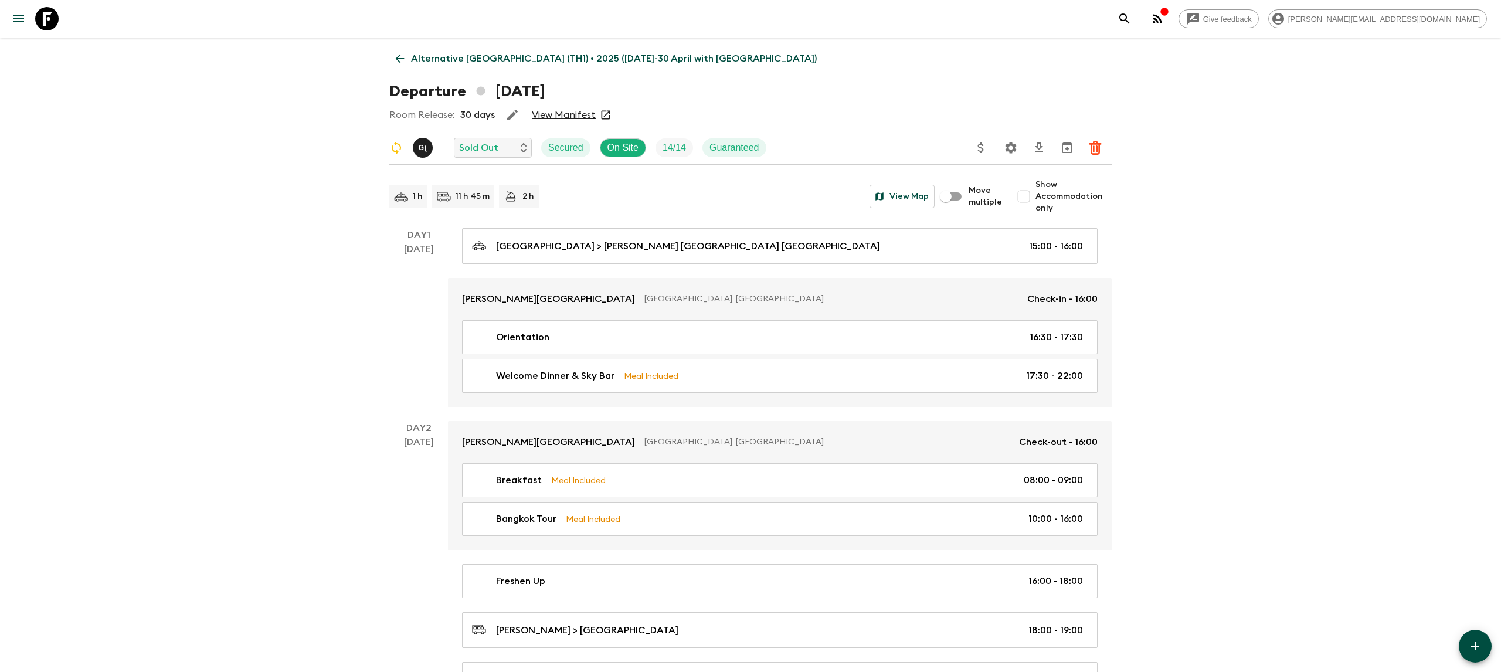
click at [57, 19] on link at bounding box center [46, 18] width 33 height 33
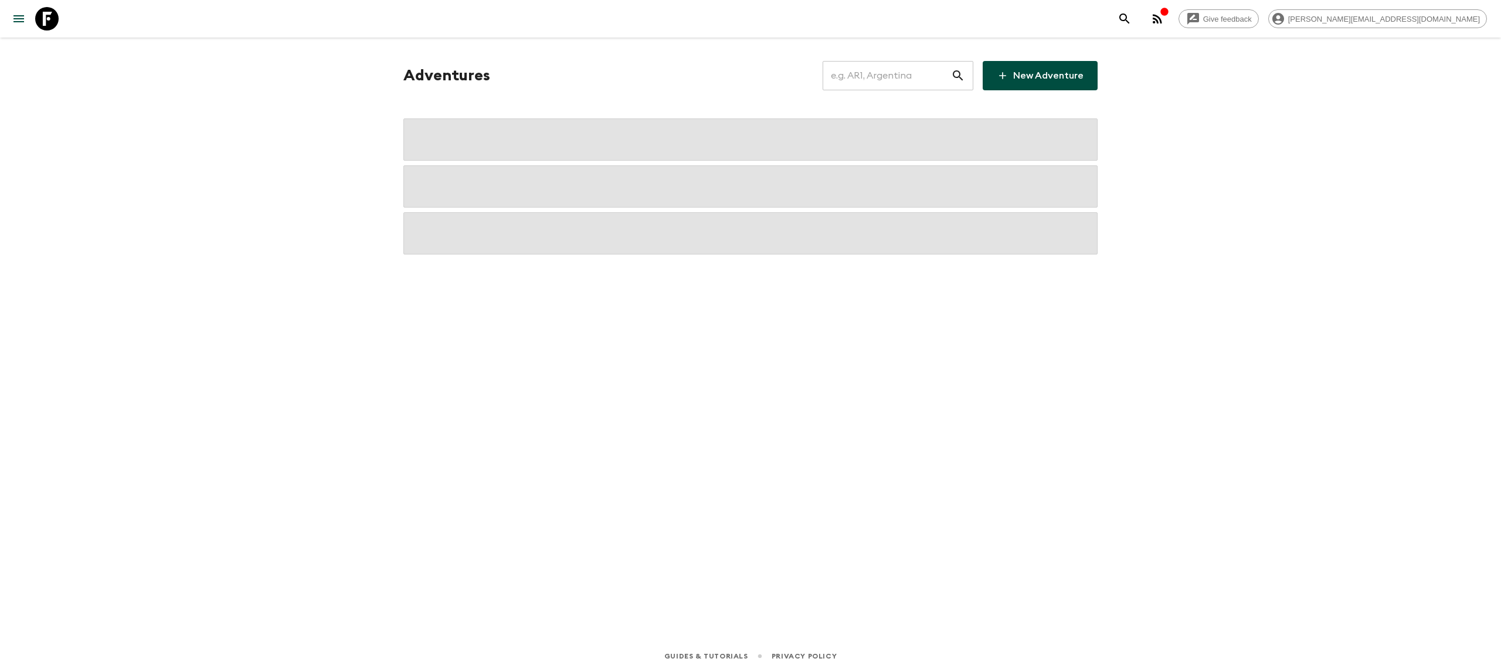
click at [908, 77] on input "text" at bounding box center [887, 75] width 128 height 33
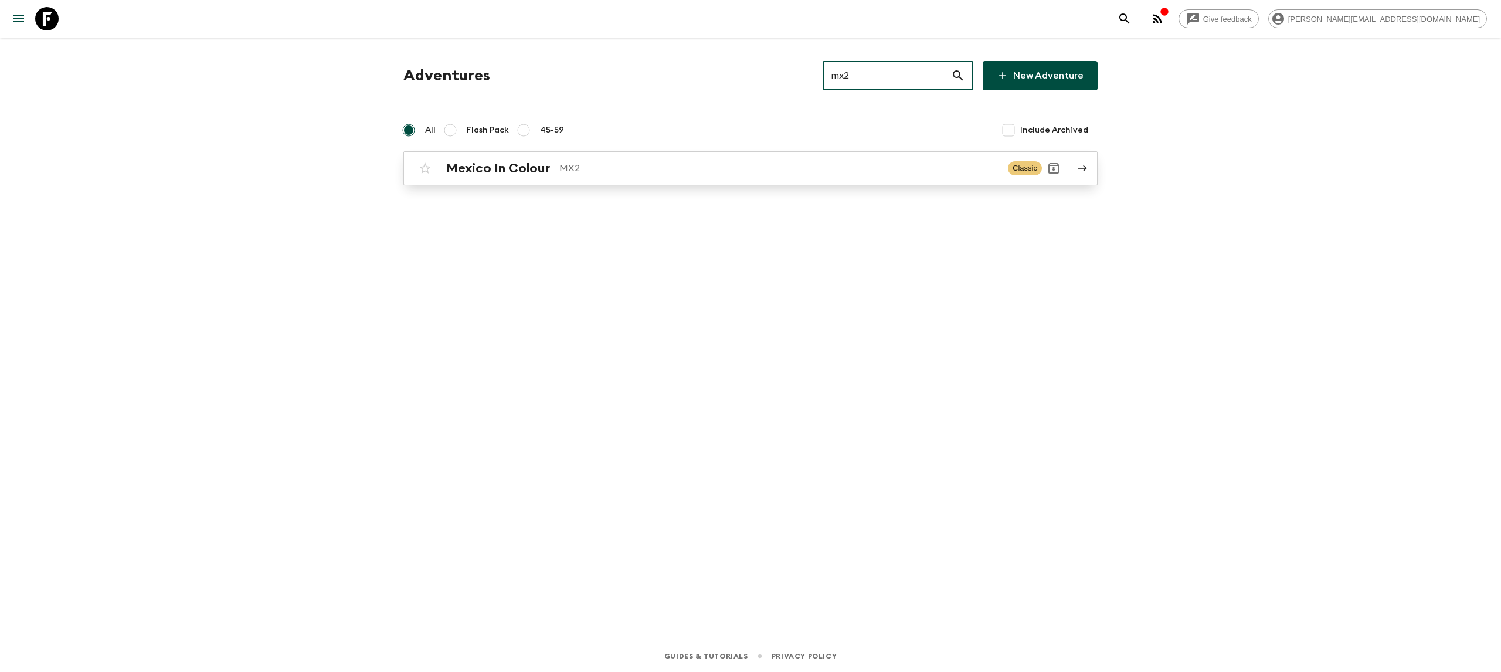
type input "mx2"
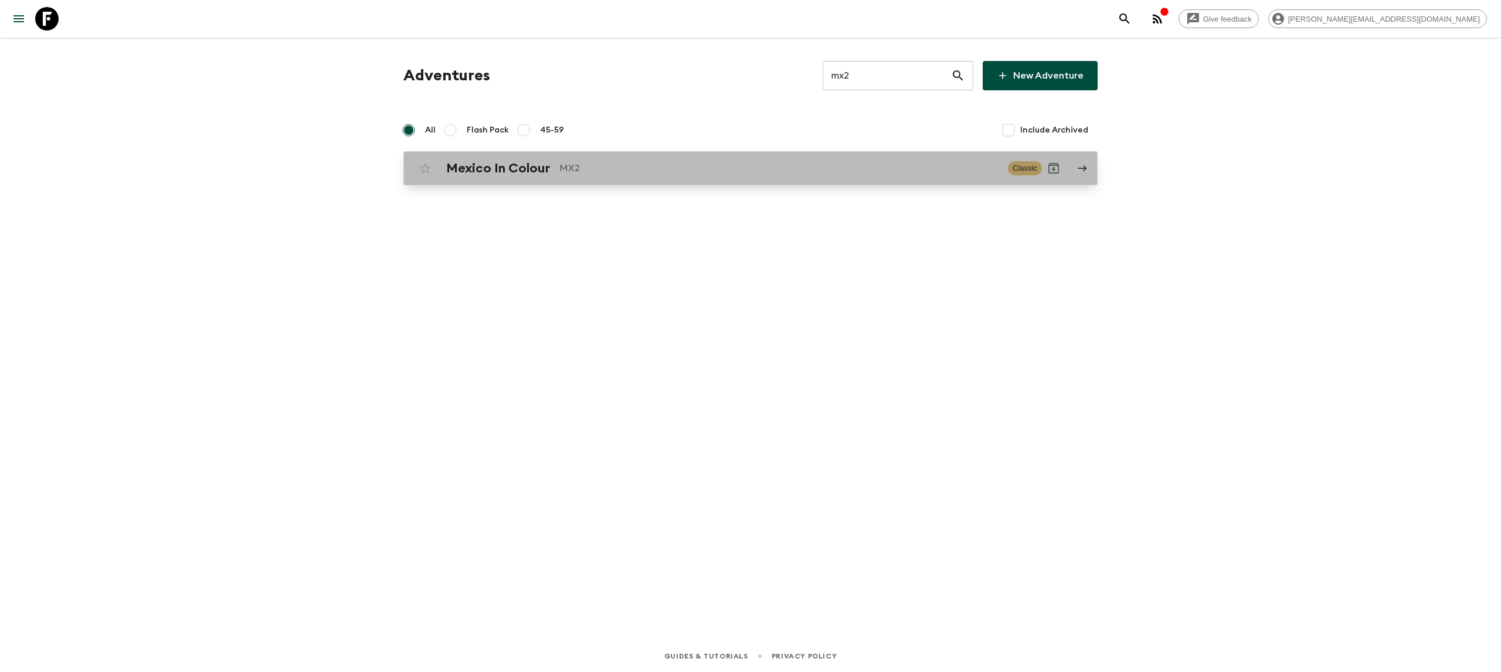
click at [565, 168] on p "MX2" at bounding box center [778, 168] width 439 height 14
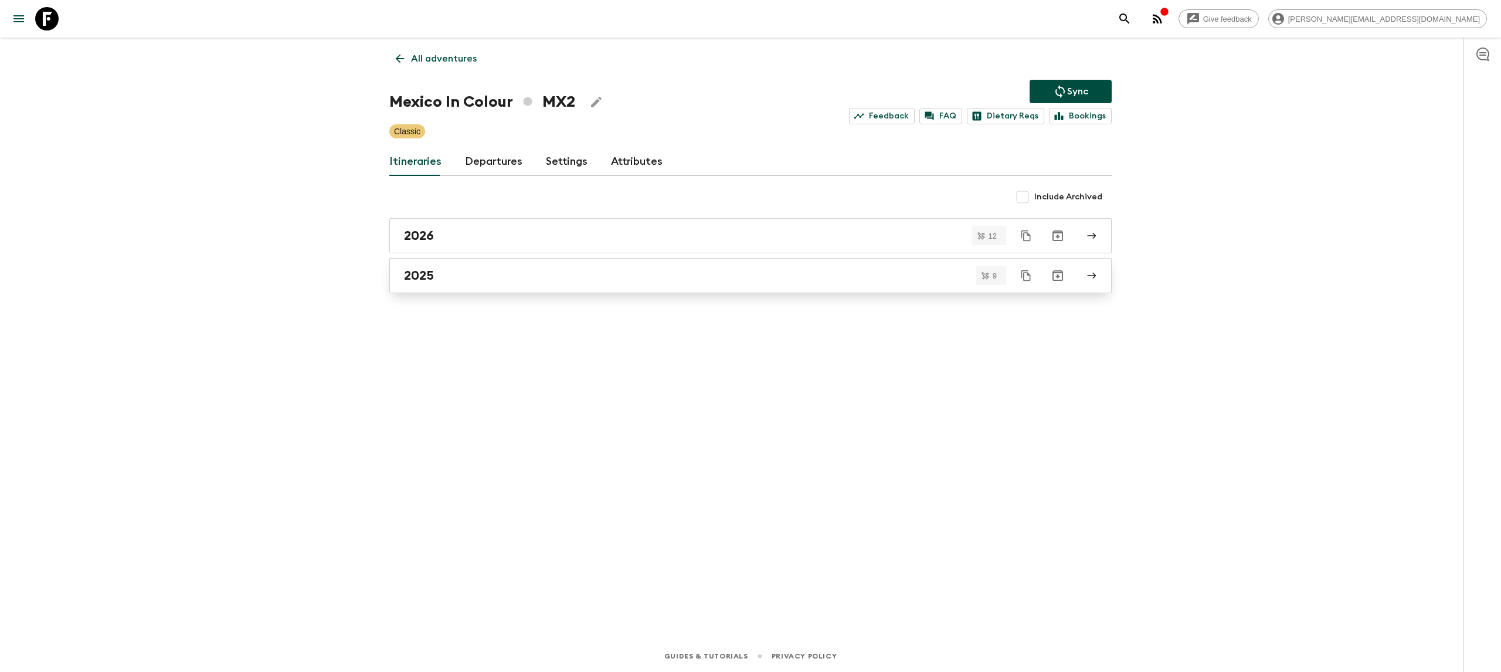
click at [484, 274] on div "2025" at bounding box center [739, 275] width 671 height 15
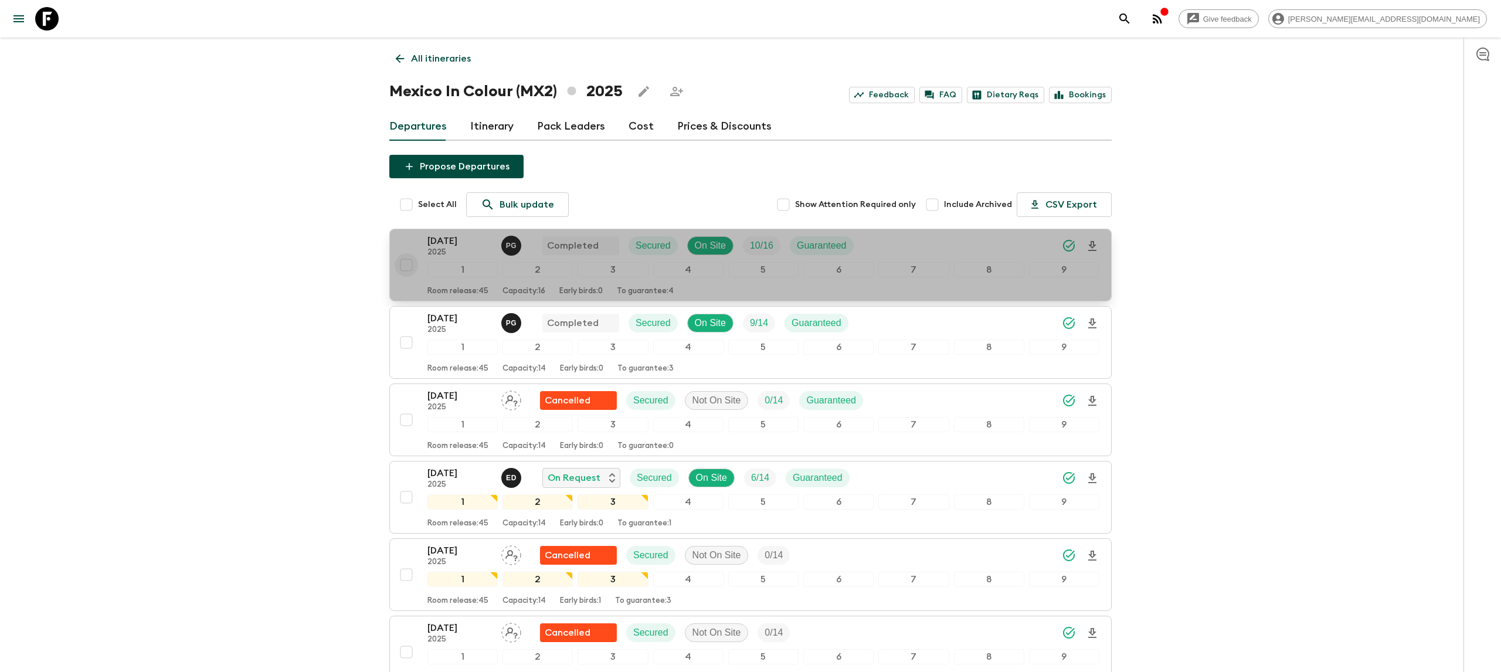
click at [406, 264] on input "checkbox" at bounding box center [406, 264] width 23 height 23
checkbox input "true"
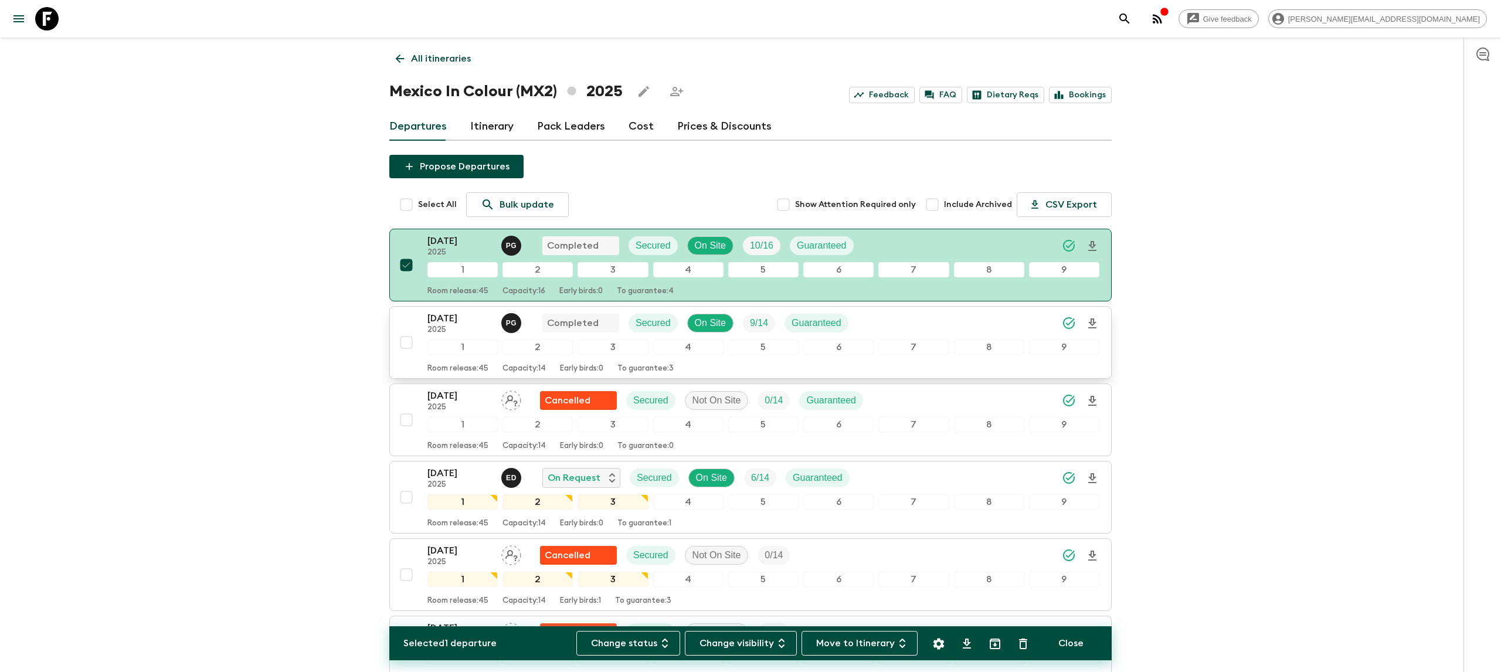
click at [409, 342] on input "checkbox" at bounding box center [406, 342] width 23 height 23
checkbox input "true"
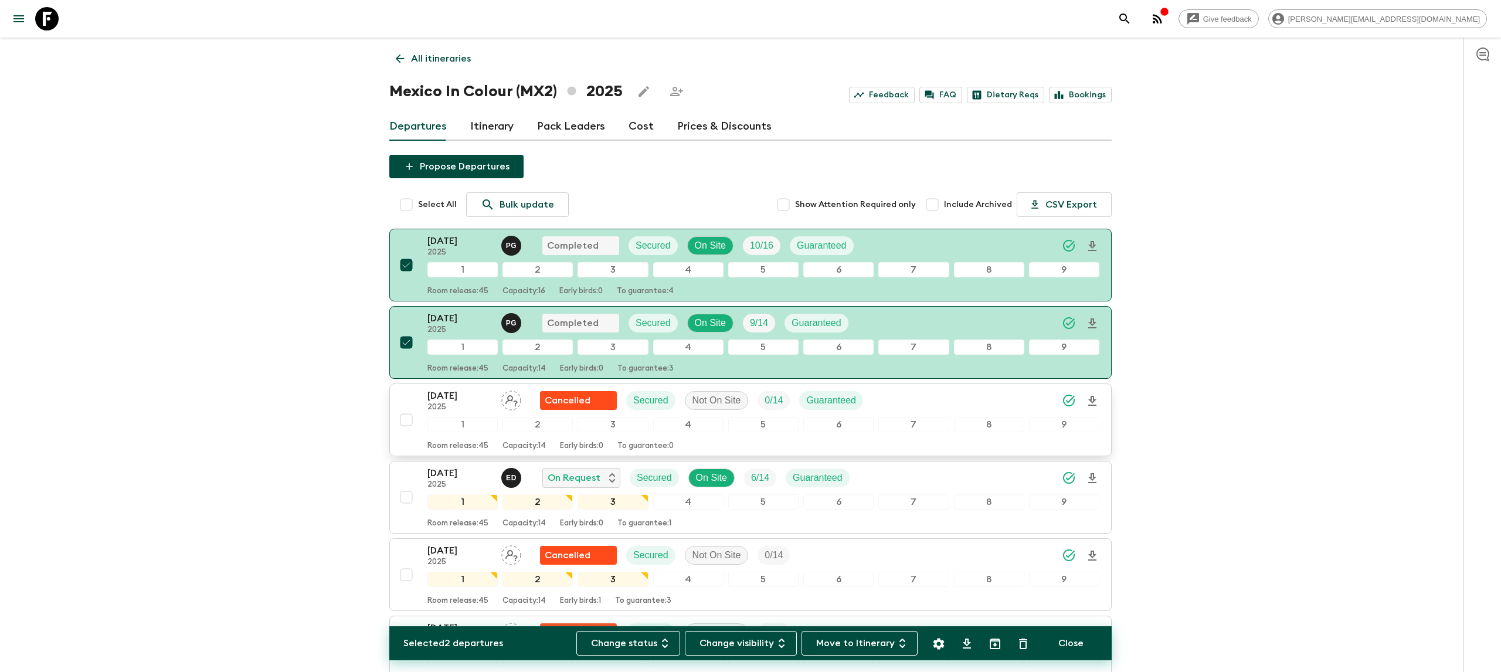
click at [410, 416] on input "checkbox" at bounding box center [406, 419] width 23 height 23
checkbox input "true"
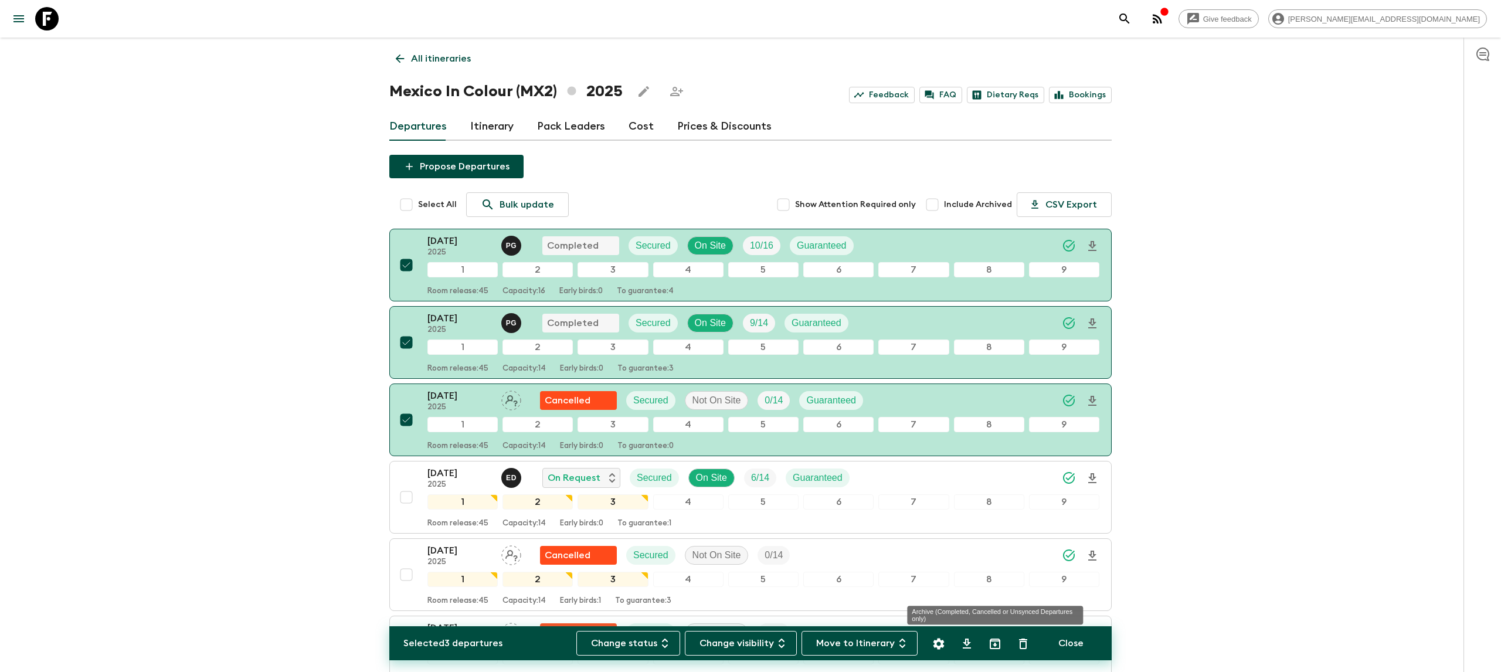
click at [996, 641] on icon "Archive (Completed, Cancelled or Unsynced Departures only)" at bounding box center [995, 644] width 14 height 14
checkbox input "false"
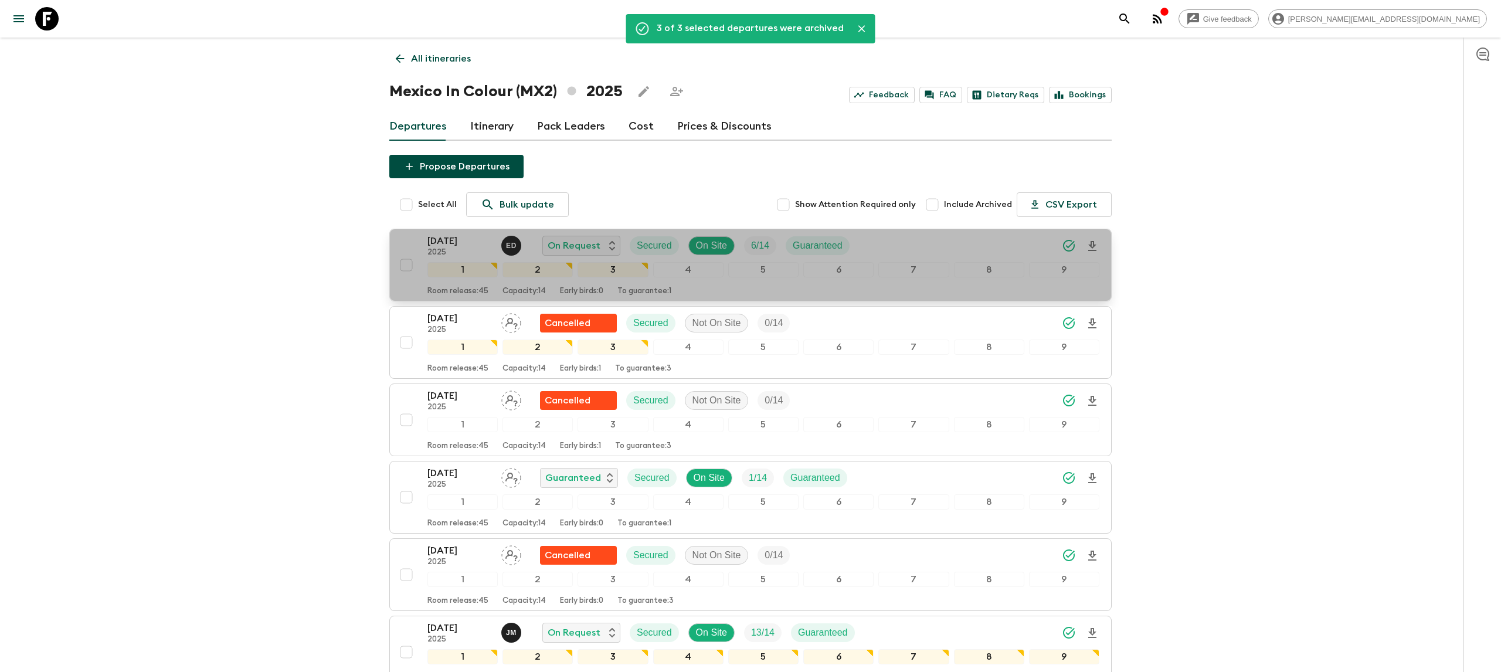
click at [1096, 244] on icon "Download Onboarding" at bounding box center [1092, 246] width 14 height 14
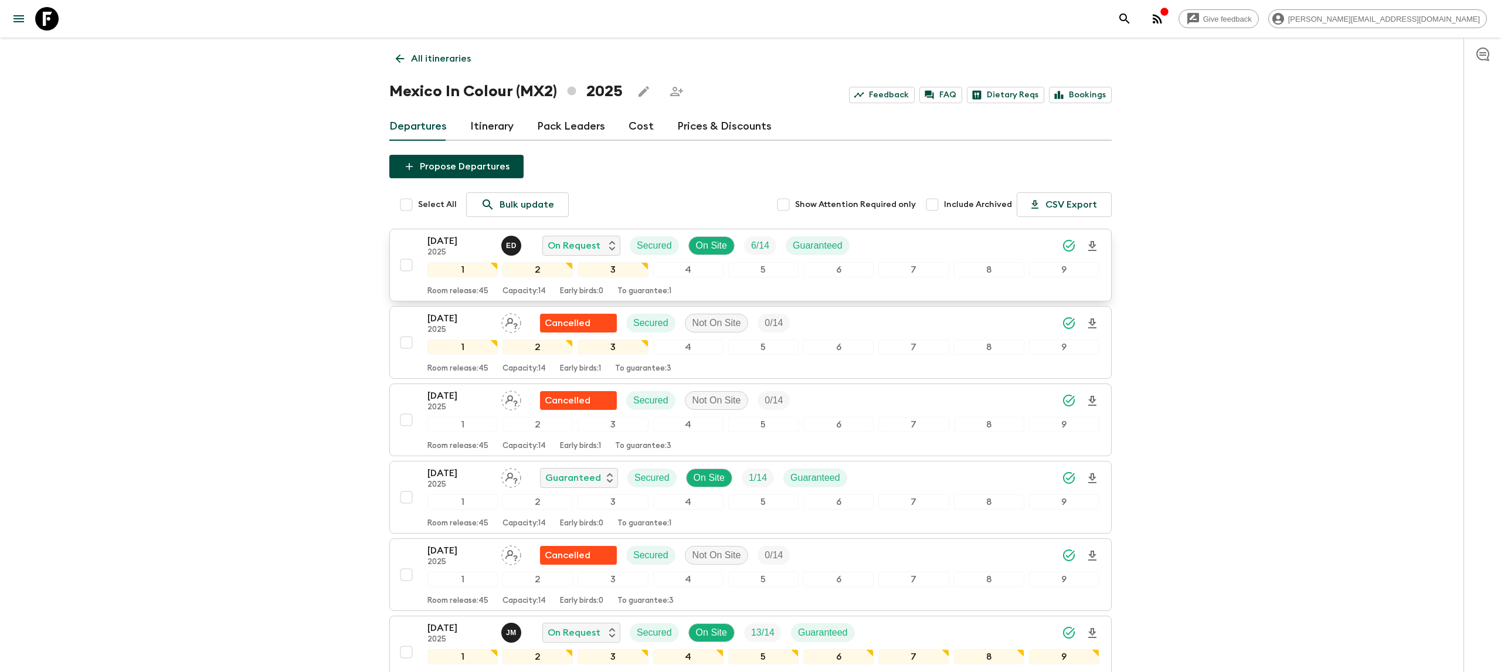
click at [454, 244] on p "[DATE]" at bounding box center [459, 241] width 64 height 14
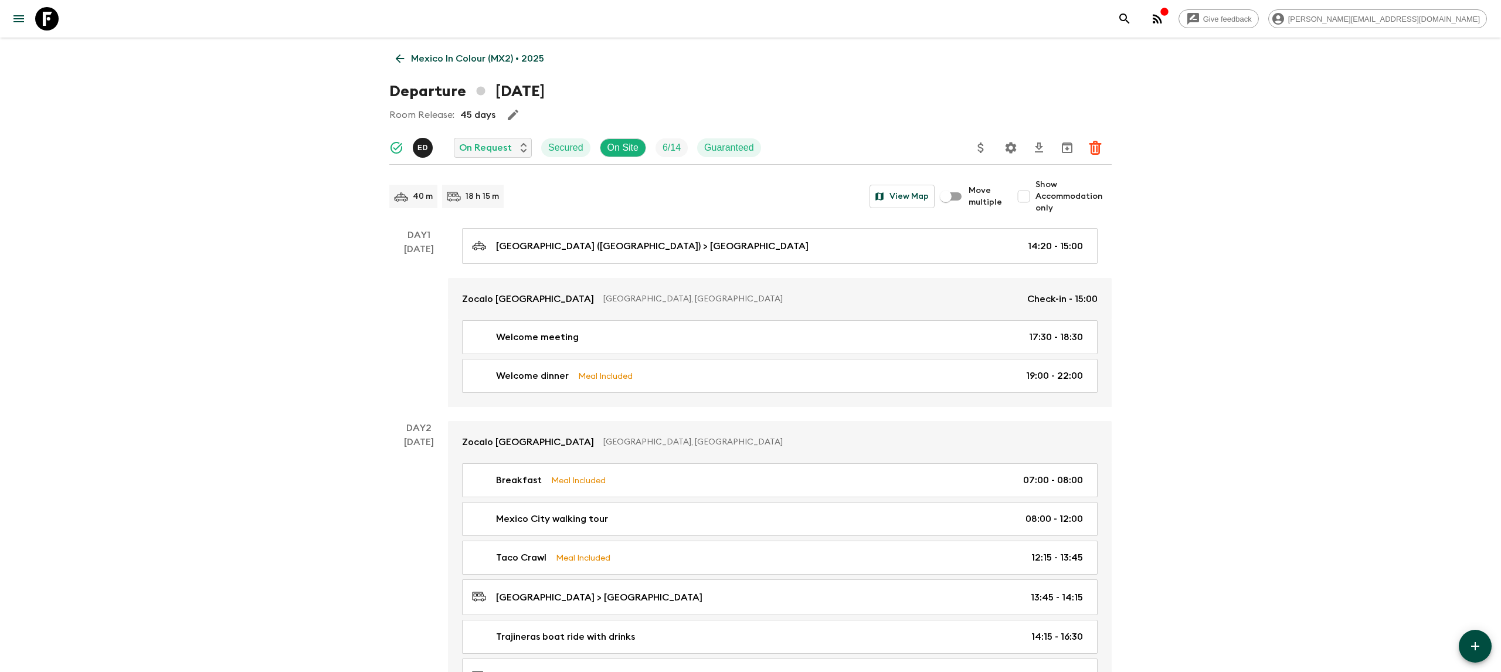
click at [1014, 147] on icon "Settings" at bounding box center [1011, 147] width 11 height 11
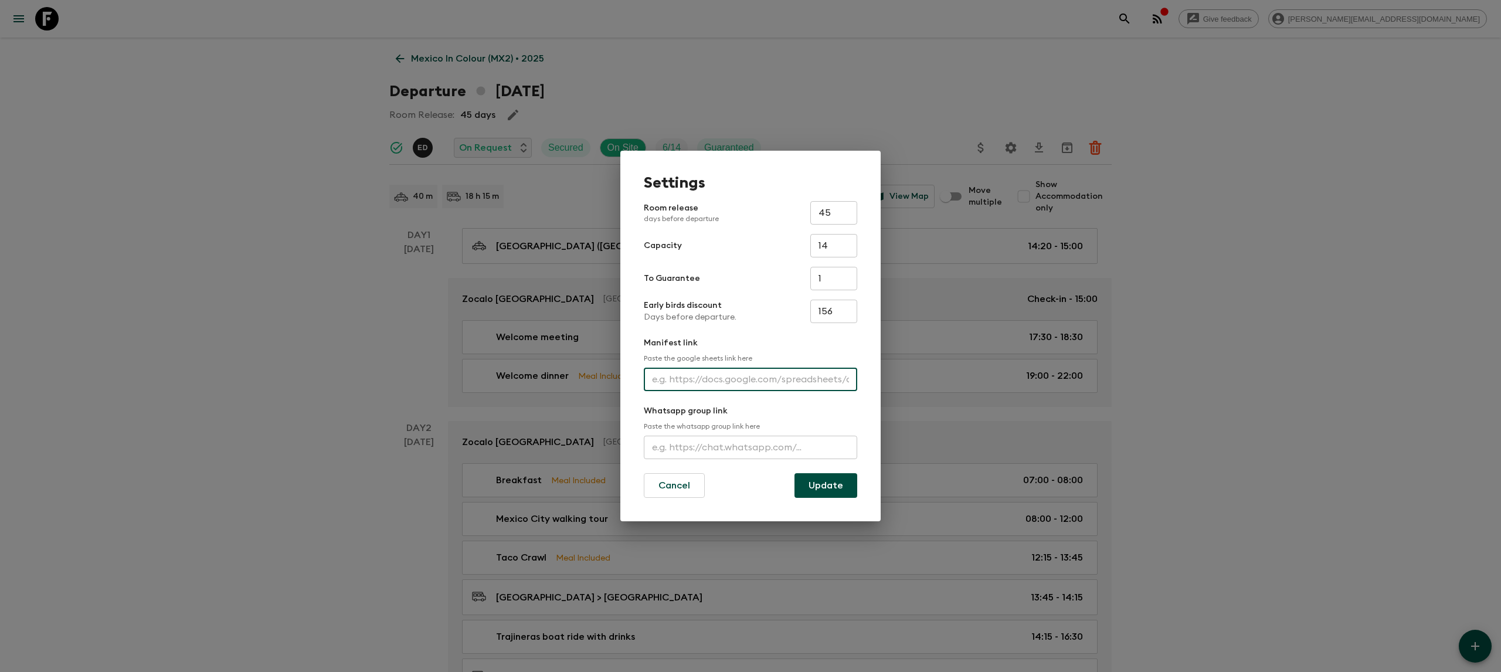
click at [741, 375] on input "text" at bounding box center [750, 379] width 213 height 23
paste input "[URL][DOMAIN_NAME]"
type input "[URL][DOMAIN_NAME]"
click at [827, 480] on button "Update" at bounding box center [825, 485] width 63 height 25
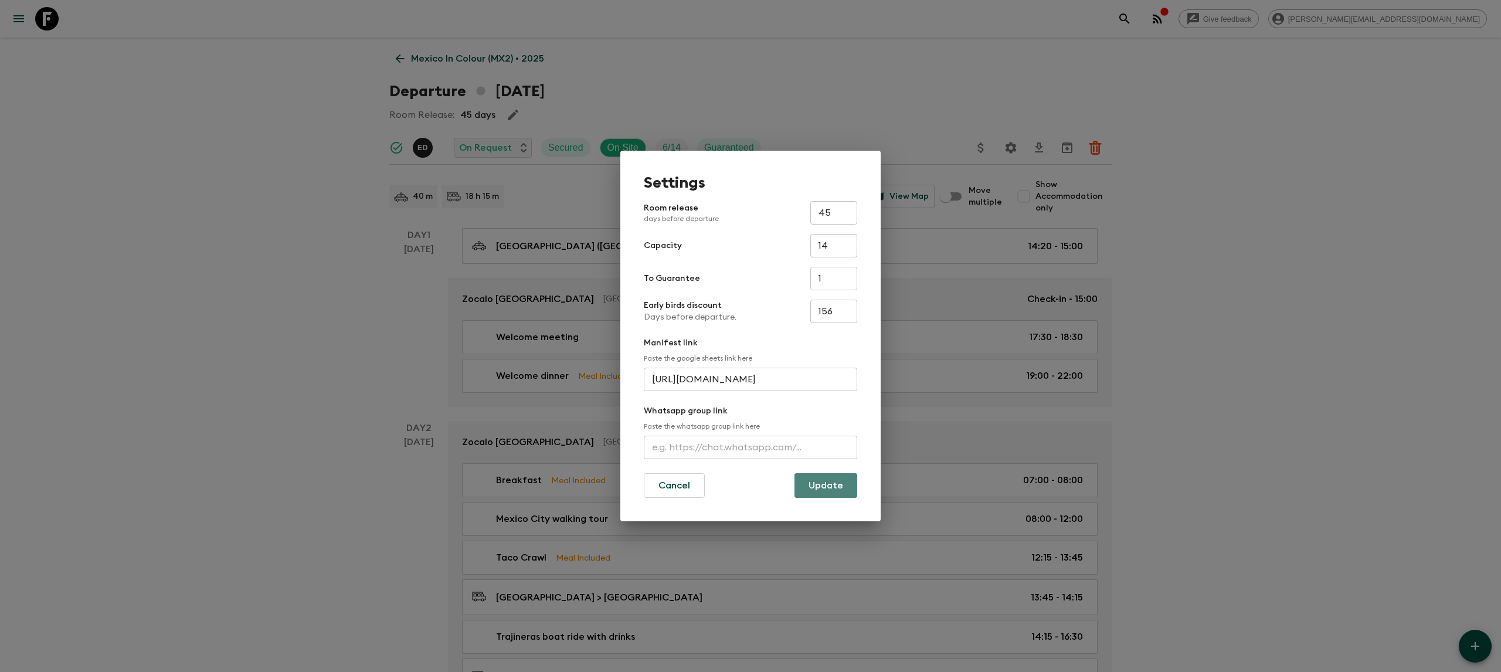
scroll to position [0, 0]
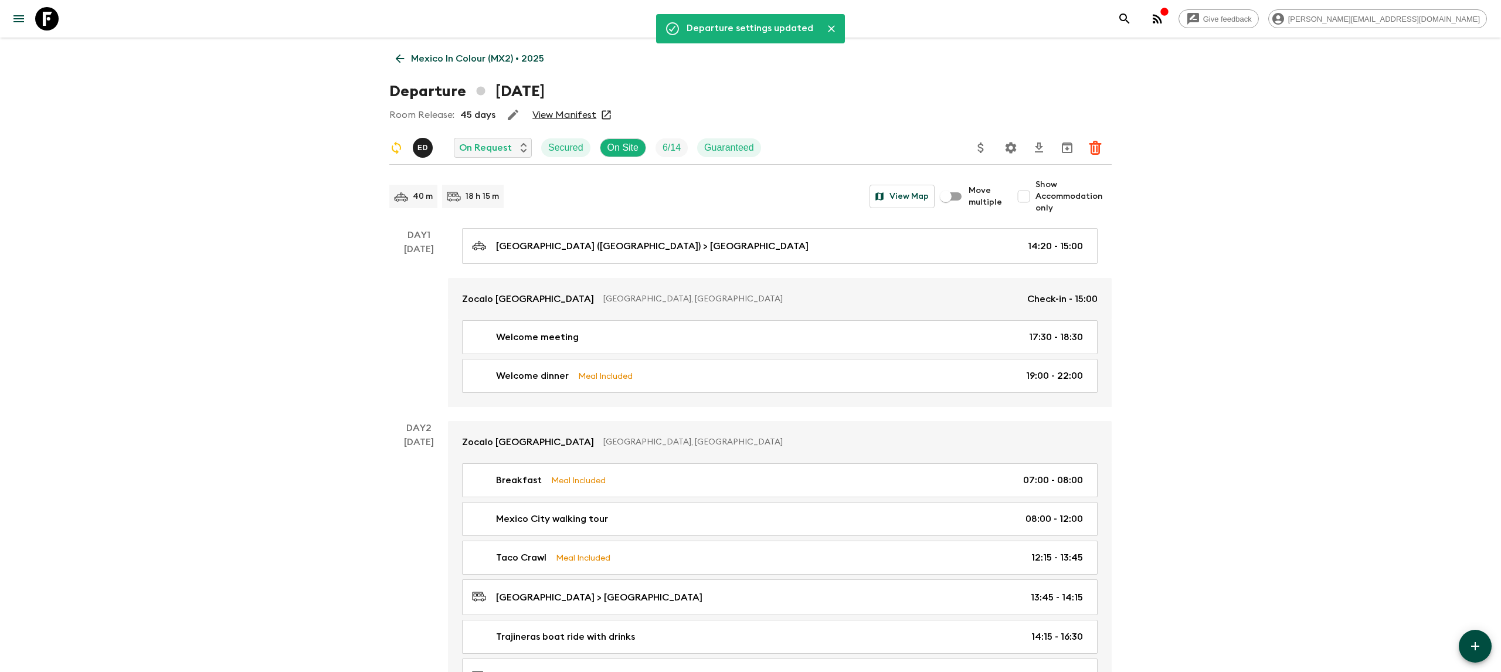
click at [52, 18] on icon at bounding box center [46, 18] width 23 height 23
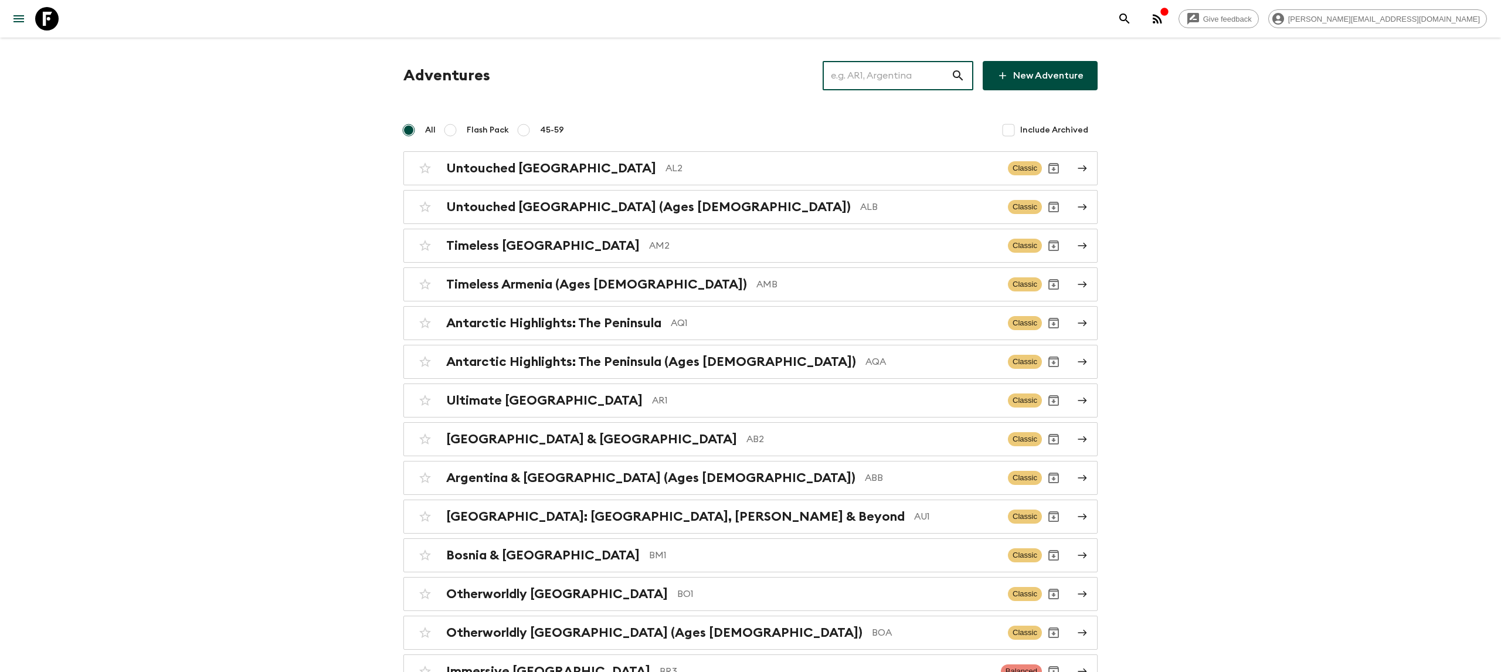
click at [854, 76] on input "text" at bounding box center [887, 75] width 128 height 33
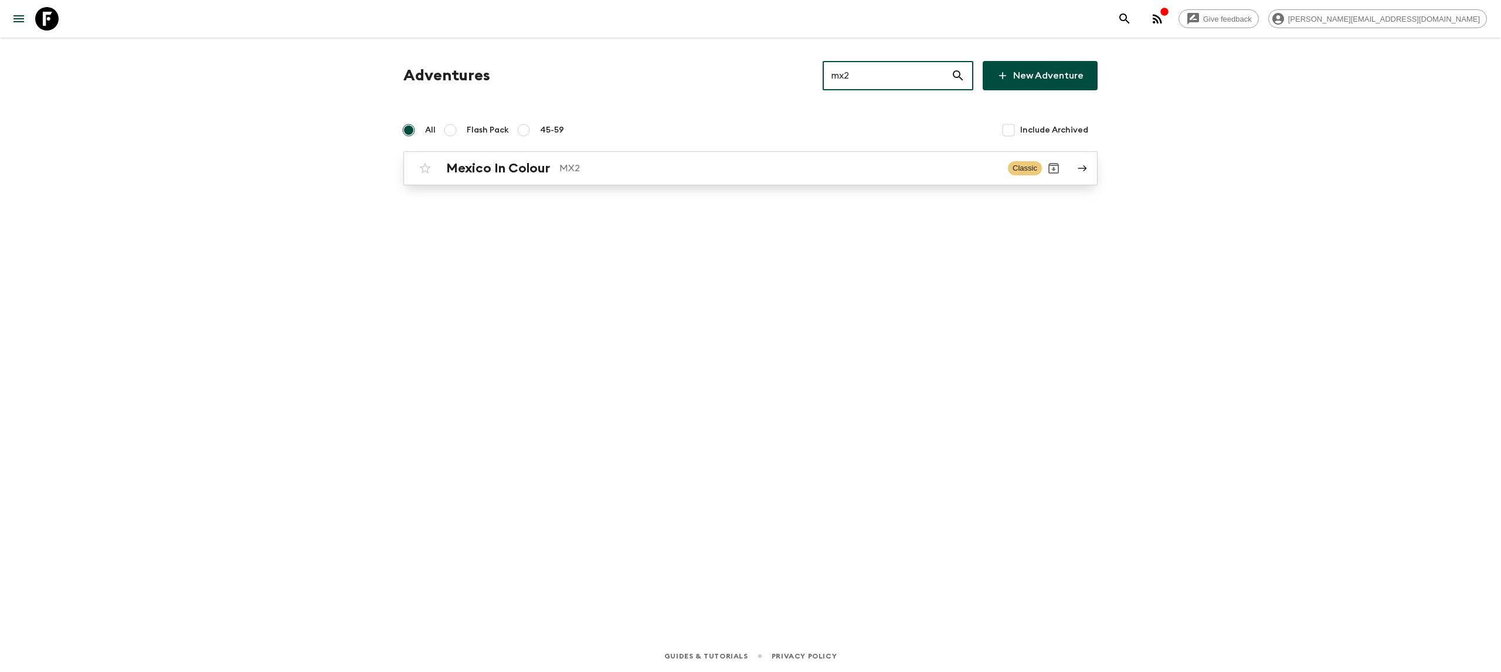
type input "mx2"
click at [617, 159] on div "Mexico In Colour MX2 Classic" at bounding box center [727, 168] width 629 height 23
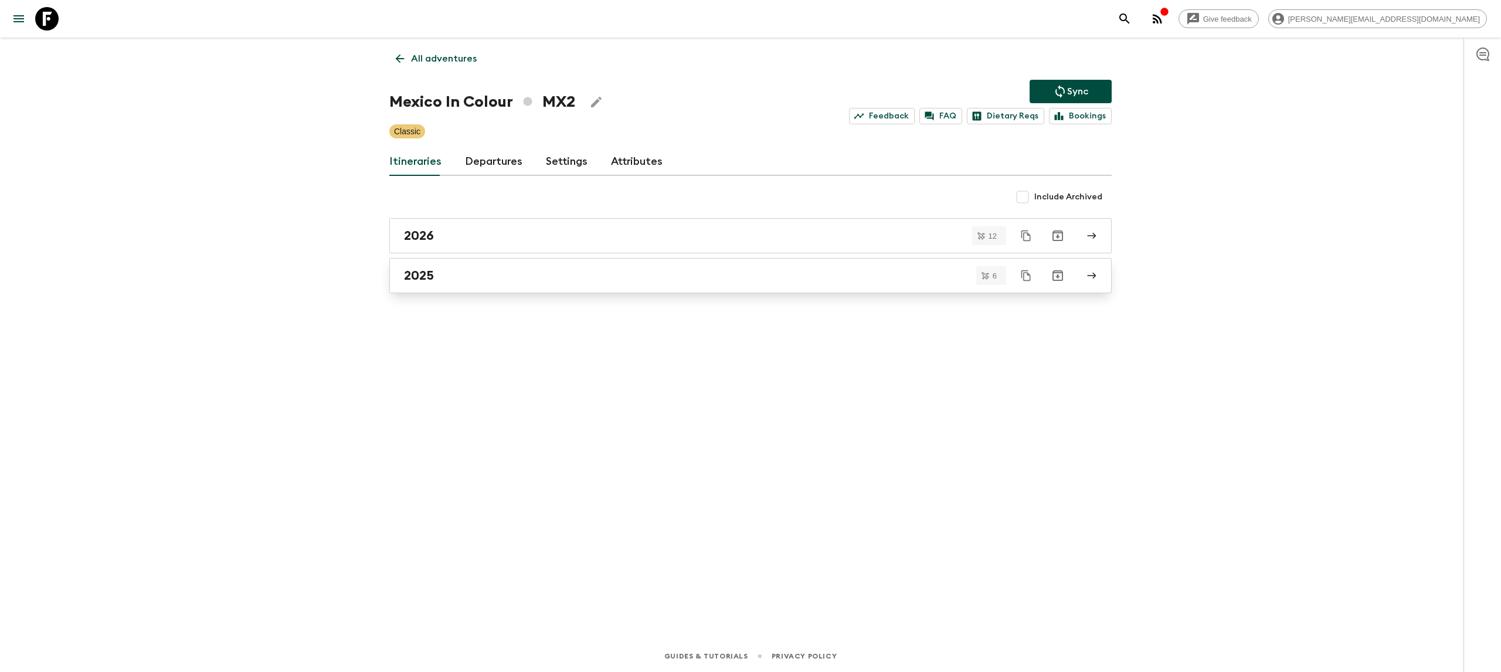
click at [523, 286] on link "2025" at bounding box center [750, 275] width 722 height 35
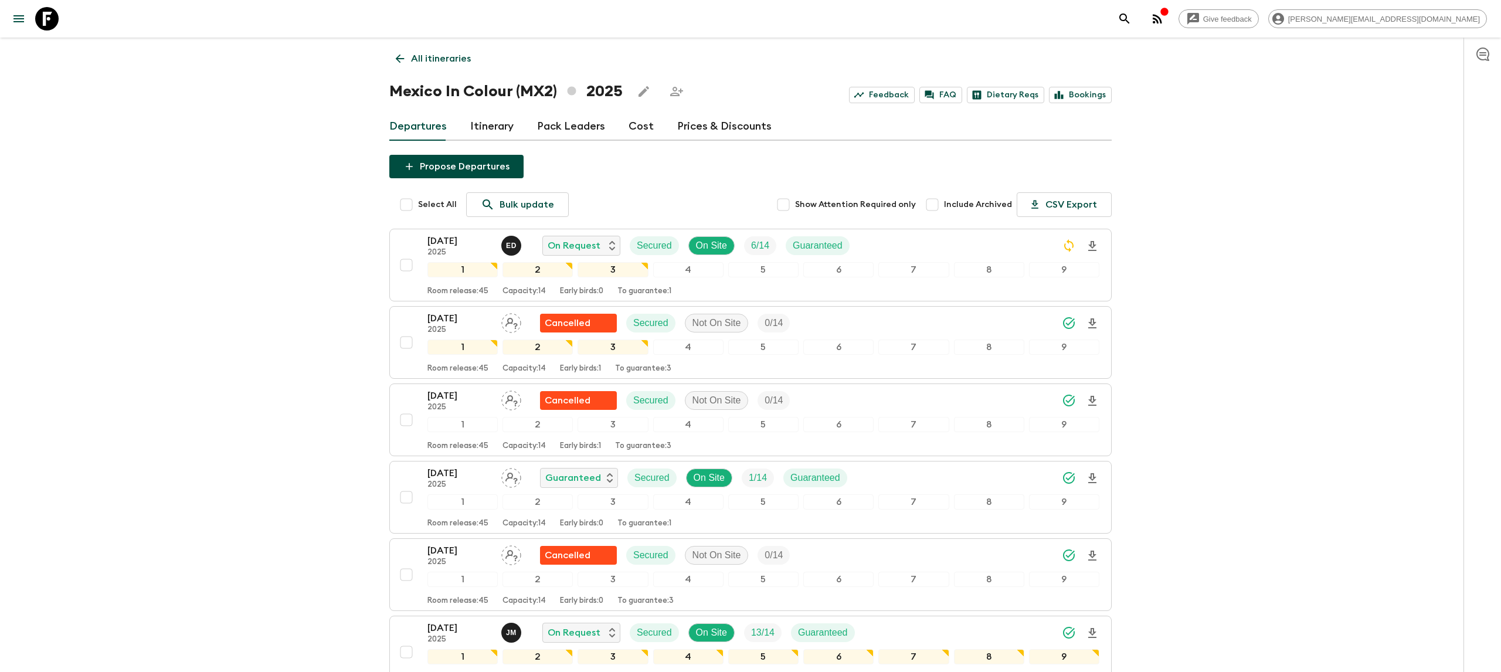
click at [43, 13] on icon at bounding box center [46, 18] width 23 height 23
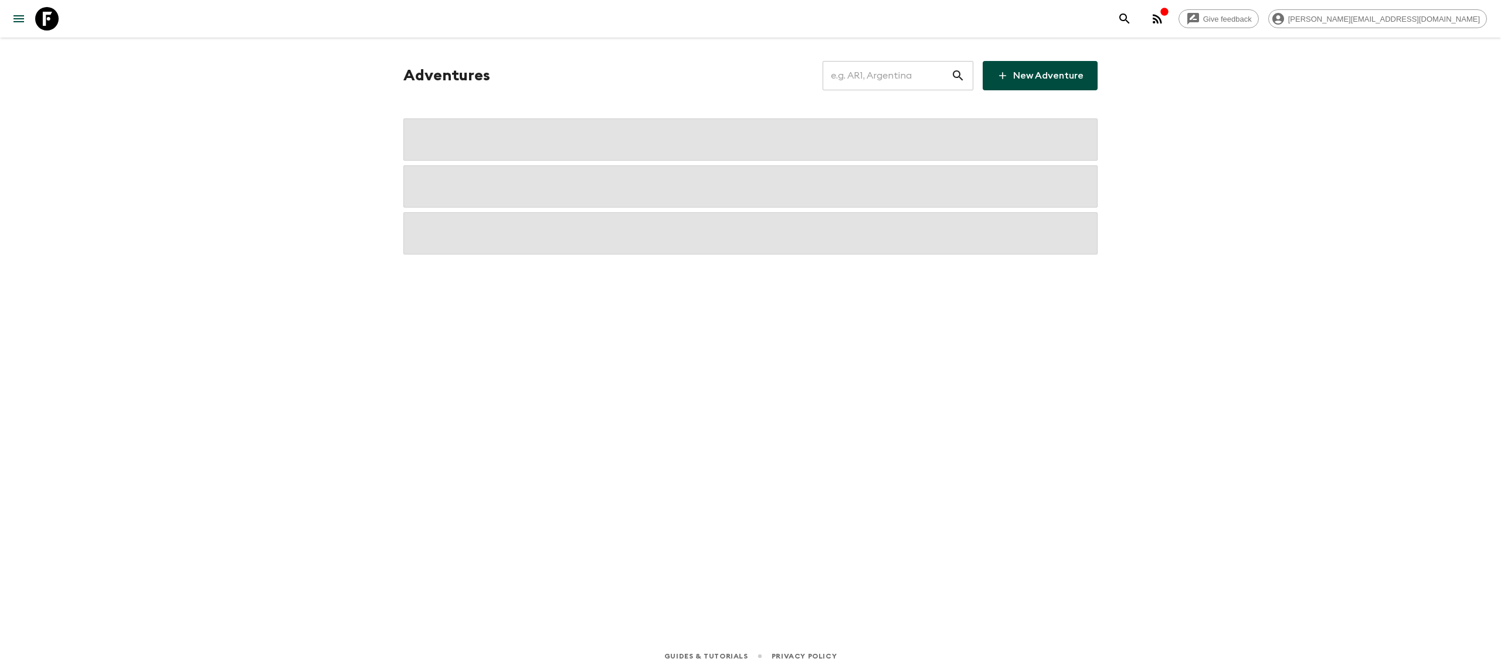
click at [878, 77] on input "text" at bounding box center [887, 75] width 128 height 33
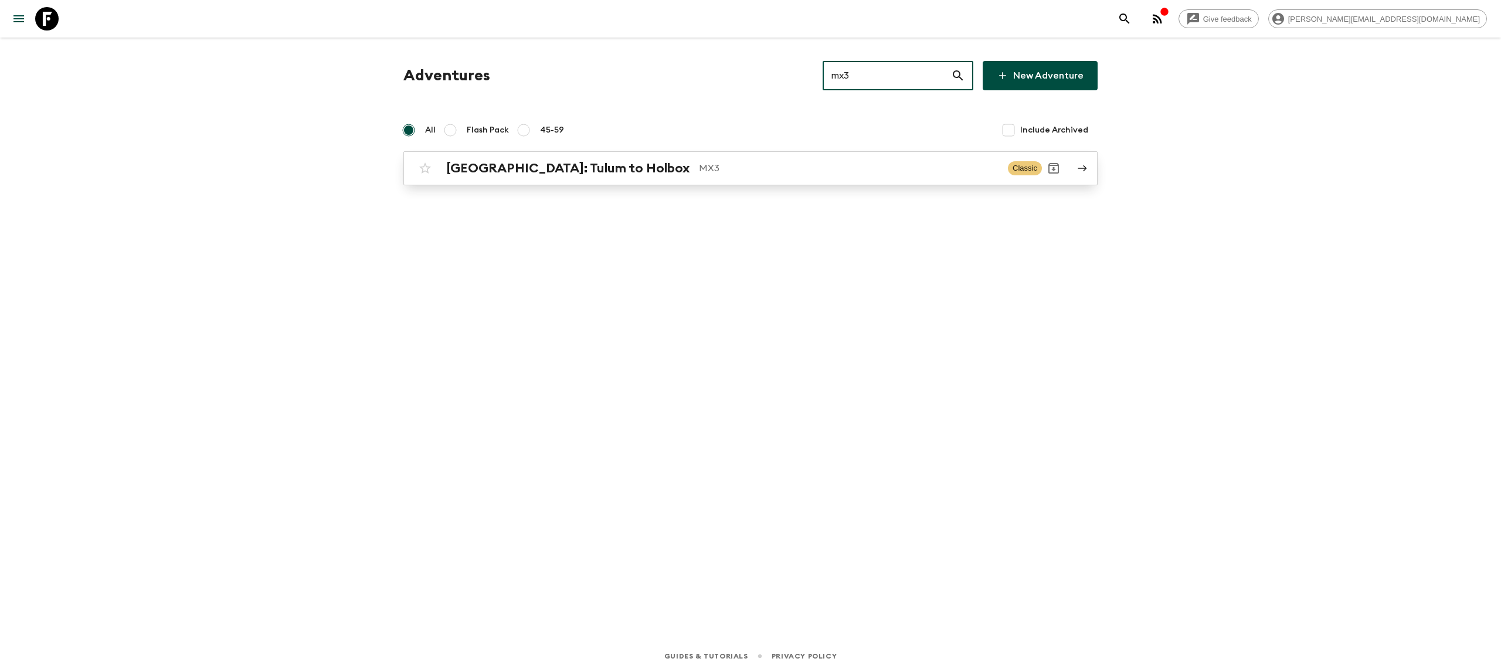
type input "mx3"
click at [752, 171] on p "MX3" at bounding box center [849, 168] width 300 height 14
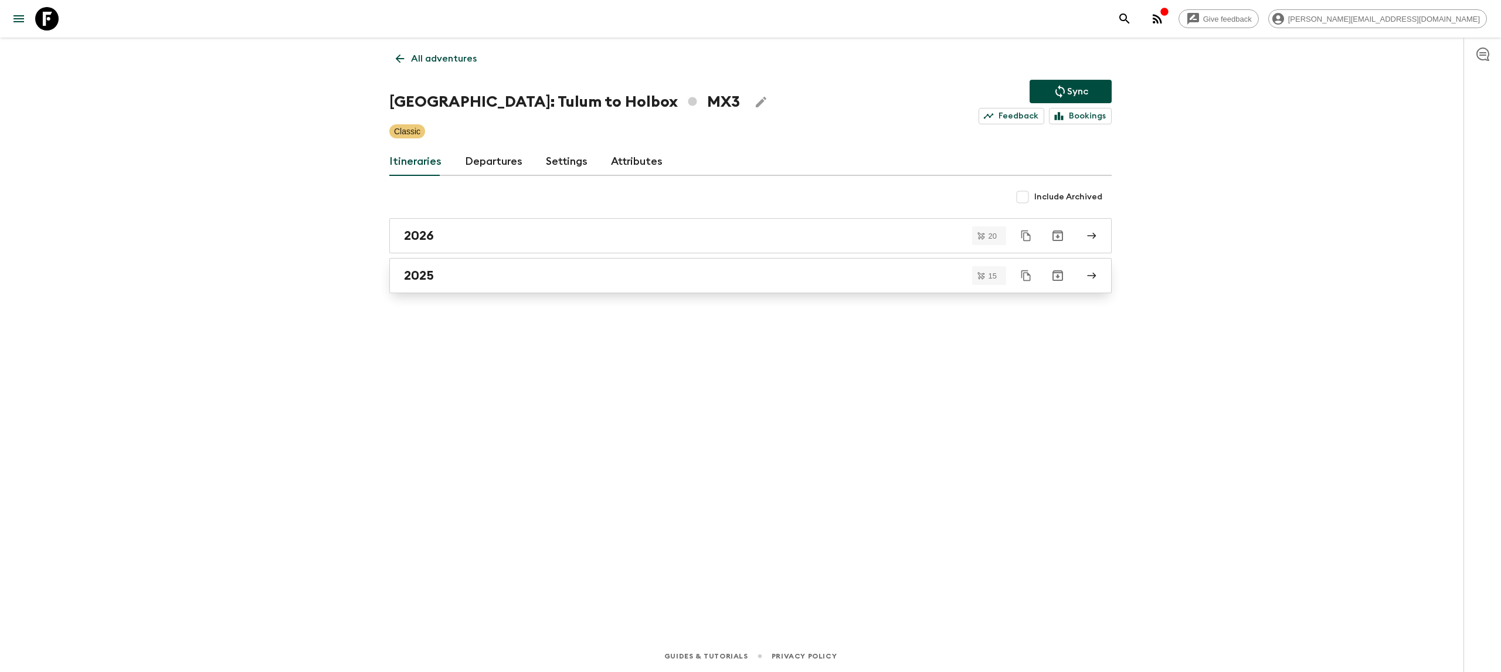
click at [640, 271] on div "2025" at bounding box center [739, 275] width 671 height 15
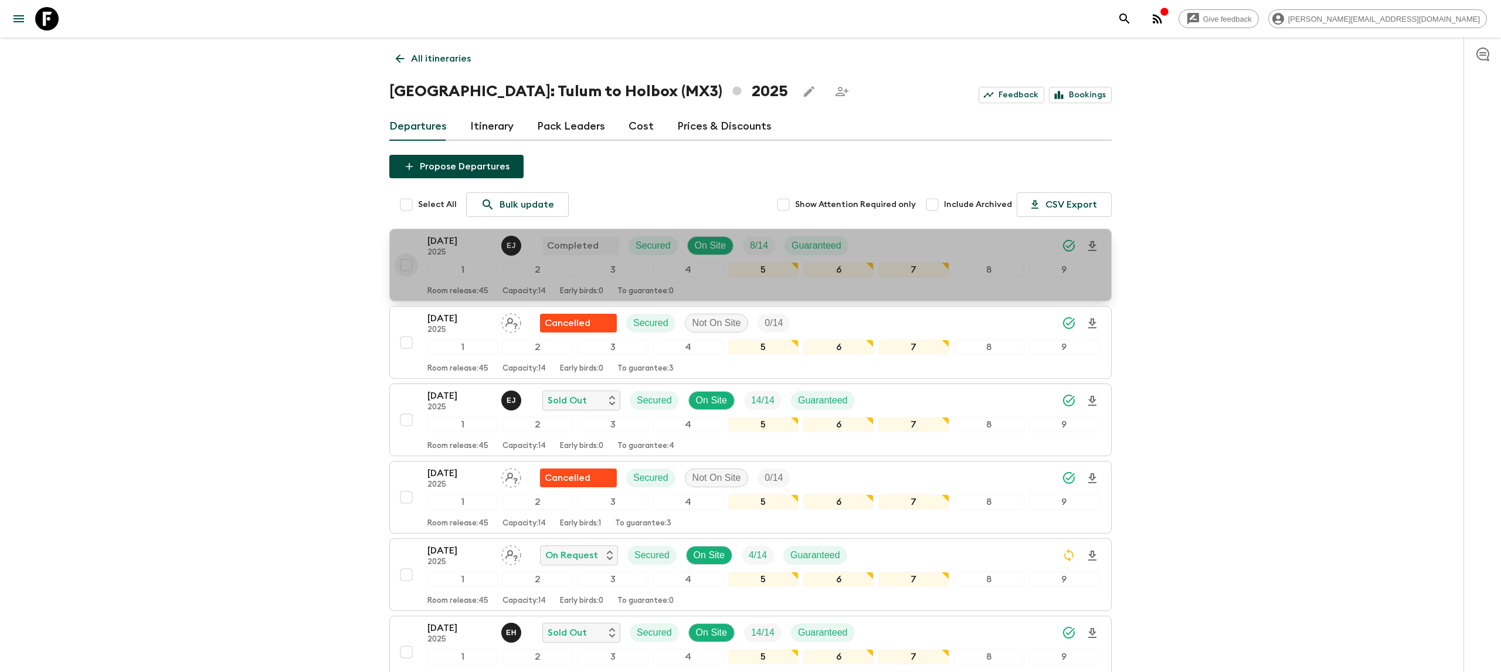
click at [405, 264] on input "checkbox" at bounding box center [406, 264] width 23 height 23
checkbox input "true"
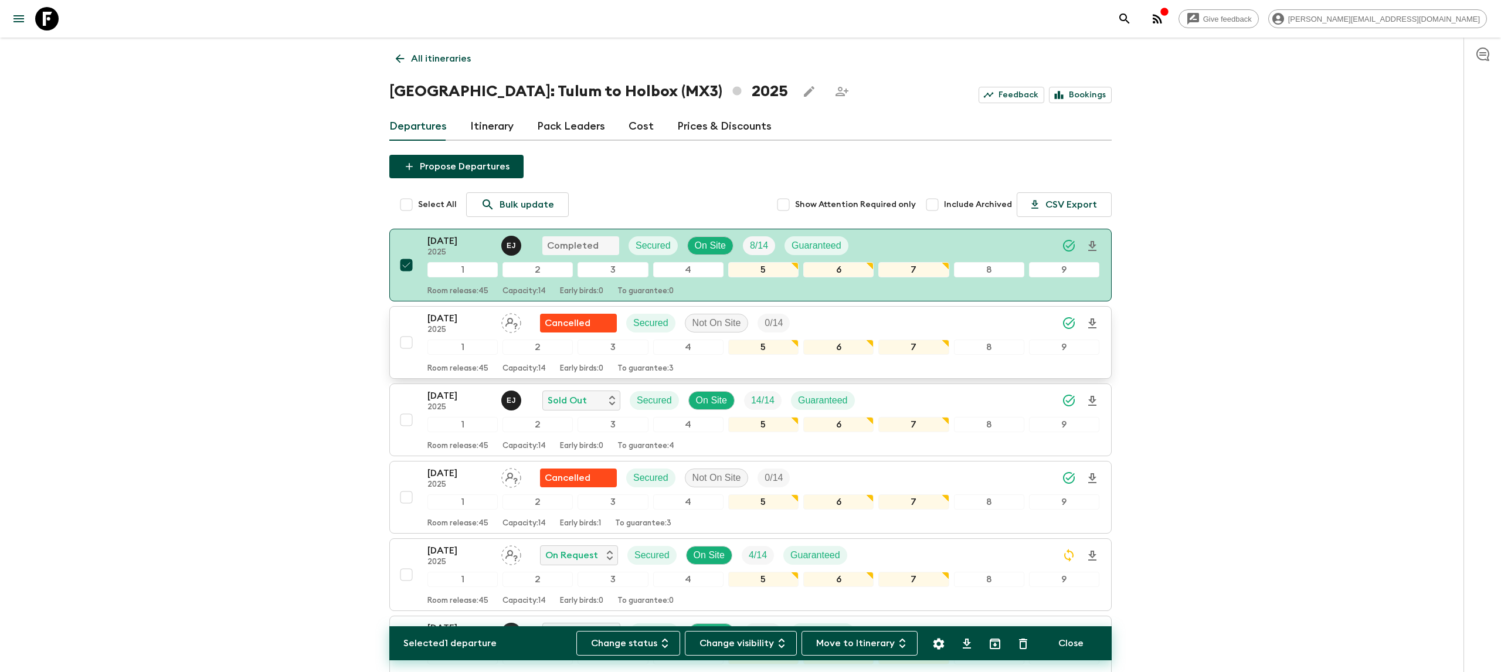
click at [406, 341] on input "checkbox" at bounding box center [406, 342] width 23 height 23
checkbox input "true"
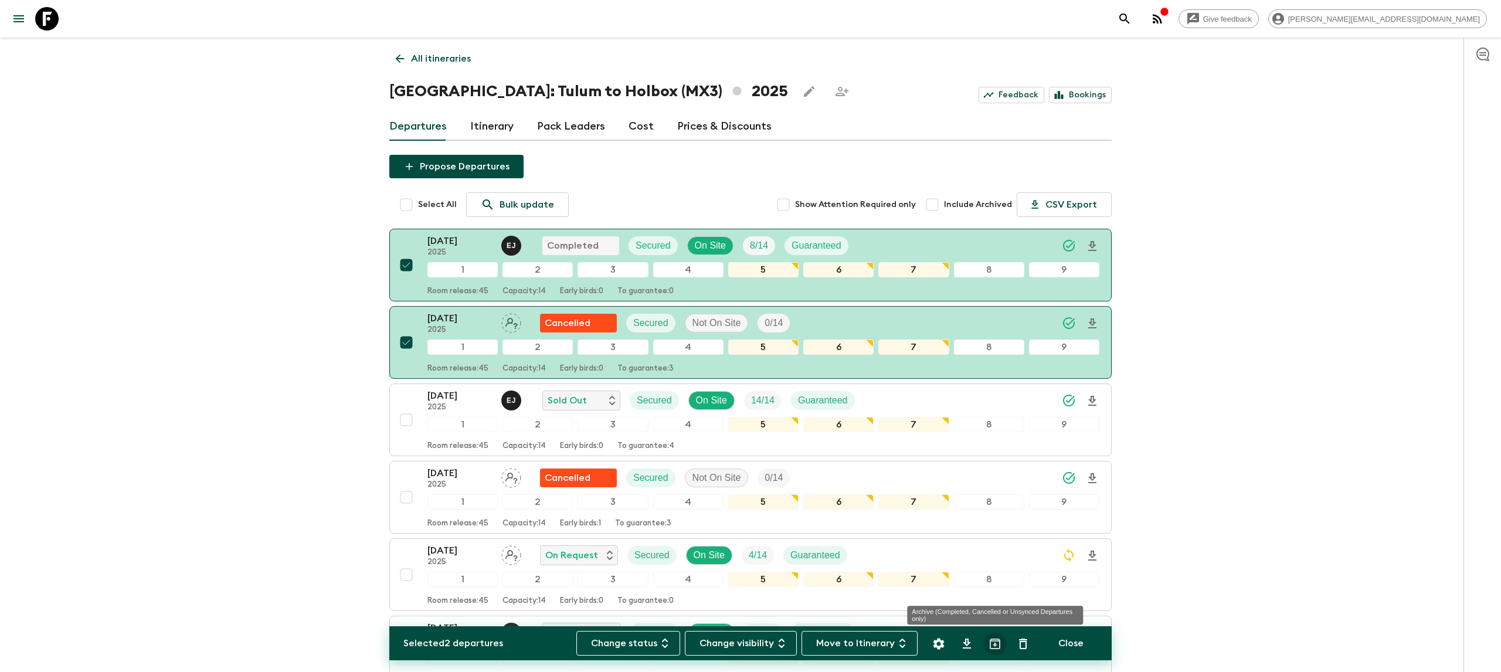
click at [994, 643] on icon "Archive (Completed, Cancelled or Unsynced Departures only)" at bounding box center [995, 644] width 14 height 14
checkbox input "false"
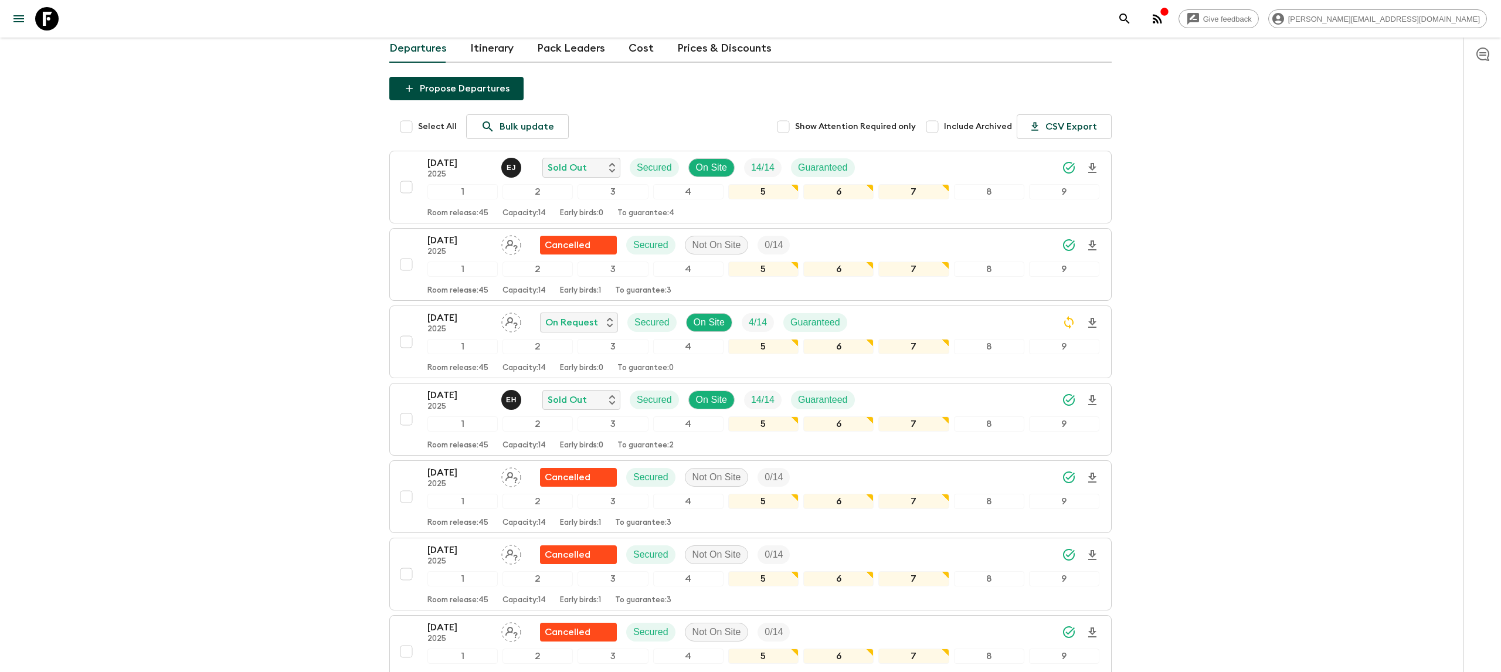
scroll to position [101, 0]
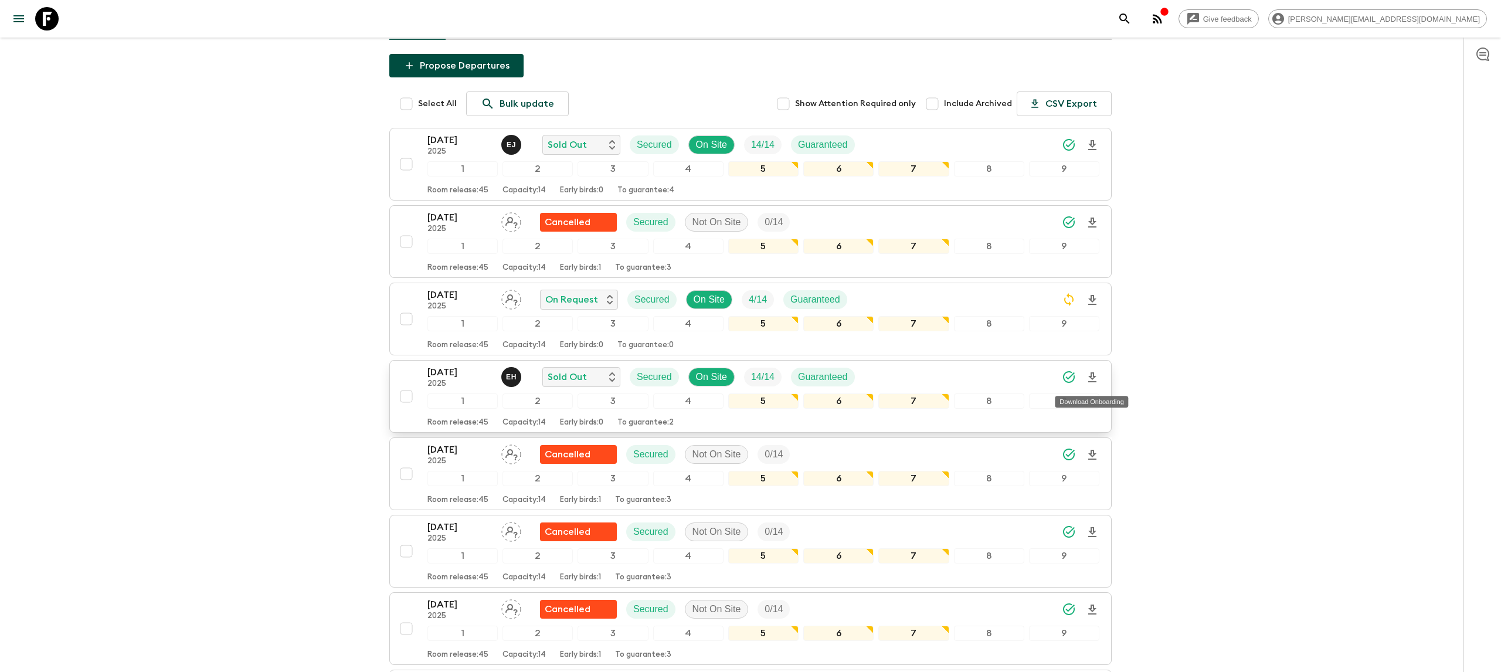
click at [1091, 379] on icon "Download Onboarding" at bounding box center [1092, 377] width 8 height 10
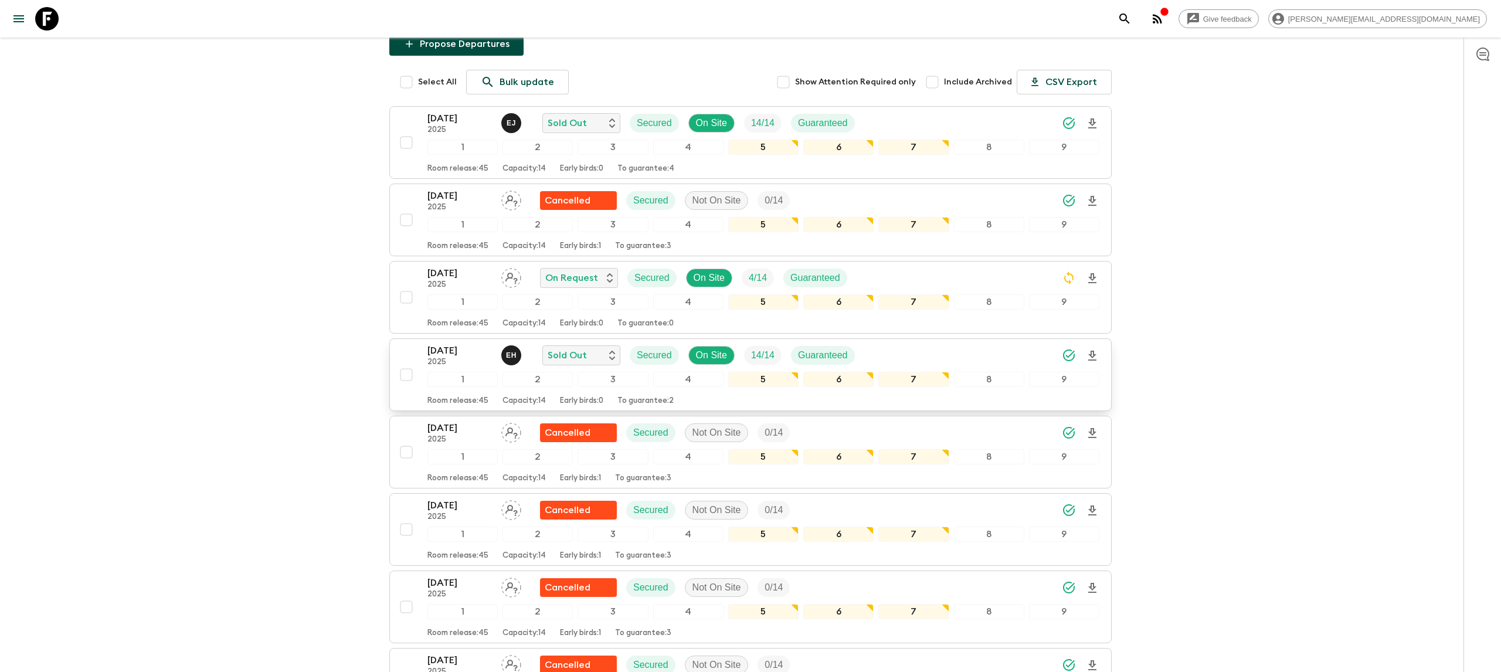
click at [456, 356] on p "[DATE]" at bounding box center [459, 351] width 64 height 14
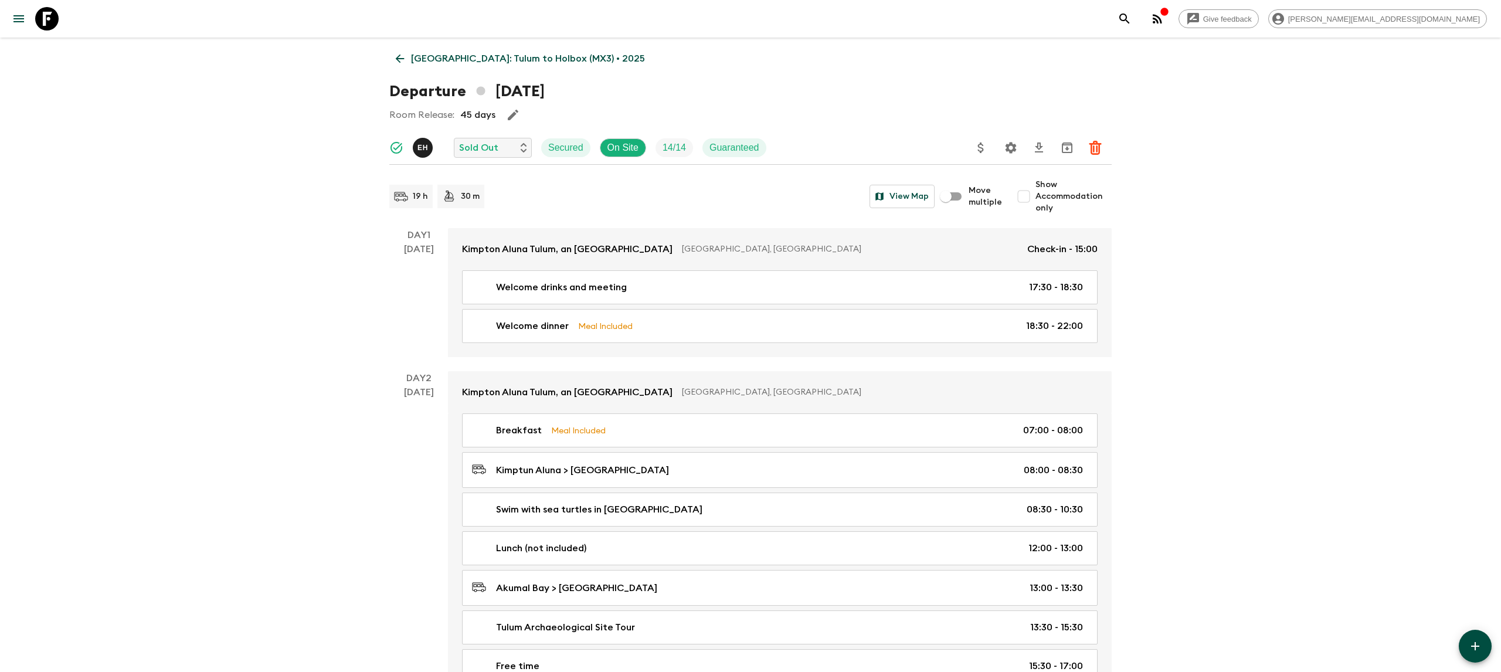
click at [1011, 147] on icon "Settings" at bounding box center [1011, 148] width 14 height 14
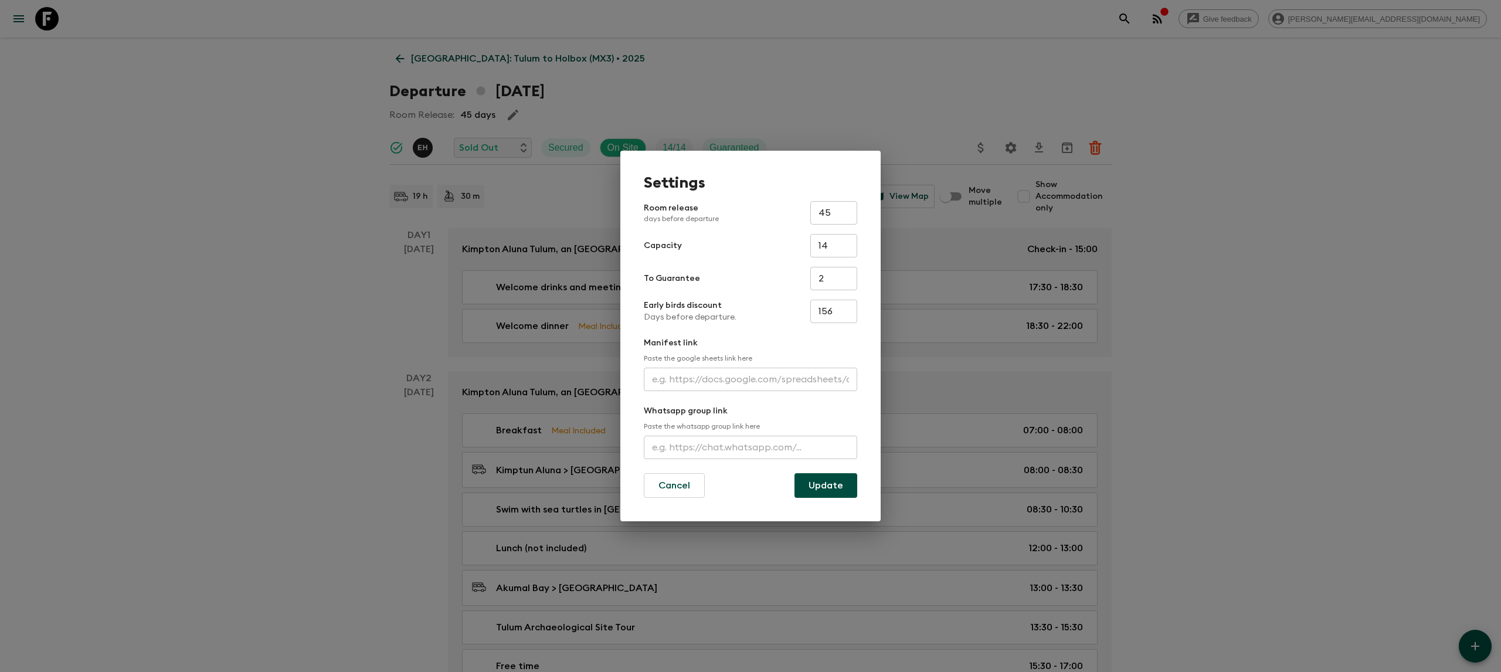
click at [697, 383] on input "text" at bounding box center [750, 379] width 213 height 23
paste input "[URL][DOMAIN_NAME]"
type input "[URL][DOMAIN_NAME]"
click at [805, 483] on button "Update" at bounding box center [825, 485] width 63 height 25
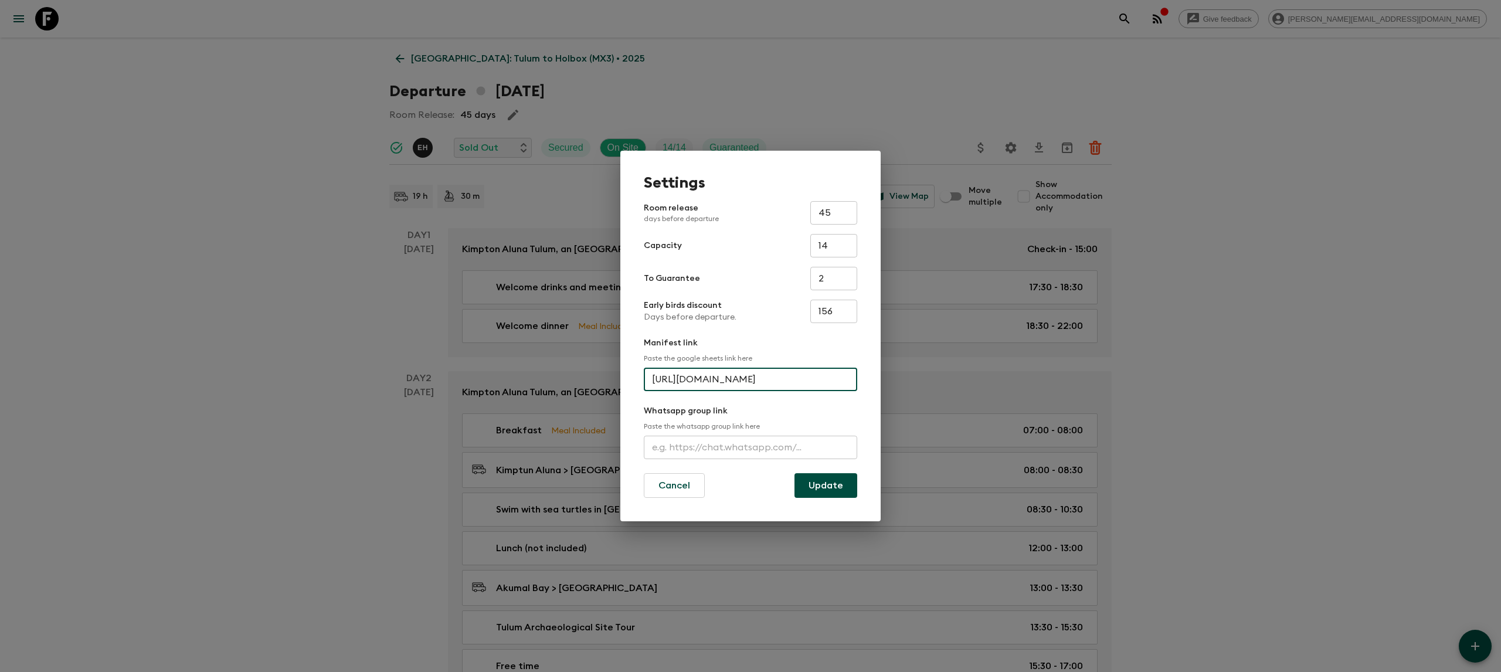
scroll to position [0, 0]
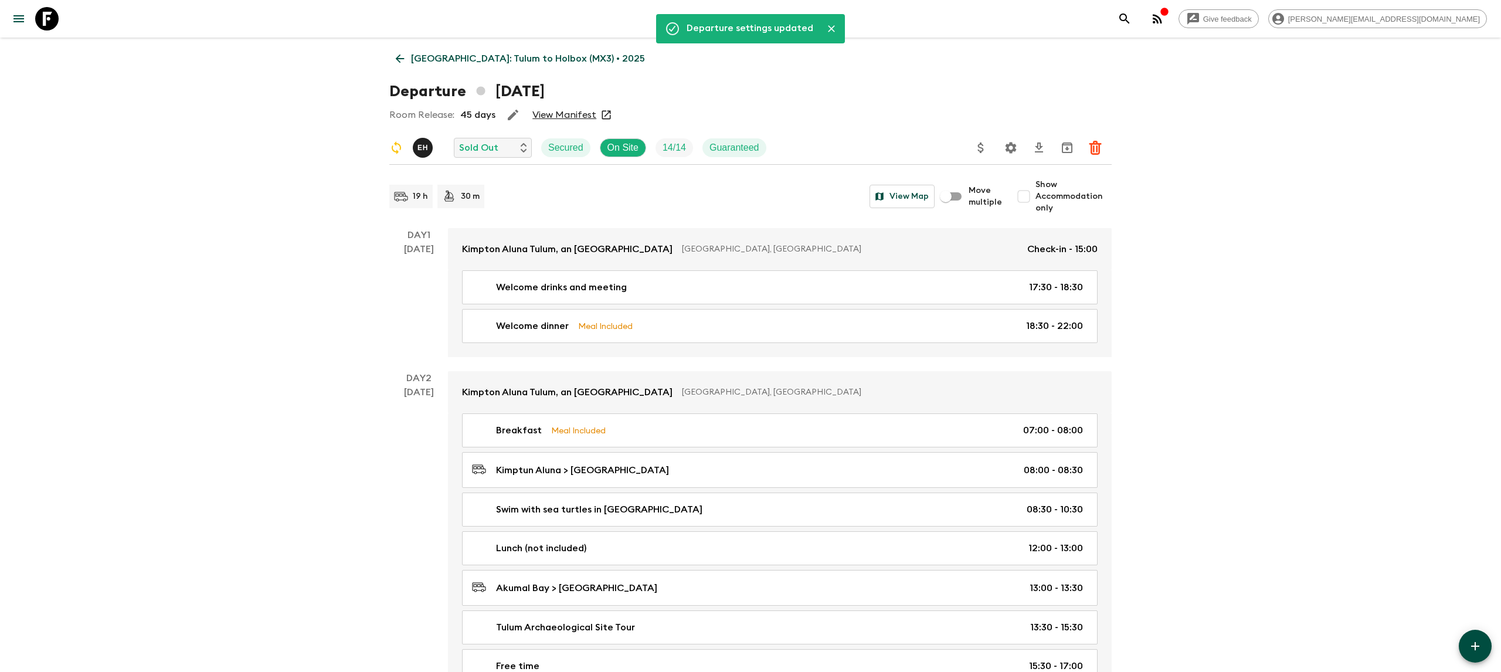
click at [49, 12] on icon at bounding box center [46, 18] width 23 height 23
